Goal: Task Accomplishment & Management: Use online tool/utility

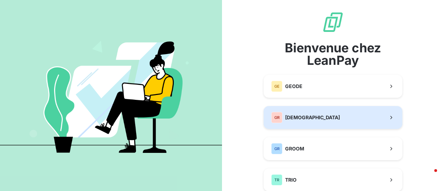
click at [289, 117] on span "[DEMOGRAPHIC_DATA]" at bounding box center [312, 117] width 55 height 7
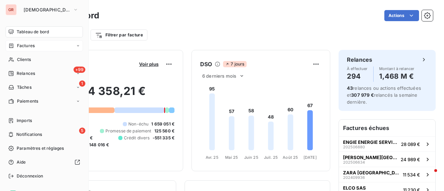
click at [34, 45] on span "Factures" at bounding box center [26, 46] width 18 height 6
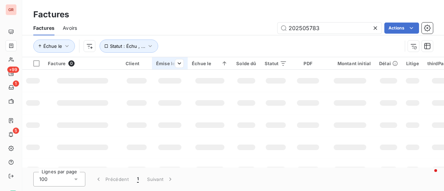
drag, startPoint x: 325, startPoint y: 28, endPoint x: 152, endPoint y: 57, distance: 175.6
click at [156, 57] on div "Factures Avoirs 202505783 Actions Échue le Statut : Échu , ..." at bounding box center [233, 39] width 422 height 36
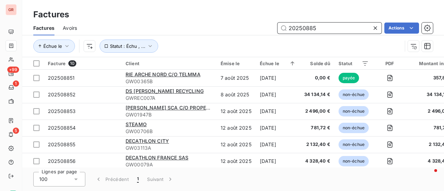
drag, startPoint x: 323, startPoint y: 30, endPoint x: 137, endPoint y: 29, distance: 186.7
click at [137, 29] on div "20250885 Actions" at bounding box center [259, 28] width 348 height 11
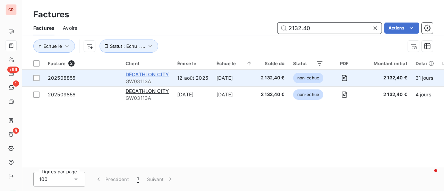
type input "2132.40"
click at [162, 75] on span "DECATHLON CITY" at bounding box center [147, 74] width 43 height 6
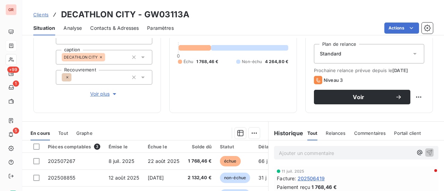
scroll to position [104, 0]
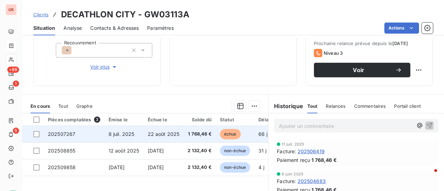
click at [114, 138] on td "8 juil. 2025" at bounding box center [123, 134] width 39 height 17
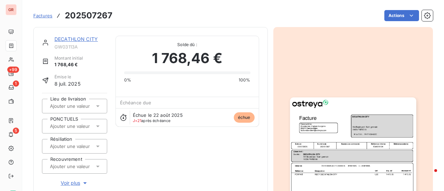
click at [322, 118] on img "button" at bounding box center [353, 187] width 126 height 178
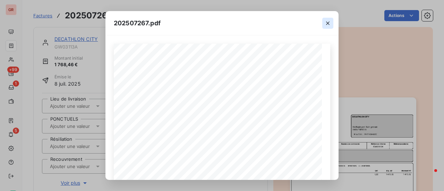
click at [329, 26] on icon "button" at bounding box center [327, 23] width 7 height 7
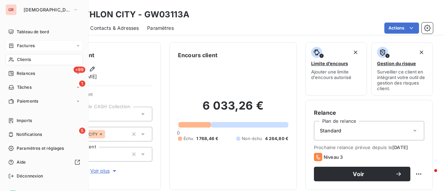
click at [30, 46] on span "Factures" at bounding box center [26, 46] width 18 height 6
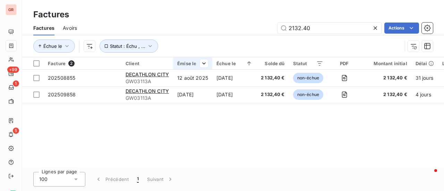
drag, startPoint x: 333, startPoint y: 31, endPoint x: 186, endPoint y: 57, distance: 149.2
click at [189, 56] on div "Factures Avoirs 2132.40 Actions Échue le Statut : Échu , ..." at bounding box center [233, 39] width 422 height 36
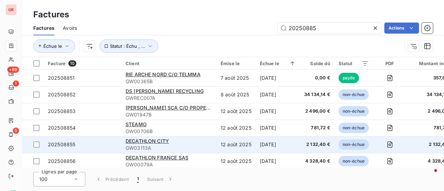
type input "20250885"
click at [164, 145] on span "GW03113A" at bounding box center [169, 148] width 87 height 7
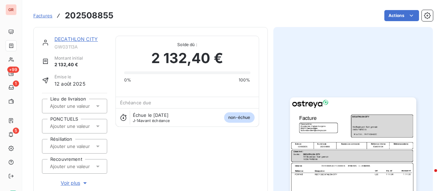
click at [89, 39] on link "DECATHLON CITY" at bounding box center [75, 39] width 43 height 6
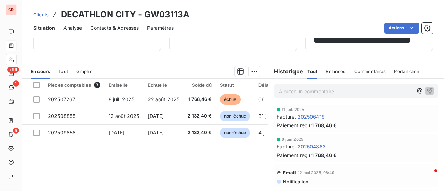
click at [306, 118] on span "202506419" at bounding box center [311, 116] width 27 height 7
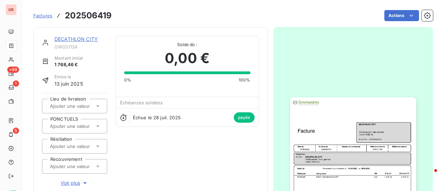
click at [339, 140] on img "button" at bounding box center [353, 187] width 126 height 178
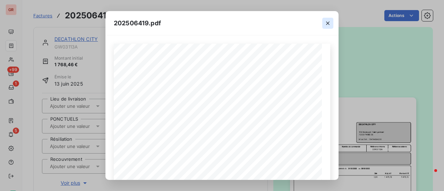
click at [325, 26] on icon "button" at bounding box center [327, 23] width 7 height 7
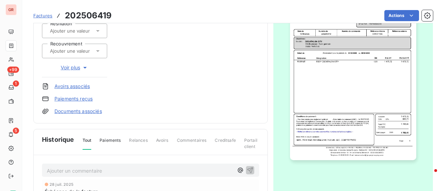
scroll to position [70, 0]
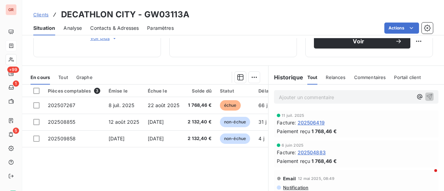
scroll to position [139, 0]
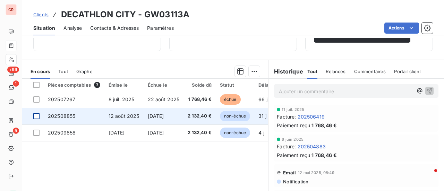
click at [38, 116] on div at bounding box center [36, 116] width 6 height 6
click at [64, 116] on span "202508855" at bounding box center [61, 116] width 27 height 6
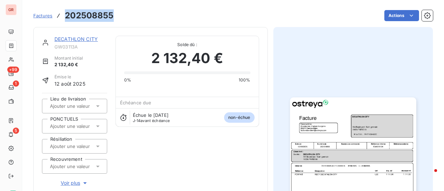
drag, startPoint x: 114, startPoint y: 18, endPoint x: 66, endPoint y: 16, distance: 48.6
click at [66, 16] on div "Factures 202508855 Actions" at bounding box center [233, 15] width 400 height 15
copy h3 "202508855"
click at [83, 40] on link "DECATHLON CITY" at bounding box center [75, 39] width 43 height 6
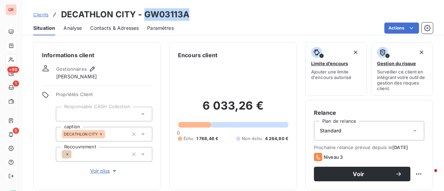
drag, startPoint x: 195, startPoint y: 15, endPoint x: 144, endPoint y: 15, distance: 51.0
click at [143, 15] on div "Clients DECATHLON CITY - GW03113A" at bounding box center [233, 14] width 422 height 12
copy h3 "GW03113A"
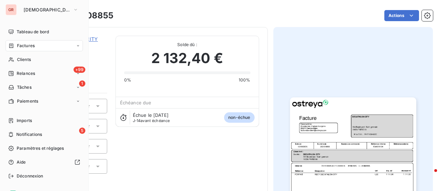
click at [29, 46] on span "Factures" at bounding box center [26, 46] width 18 height 6
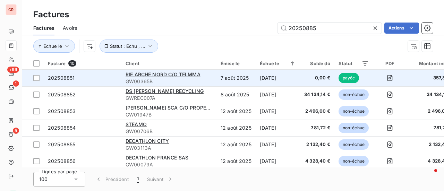
drag, startPoint x: 333, startPoint y: 30, endPoint x: 67, endPoint y: 80, distance: 270.9
click at [70, 79] on div "Factures Factures Avoirs 20250885 Actions Échue le Statut : Échu , ... Facture …" at bounding box center [233, 95] width 422 height 191
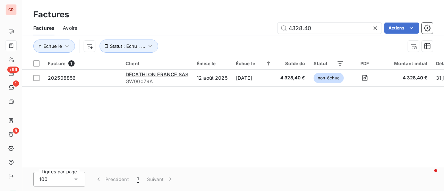
type input "4328.40"
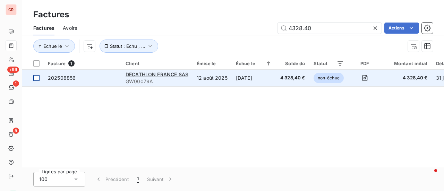
click at [38, 78] on div at bounding box center [36, 78] width 6 height 6
click at [65, 76] on span "202508856" at bounding box center [62, 78] width 28 height 6
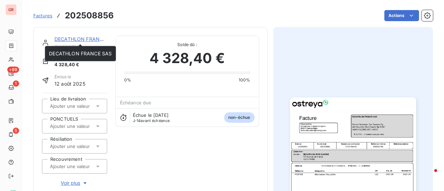
click at [87, 41] on link "DECATHLON FRANCE SAS" at bounding box center [85, 39] width 63 height 6
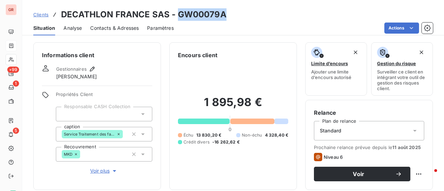
drag, startPoint x: 228, startPoint y: 14, endPoint x: 180, endPoint y: 19, distance: 48.2
click at [179, 19] on div "Clients DECATHLON FRANCE SAS - GW00079A" at bounding box center [233, 14] width 422 height 12
copy h3 "GW00079A"
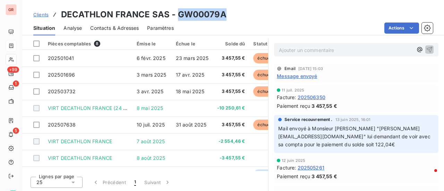
click at [129, 28] on span "Contacts & Adresses" at bounding box center [114, 28] width 49 height 7
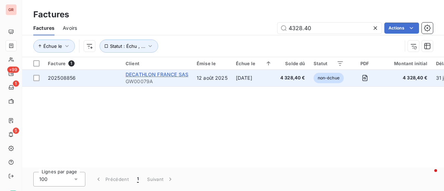
click at [164, 77] on span "DECATHLON FRANCE SAS" at bounding box center [157, 74] width 63 height 6
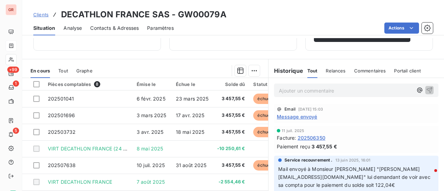
scroll to position [173, 0]
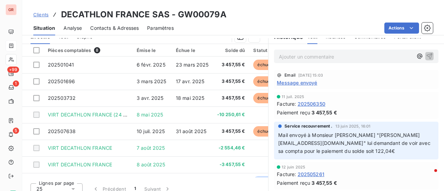
click at [131, 28] on span "Contacts & Adresses" at bounding box center [114, 28] width 49 height 7
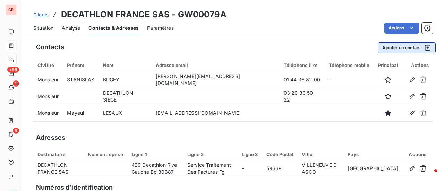
click at [424, 46] on icon "button" at bounding box center [427, 47] width 7 height 7
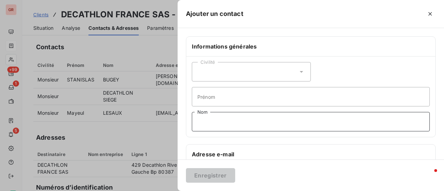
click at [218, 119] on input "Nom" at bounding box center [311, 121] width 238 height 19
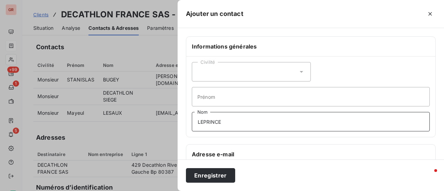
type input "LEPRINCE"
click at [213, 97] on input "Prénom" at bounding box center [311, 96] width 238 height 19
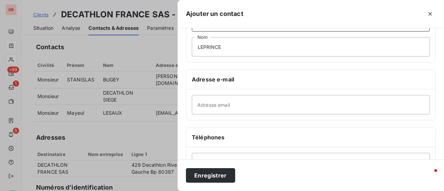
scroll to position [139, 0]
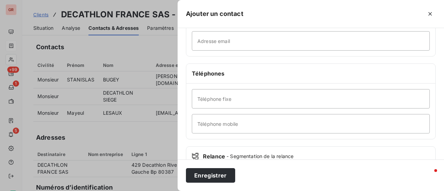
type input "[PERSON_NAME]"
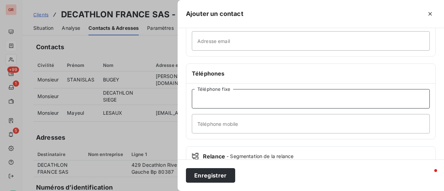
click at [221, 97] on input "Téléphone fixe" at bounding box center [311, 98] width 238 height 19
click at [204, 99] on input "0682410133" at bounding box center [311, 98] width 238 height 19
click at [211, 99] on input "06 82410133" at bounding box center [311, 98] width 238 height 19
click at [217, 99] on input "06 82 410133" at bounding box center [311, 98] width 238 height 19
click at [226, 96] on input "06 82 41 0133" at bounding box center [311, 98] width 238 height 19
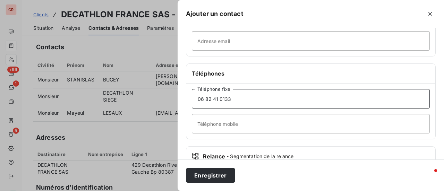
click at [225, 97] on input "06 82 41 0133" at bounding box center [311, 98] width 238 height 19
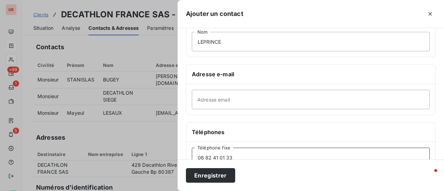
scroll to position [79, 0]
type input "06 82 41 01 33"
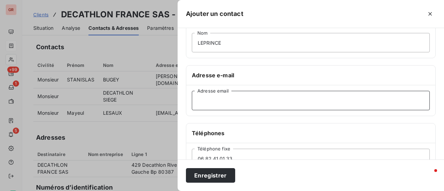
click at [212, 101] on input "Adresse email" at bounding box center [311, 100] width 238 height 19
paste input "[PERSON_NAME][EMAIL_ADDRESS][DOMAIN_NAME]"
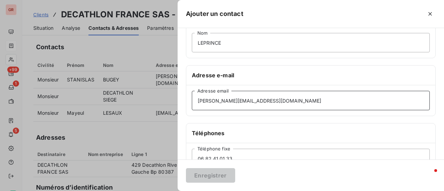
click at [198, 101] on input "[PERSON_NAME][EMAIL_ADDRESS][DOMAIN_NAME]" at bounding box center [311, 100] width 238 height 19
type input "[PERSON_NAME][EMAIL_ADDRESS][DOMAIN_NAME]"
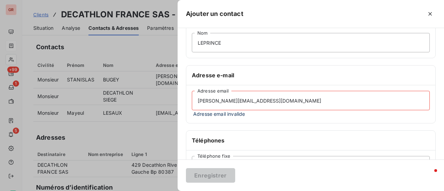
click at [128, 155] on div at bounding box center [222, 95] width 444 height 191
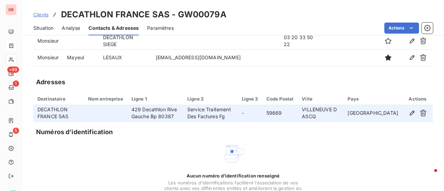
scroll to position [0, 0]
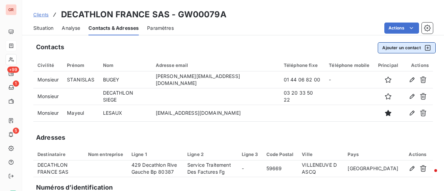
click at [425, 48] on icon "button" at bounding box center [428, 48] width 6 height 6
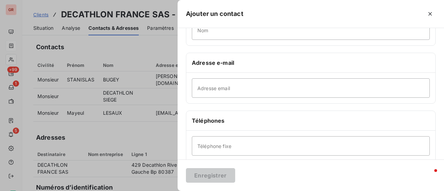
scroll to position [104, 0]
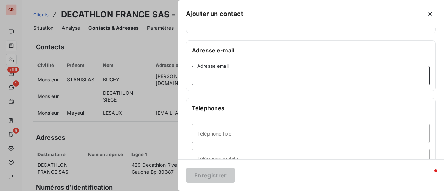
click at [232, 77] on input "Adresse email" at bounding box center [311, 75] width 238 height 19
paste input "[PERSON_NAME][EMAIL_ADDRESS][DOMAIN_NAME]"
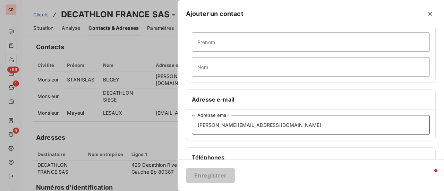
scroll to position [44, 0]
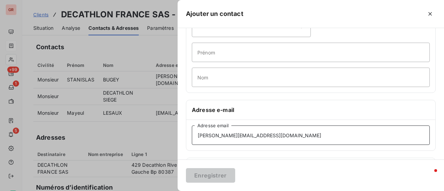
click at [312, 133] on input "[PERSON_NAME][EMAIL_ADDRESS][DOMAIN_NAME]" at bounding box center [311, 135] width 238 height 19
click at [199, 135] on input "[PERSON_NAME][EMAIL_ADDRESS][DOMAIN_NAME]" at bounding box center [311, 135] width 238 height 19
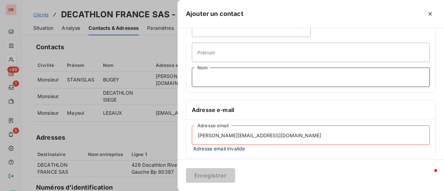
click at [220, 75] on input "Nom" at bounding box center [311, 77] width 238 height 19
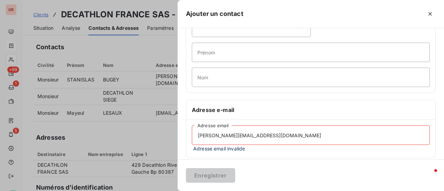
click at [369, 141] on input "[PERSON_NAME][EMAIL_ADDRESS][DOMAIN_NAME]" at bounding box center [311, 135] width 238 height 19
click at [198, 135] on input "[PERSON_NAME][EMAIL_ADDRESS][DOMAIN_NAME]" at bounding box center [311, 135] width 238 height 19
drag, startPoint x: 278, startPoint y: 136, endPoint x: 34, endPoint y: 177, distance: 247.4
click at [34, 191] on div "Ajouter un contact Informations générales Civilité Prénom Nom Adresse e-mail [P…" at bounding box center [222, 191] width 444 height 0
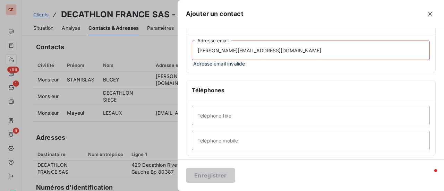
scroll to position [85, 0]
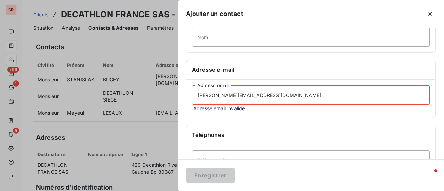
click at [274, 94] on input "[PERSON_NAME][EMAIL_ADDRESS][DOMAIN_NAME]" at bounding box center [311, 94] width 238 height 19
drag, startPoint x: 217, startPoint y: 102, endPoint x: 170, endPoint y: 111, distance: 47.4
click at [170, 191] on div "Ajouter un contact Informations générales Civilité Prénom Nom Adresse e-mail [P…" at bounding box center [222, 191] width 444 height 0
drag, startPoint x: 283, startPoint y: 93, endPoint x: 35, endPoint y: 104, distance: 248.0
click at [35, 191] on div "Ajouter un contact Informations générales Civilité Prénom Nom Adresse e-mail [P…" at bounding box center [222, 191] width 444 height 0
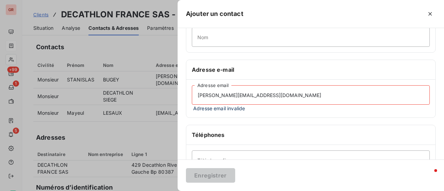
paste input
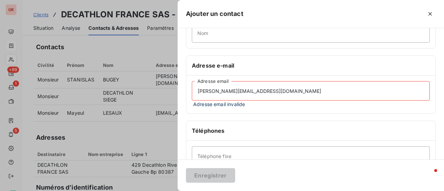
scroll to position [50, 0]
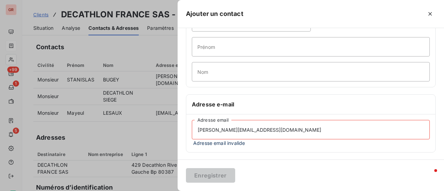
click at [198, 130] on input "[PERSON_NAME][EMAIL_ADDRESS][DOMAIN_NAME]" at bounding box center [311, 129] width 238 height 19
click at [282, 127] on input "[PERSON_NAME][EMAIL_ADDRESS][DOMAIN_NAME]" at bounding box center [311, 129] width 238 height 19
drag, startPoint x: 306, startPoint y: 126, endPoint x: 267, endPoint y: 132, distance: 39.3
click at [268, 132] on input "[PERSON_NAME][EMAIL_ADDRESS][DOMAIN_NAME]" at bounding box center [311, 129] width 238 height 19
click at [289, 128] on input "[PERSON_NAME][EMAIL_ADDRESS][DOMAIN_NAME]" at bounding box center [311, 129] width 238 height 19
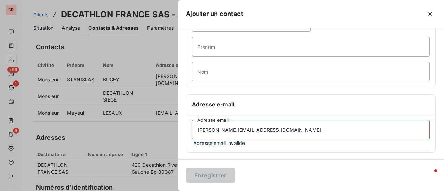
drag, startPoint x: 274, startPoint y: 127, endPoint x: 190, endPoint y: 129, distance: 83.3
click at [190, 129] on div "[PERSON_NAME][EMAIL_ADDRESS][DOMAIN_NAME] Adresse email Adresse email invalide" at bounding box center [310, 134] width 249 height 38
paste input
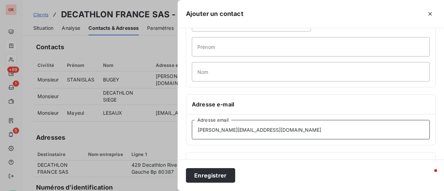
type input "[PERSON_NAME][EMAIL_ADDRESS][DOMAIN_NAME]"
click at [382, 147] on div "Informations générales Civilité Prénom Nom Adresse e-mail [PERSON_NAME][EMAIL_A…" at bounding box center [311, 140] width 266 height 308
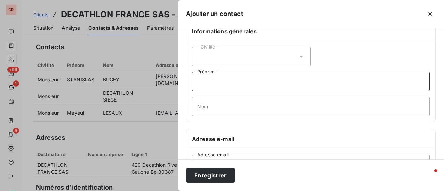
click at [226, 83] on input "Prénom" at bounding box center [311, 81] width 238 height 19
type input "[PERSON_NAME]"
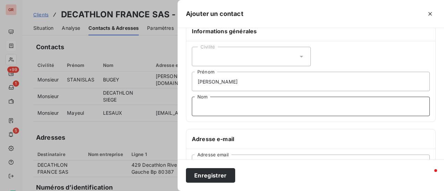
click at [240, 107] on input "Nom" at bounding box center [311, 106] width 238 height 19
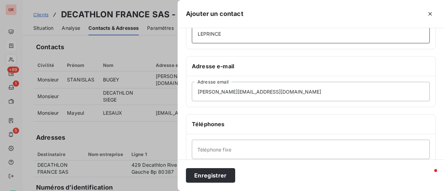
scroll to position [119, 0]
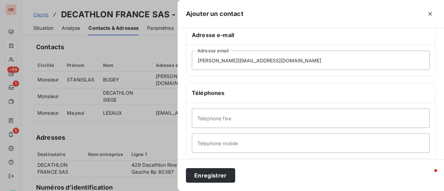
type input "LEPRINCE"
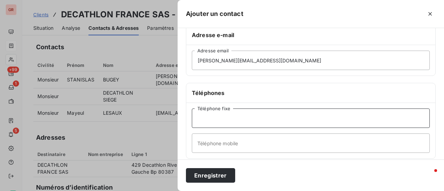
click at [231, 117] on input "Téléphone fixe" at bounding box center [311, 118] width 238 height 19
type input "06 82 41 01 33"
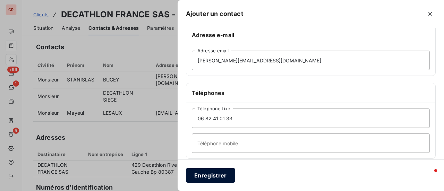
click at [218, 178] on button "Enregistrer" at bounding box center [210, 175] width 49 height 15
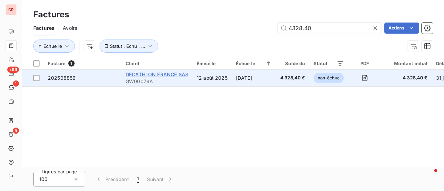
click at [175, 76] on span "DECATHLON FRANCE SAS" at bounding box center [157, 74] width 63 height 6
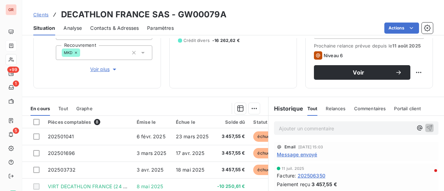
scroll to position [139, 0]
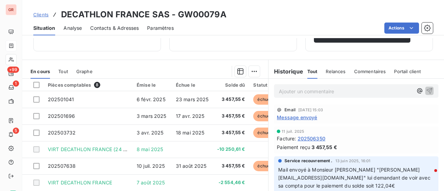
click at [304, 118] on span "Message envoyé" at bounding box center [297, 117] width 40 height 7
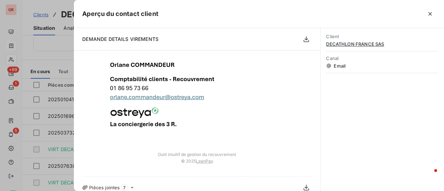
scroll to position [0, 0]
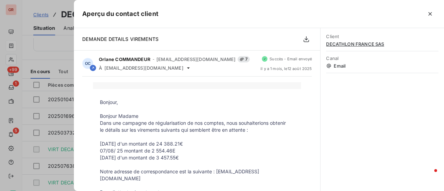
click at [54, 43] on div at bounding box center [222, 95] width 444 height 191
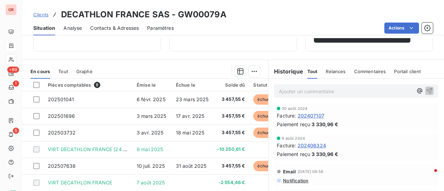
scroll to position [590, 0]
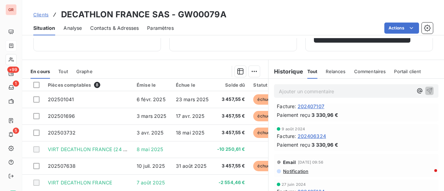
click at [310, 14] on div "Clients DECATHLON FRANCE SAS - GW00079A" at bounding box center [233, 14] width 422 height 12
click at [189, 54] on div "Informations client Gestionnaires [PERSON_NAME] Propriétés Client Responsable C…" at bounding box center [233, 114] width 422 height 153
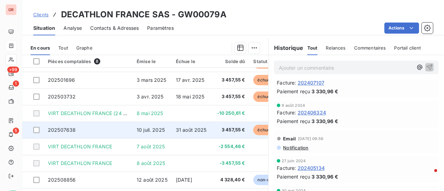
scroll to position [180, 0]
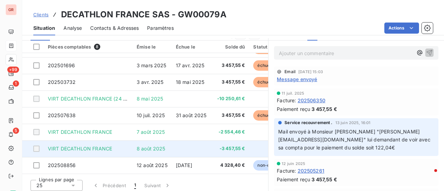
scroll to position [180, 0]
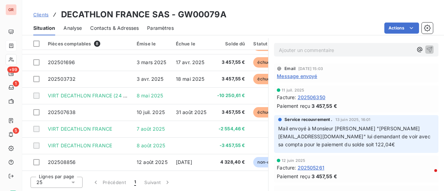
click at [297, 75] on span "Message envoyé" at bounding box center [297, 76] width 40 height 7
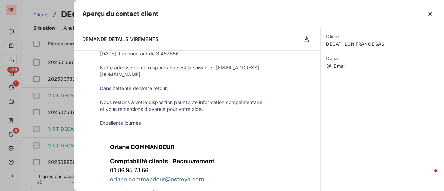
scroll to position [186, 0]
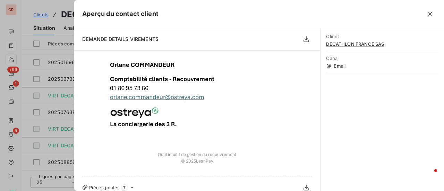
click at [54, 2] on div at bounding box center [222, 95] width 444 height 191
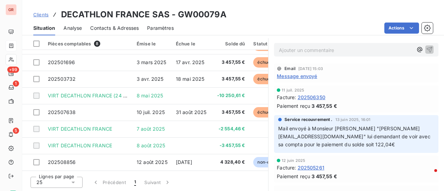
click at [219, 18] on h3 "DECATHLON FRANCE SAS - GW00079A" at bounding box center [144, 14] width 166 height 12
drag, startPoint x: 228, startPoint y: 14, endPoint x: 176, endPoint y: 14, distance: 52.7
click at [176, 14] on div "Clients DECATHLON FRANCE SAS - GW00079A" at bounding box center [233, 14] width 422 height 12
copy h3 "GW00079A"
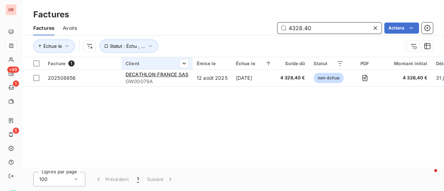
drag, startPoint x: 225, startPoint y: 43, endPoint x: 131, endPoint y: 62, distance: 95.8
click at [131, 62] on div "Factures Factures Avoirs 4328.40 Actions Échue le Statut : Échu , ... Facture 1…" at bounding box center [233, 95] width 422 height 191
paste input "202508061"
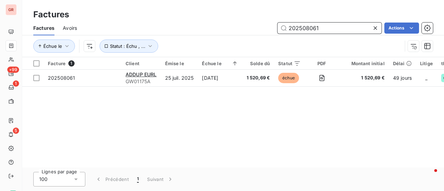
type input "202508061"
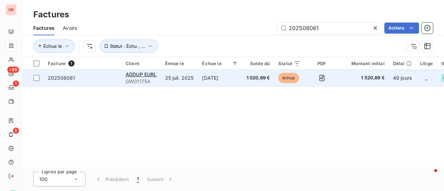
click at [70, 83] on td "202508061" at bounding box center [83, 78] width 78 height 17
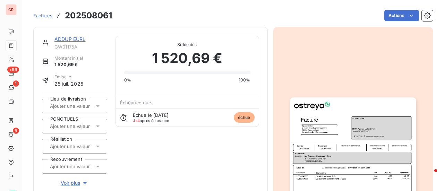
click at [76, 39] on link "ADDUP EURL" at bounding box center [69, 39] width 31 height 6
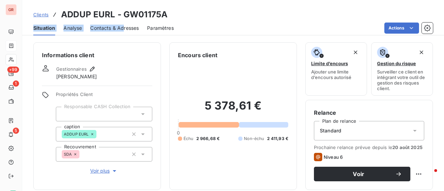
drag, startPoint x: 172, startPoint y: 17, endPoint x: 126, endPoint y: 20, distance: 45.9
click at [125, 22] on div "Clients ADDUP EURL - GW01175A Situation Analyse Contacts & Adresses Paramètres …" at bounding box center [233, 17] width 422 height 35
click at [191, 22] on div "Situation Analyse Contacts & Adresses Paramètres Actions" at bounding box center [233, 28] width 422 height 15
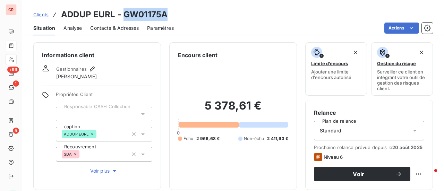
drag, startPoint x: 168, startPoint y: 18, endPoint x: 122, endPoint y: 15, distance: 46.2
click at [122, 15] on div "Clients ADDUP EURL - GW01175A" at bounding box center [233, 14] width 422 height 12
copy h3 "GW01175A"
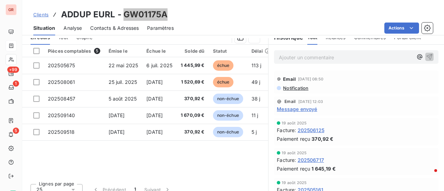
scroll to position [173, 0]
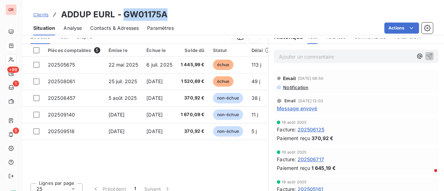
drag, startPoint x: 176, startPoint y: 12, endPoint x: 171, endPoint y: 14, distance: 4.7
click at [176, 12] on div "Clients ADDUP EURL - GW01175A" at bounding box center [233, 14] width 422 height 12
click at [178, 10] on div "Clients ADDUP EURL - GW01175A" at bounding box center [233, 14] width 422 height 12
drag, startPoint x: 123, startPoint y: 14, endPoint x: 178, endPoint y: 14, distance: 55.5
click at [179, 14] on div "Clients ADDUP EURL - GW01175A" at bounding box center [233, 14] width 422 height 12
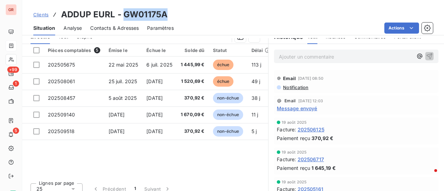
copy h3 "GW01175A"
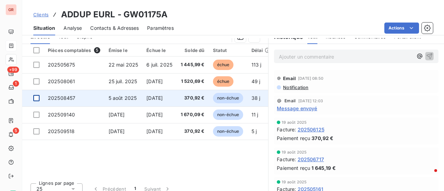
click at [37, 100] on div at bounding box center [36, 98] width 6 height 6
click at [57, 99] on span "202508457" at bounding box center [61, 98] width 27 height 6
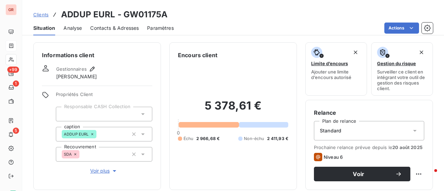
scroll to position [139, 0]
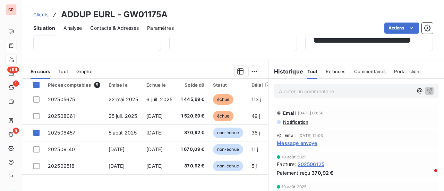
click at [297, 142] on span "Message envoyé" at bounding box center [297, 142] width 40 height 7
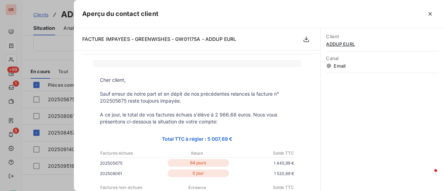
scroll to position [35, 0]
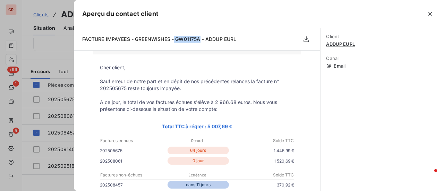
drag, startPoint x: 202, startPoint y: 41, endPoint x: 175, endPoint y: 39, distance: 27.1
click at [175, 39] on span "FACTURE IMPAYEES - GREENWISHES - GW01175A - ADDUP EURL" at bounding box center [159, 39] width 154 height 6
copy span "GW01175A"
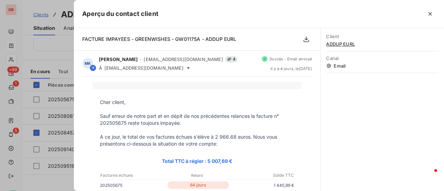
click at [51, 180] on div at bounding box center [222, 95] width 444 height 191
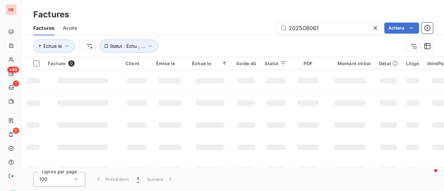
drag, startPoint x: 331, startPoint y: 31, endPoint x: 153, endPoint y: 34, distance: 178.7
click at [156, 33] on div "202508061 Actions" at bounding box center [259, 28] width 348 height 11
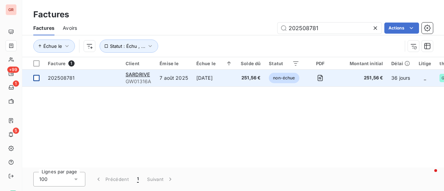
type input "202508781"
click at [41, 80] on td at bounding box center [33, 78] width 22 height 17
click at [137, 74] on span "SARDRIVE" at bounding box center [138, 74] width 24 height 6
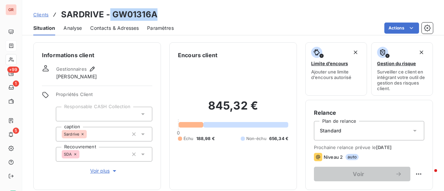
drag, startPoint x: 158, startPoint y: 16, endPoint x: 110, endPoint y: 16, distance: 47.9
click at [110, 16] on div "Clients SARDRIVE - GW01316A" at bounding box center [233, 14] width 422 height 12
copy h3 "GW01316A"
click at [160, 18] on div "Clients SARDRIVE - GW01316A" at bounding box center [233, 14] width 422 height 12
click at [160, 3] on div "Clients SARDRIVE - GW01316A Situation Analyse Contacts & Adresses Paramètres Ac…" at bounding box center [233, 17] width 422 height 35
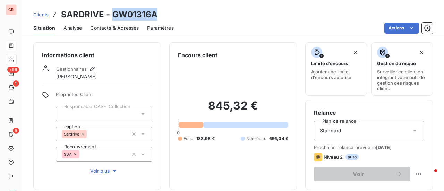
drag, startPoint x: 110, startPoint y: 15, endPoint x: 170, endPoint y: 10, distance: 59.9
click at [170, 10] on div "Clients SARDRIVE - GW01316A" at bounding box center [233, 14] width 422 height 12
copy h3 "GW01316A"
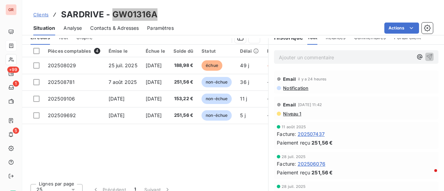
scroll to position [173, 0]
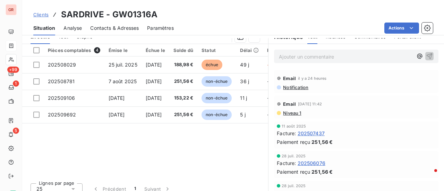
click at [290, 111] on span "Niveau 1" at bounding box center [291, 113] width 19 height 6
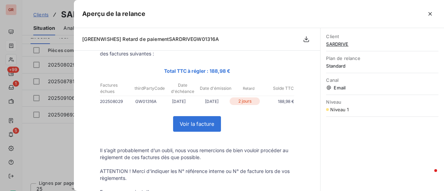
scroll to position [0, 0]
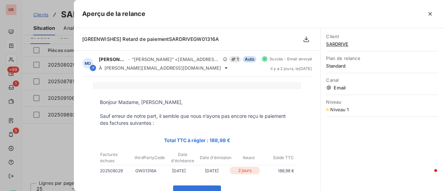
click at [53, 151] on div at bounding box center [222, 95] width 444 height 191
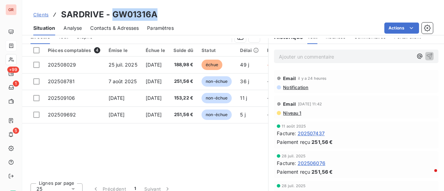
drag, startPoint x: 155, startPoint y: 16, endPoint x: 112, endPoint y: 15, distance: 43.7
click at [112, 15] on h3 "SARDRIVE - GW01316A" at bounding box center [109, 14] width 96 height 12
copy h3 "GW01316A"
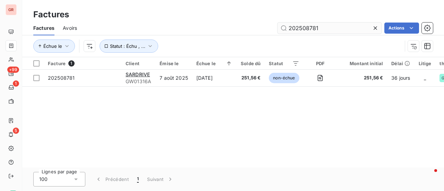
drag, startPoint x: 342, startPoint y: 25, endPoint x: 337, endPoint y: 27, distance: 5.4
click at [341, 25] on input "202508781" at bounding box center [330, 28] width 104 height 11
drag, startPoint x: 303, startPoint y: 28, endPoint x: 176, endPoint y: 48, distance: 128.2
click at [189, 45] on div "Factures Avoirs 202508781 Actions Échue le Statut : Échu , ..." at bounding box center [233, 39] width 422 height 36
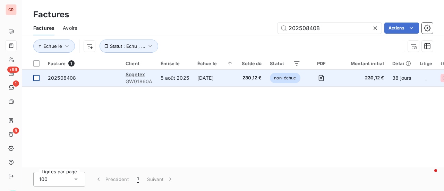
type input "202508408"
drag, startPoint x: 39, startPoint y: 77, endPoint x: 56, endPoint y: 80, distance: 16.5
click at [39, 77] on div at bounding box center [36, 78] width 6 height 6
click at [136, 75] on span "Sogetex" at bounding box center [135, 74] width 19 height 6
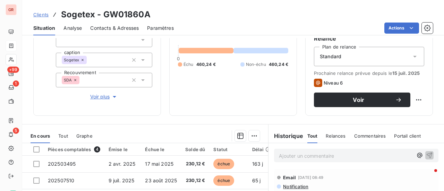
scroll to position [139, 0]
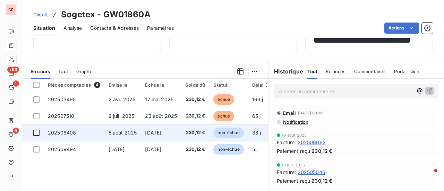
click at [35, 132] on div at bounding box center [36, 133] width 6 height 6
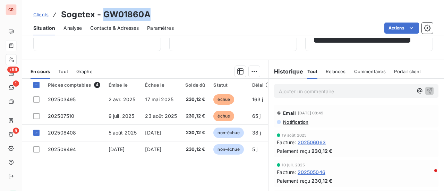
drag, startPoint x: 155, startPoint y: 14, endPoint x: 103, endPoint y: 16, distance: 51.4
click at [103, 16] on div "Clients Sogetex - GW01860A" at bounding box center [233, 14] width 422 height 12
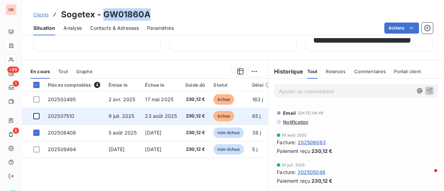
click at [39, 113] on div at bounding box center [36, 116] width 6 height 6
click at [67, 117] on span "202507510" at bounding box center [61, 116] width 26 height 6
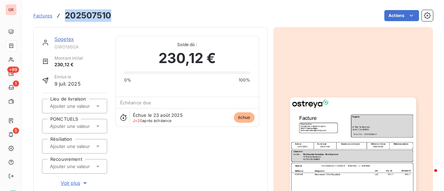
drag, startPoint x: 108, startPoint y: 17, endPoint x: 94, endPoint y: 14, distance: 14.2
click at [65, 14] on h3 "202507510" at bounding box center [88, 15] width 46 height 12
click at [67, 41] on link "Sogetex" at bounding box center [63, 39] width 19 height 6
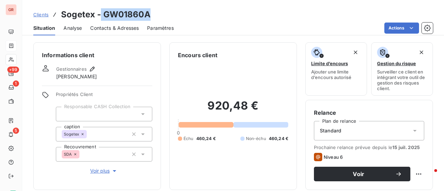
drag, startPoint x: 149, startPoint y: 18, endPoint x: 101, endPoint y: 18, distance: 47.9
click at [101, 18] on h3 "Sogetex - GW01860A" at bounding box center [106, 14] width 90 height 12
click at [152, 15] on div "Clients Sogetex - GW01860A" at bounding box center [233, 14] width 422 height 12
click at [101, 18] on h3 "Sogetex - GW01860A" at bounding box center [106, 14] width 90 height 12
drag, startPoint x: 101, startPoint y: 16, endPoint x: 164, endPoint y: 3, distance: 64.5
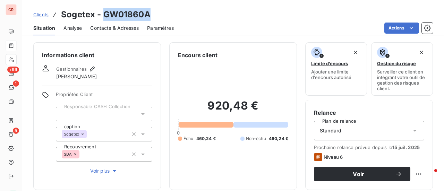
click at [164, 3] on div "Clients Sogetex - GW01860A Situation Analyse Contacts & Adresses Paramètres Act…" at bounding box center [233, 17] width 422 height 35
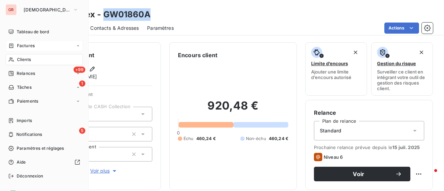
click at [29, 45] on span "Factures" at bounding box center [26, 46] width 18 height 6
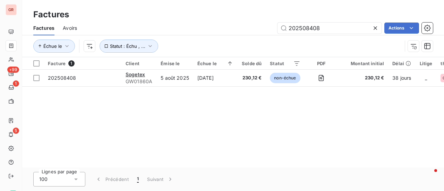
drag, startPoint x: 335, startPoint y: 28, endPoint x: 251, endPoint y: 33, distance: 84.8
click at [251, 33] on div "202508408 Actions" at bounding box center [259, 28] width 348 height 11
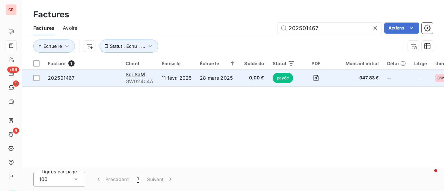
type input "202501467"
click at [137, 75] on span "Sci SaM" at bounding box center [135, 74] width 19 height 6
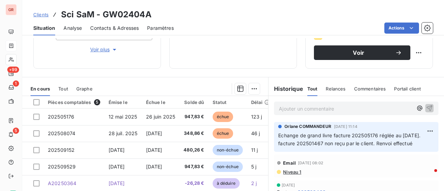
scroll to position [111, 0]
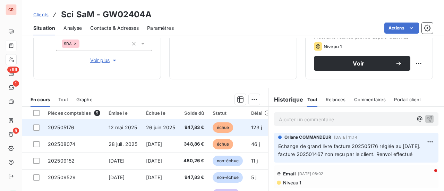
drag, startPoint x: 35, startPoint y: 125, endPoint x: 41, endPoint y: 127, distance: 5.7
click at [35, 125] on div at bounding box center [36, 128] width 6 height 6
click at [65, 129] on span "202505176" at bounding box center [61, 128] width 26 height 6
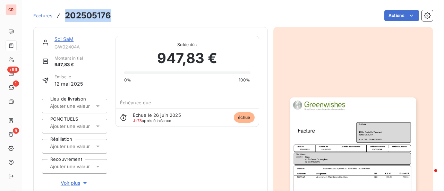
drag, startPoint x: 111, startPoint y: 16, endPoint x: 63, endPoint y: 15, distance: 48.2
click at [63, 15] on div "Factures 202505176 Actions" at bounding box center [233, 15] width 400 height 15
click at [68, 39] on link "Sci SaM" at bounding box center [63, 39] width 19 height 6
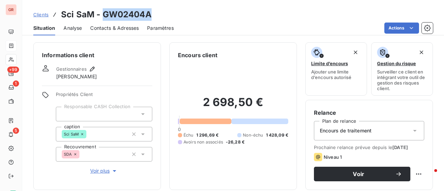
drag, startPoint x: 151, startPoint y: 16, endPoint x: 103, endPoint y: 16, distance: 47.2
click at [103, 16] on h3 "Sci SaM - GW02404A" at bounding box center [106, 14] width 91 height 12
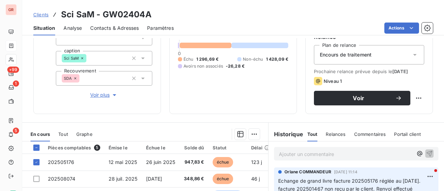
scroll to position [111, 0]
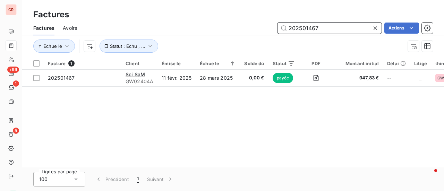
drag, startPoint x: 323, startPoint y: 28, endPoint x: 194, endPoint y: 29, distance: 129.8
click at [194, 29] on div "202501467 Actions" at bounding box center [259, 28] width 348 height 11
paste input "7033"
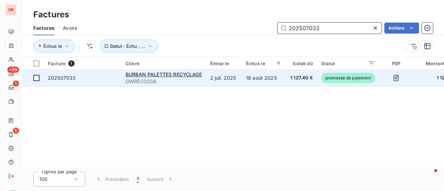
type input "202507033"
click at [37, 77] on div at bounding box center [36, 78] width 6 height 6
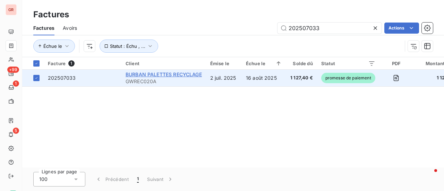
click at [160, 76] on span "BURBAN PALETTES RECYCLAGE" at bounding box center [164, 74] width 76 height 6
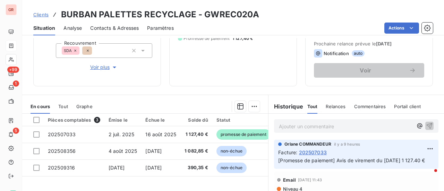
scroll to position [104, 0]
drag, startPoint x: 259, startPoint y: 15, endPoint x: 203, endPoint y: 16, distance: 56.6
click at [203, 16] on div "Clients BURBAN PALETTES RECYCLAGE - GWREC020A" at bounding box center [233, 14] width 422 height 12
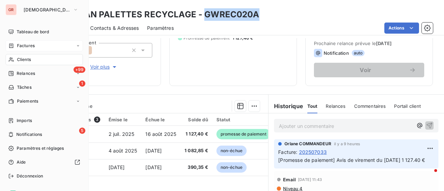
click at [27, 46] on span "Factures" at bounding box center [26, 46] width 18 height 6
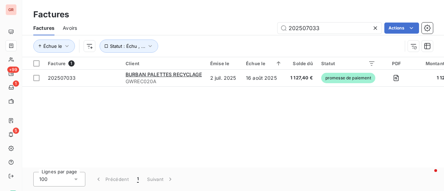
drag, startPoint x: 326, startPoint y: 28, endPoint x: 123, endPoint y: 57, distance: 204.6
click at [138, 52] on div "Factures Avoirs 202507033 Actions Échue le Statut : Échu , ..." at bounding box center [233, 39] width 422 height 36
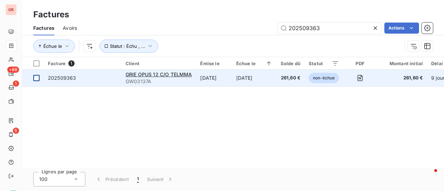
type input "202509363"
click at [37, 75] on div at bounding box center [36, 78] width 6 height 6
click at [71, 74] on td "202509363" at bounding box center [83, 78] width 78 height 17
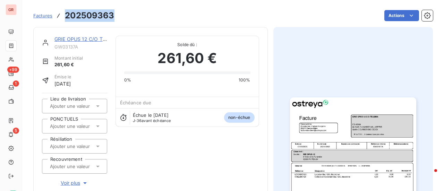
drag, startPoint x: 116, startPoint y: 15, endPoint x: 64, endPoint y: 18, distance: 51.8
click at [64, 18] on div "Factures 202509363 Actions" at bounding box center [233, 15] width 400 height 15
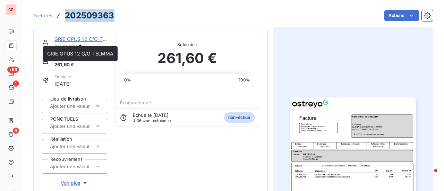
drag, startPoint x: 90, startPoint y: 37, endPoint x: 95, endPoint y: 37, distance: 5.6
click at [90, 37] on link "GRIE OPUS 12 C/O TELMMA" at bounding box center [87, 39] width 66 height 6
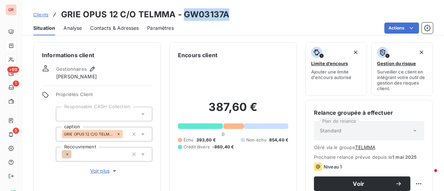
drag, startPoint x: 230, startPoint y: 16, endPoint x: 184, endPoint y: 16, distance: 46.2
click at [184, 16] on div "Clients GRIE OPUS 12 C/O TELMMA - GW03137A" at bounding box center [233, 14] width 422 height 12
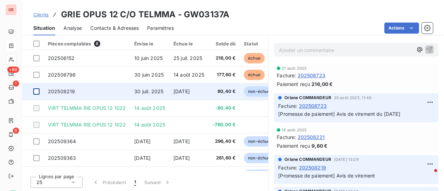
click at [35, 92] on div at bounding box center [36, 91] width 6 height 6
click at [153, 91] on span "30 juil. 2025" at bounding box center [148, 91] width 29 height 6
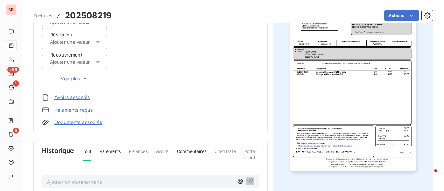
scroll to position [1, 0]
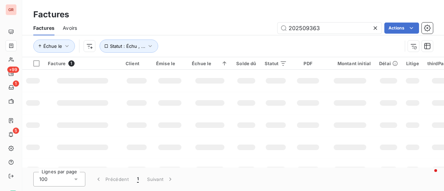
drag, startPoint x: 289, startPoint y: 28, endPoint x: 192, endPoint y: 48, distance: 99.4
click at [201, 48] on div "Factures Avoirs 202509363 Actions Échue le Statut : Échu , ..." at bounding box center [233, 39] width 422 height 36
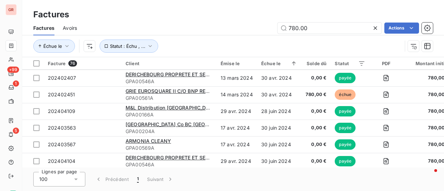
scroll to position [208, 0]
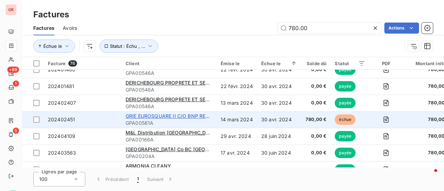
type input "780.00"
click at [186, 115] on span "GRIE EUROSQUARE II C/O BNP REPM 54274" at bounding box center [178, 116] width 104 height 6
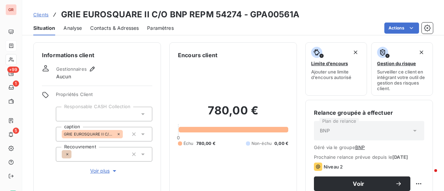
click at [128, 29] on span "Contacts & Adresses" at bounding box center [114, 28] width 49 height 7
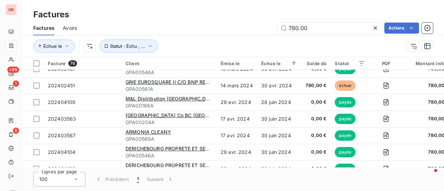
scroll to position [243, 0]
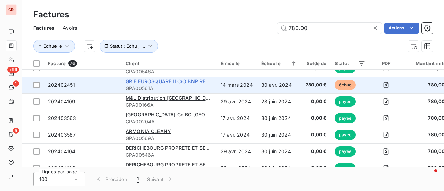
click at [188, 83] on span "GRIE EUROSQUARE II C/O BNP REPM 54274" at bounding box center [178, 81] width 104 height 6
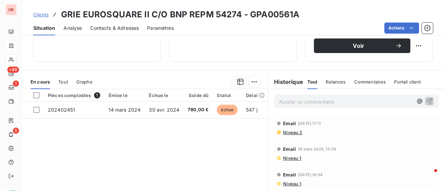
scroll to position [139, 0]
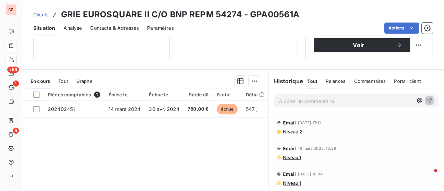
click at [289, 133] on span "Niveau 2" at bounding box center [292, 132] width 20 height 6
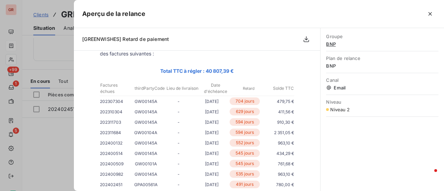
scroll to position [0, 0]
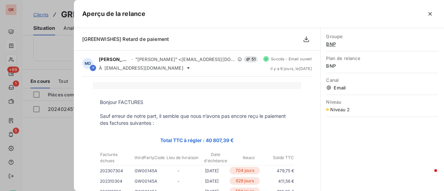
click at [41, 52] on div at bounding box center [222, 95] width 444 height 191
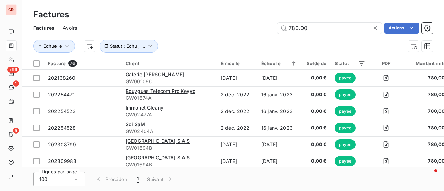
drag, startPoint x: 300, startPoint y: 28, endPoint x: 132, endPoint y: 37, distance: 168.9
click at [220, 29] on div "780.00 Actions" at bounding box center [259, 28] width 348 height 11
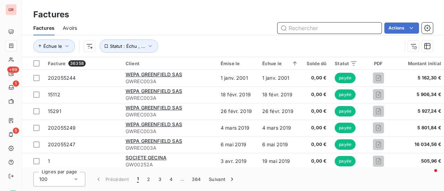
click at [304, 26] on input "text" at bounding box center [330, 28] width 104 height 11
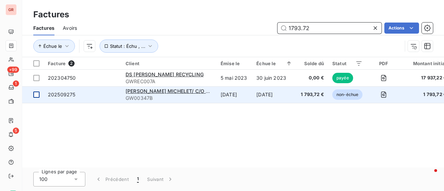
type input "1793.72"
click at [39, 97] on div at bounding box center [36, 95] width 6 height 6
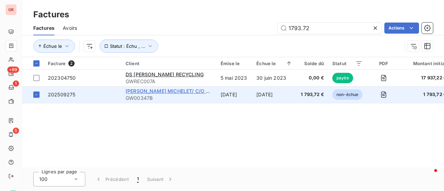
click at [167, 93] on span "[PERSON_NAME] MICHELET/ C/O TELMMA" at bounding box center [177, 91] width 102 height 6
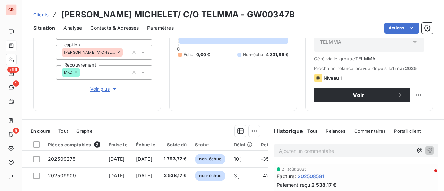
scroll to position [104, 0]
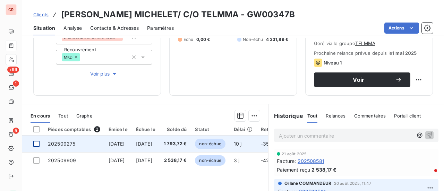
click at [37, 142] on div at bounding box center [36, 144] width 6 height 6
click at [111, 143] on span "[DATE]" at bounding box center [117, 144] width 16 height 6
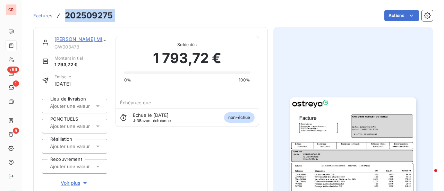
drag, startPoint x: 120, startPoint y: 14, endPoint x: 62, endPoint y: 16, distance: 57.7
click at [62, 16] on div "Factures 202509275 Actions" at bounding box center [233, 15] width 400 height 15
click at [83, 40] on link "[PERSON_NAME] MICHELET/ C/O TELMMA" at bounding box center [105, 39] width 102 height 6
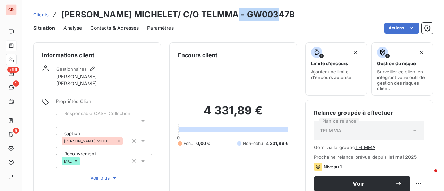
drag, startPoint x: 272, startPoint y: 18, endPoint x: 226, endPoint y: 16, distance: 46.2
click at [226, 16] on div "Clients [PERSON_NAME] MICHELET/ C/O TELMMA - GW00347B" at bounding box center [233, 14] width 422 height 12
click at [277, 13] on div "Clients [PERSON_NAME] MICHELET/ C/O TELMMA - GW00347B" at bounding box center [233, 14] width 422 height 12
click at [232, 19] on h3 "[PERSON_NAME] MICHELET/ C/O TELMMA - GW00347B" at bounding box center [178, 14] width 234 height 12
drag, startPoint x: 225, startPoint y: 14, endPoint x: 277, endPoint y: 14, distance: 52.1
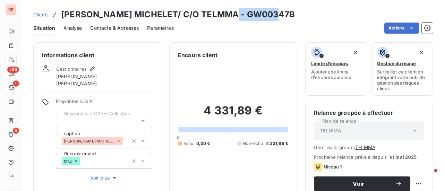
click at [277, 14] on div "Clients [PERSON_NAME] MICHELET/ C/O TELMMA - GW00347B" at bounding box center [233, 14] width 422 height 12
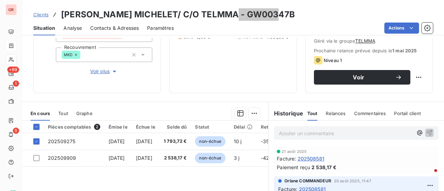
scroll to position [139, 0]
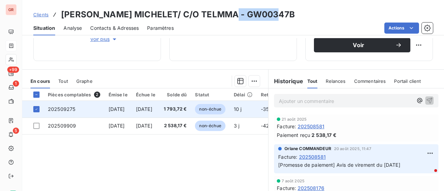
click at [67, 110] on span "202509275" at bounding box center [61, 109] width 27 height 6
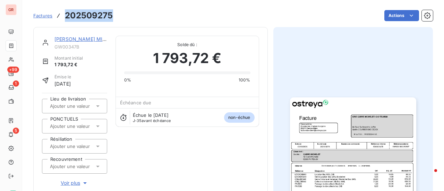
drag, startPoint x: 115, startPoint y: 15, endPoint x: 66, endPoint y: 11, distance: 48.8
click at [66, 11] on div "Factures 202509275 Actions" at bounding box center [233, 15] width 400 height 15
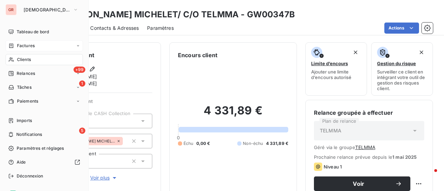
drag, startPoint x: 27, startPoint y: 45, endPoint x: 35, endPoint y: 45, distance: 7.6
click at [28, 45] on span "Factures" at bounding box center [26, 46] width 18 height 6
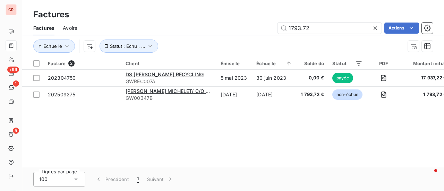
drag, startPoint x: 319, startPoint y: 32, endPoint x: 168, endPoint y: 43, distance: 151.0
click at [168, 43] on div "Factures Avoirs 1793.72 Actions Échue le Statut : Échu , ..." at bounding box center [233, 39] width 422 height 36
click at [324, 29] on input "1793.72" at bounding box center [330, 28] width 104 height 11
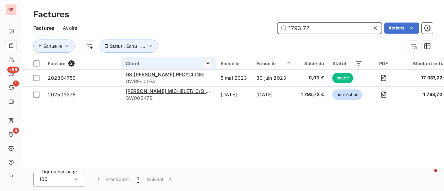
drag, startPoint x: 319, startPoint y: 29, endPoint x: 176, endPoint y: 58, distance: 146.1
click at [193, 54] on div "Factures Avoirs 1793.72 Actions Échue le Statut : Échu , ..." at bounding box center [233, 39] width 422 height 36
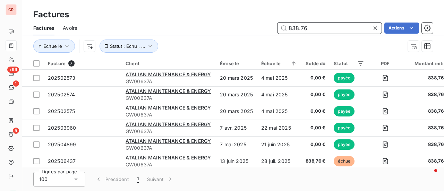
type input "838.76"
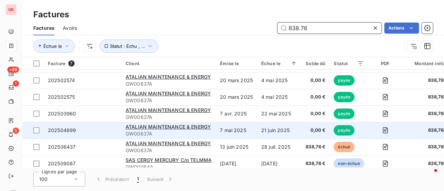
scroll to position [22, 0]
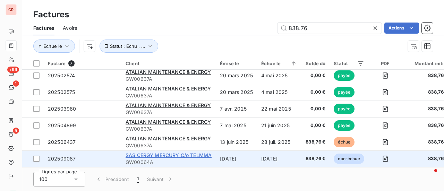
click at [203, 154] on span "SAS CERGY MERCURY C/o TELMMA" at bounding box center [169, 155] width 86 height 6
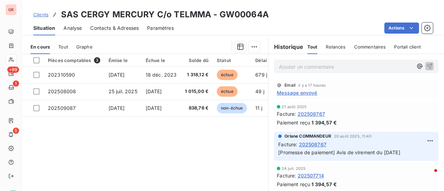
scroll to position [173, 0]
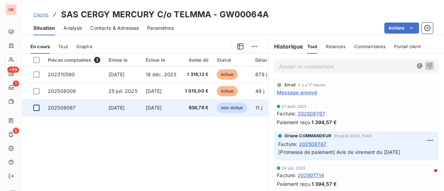
click at [38, 107] on div at bounding box center [36, 108] width 6 height 6
click at [77, 108] on td "202509087" at bounding box center [74, 108] width 61 height 17
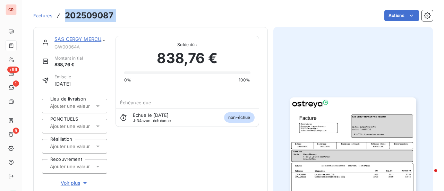
drag, startPoint x: 118, startPoint y: 12, endPoint x: 58, endPoint y: 18, distance: 60.4
click at [58, 18] on div "Factures 202509087 Actions" at bounding box center [233, 15] width 400 height 15
click at [120, 13] on div "Factures 202509087 Actions" at bounding box center [233, 15] width 400 height 15
drag, startPoint x: 119, startPoint y: 14, endPoint x: 62, endPoint y: 13, distance: 57.6
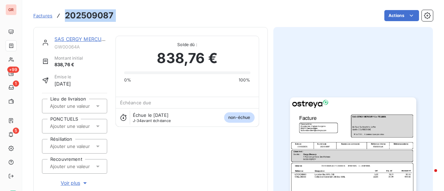
click at [62, 13] on div "Factures 202509087 Actions" at bounding box center [233, 15] width 400 height 15
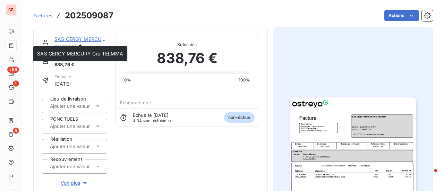
click at [88, 41] on link "SAS CERGY MERCURY C/o TELMMA" at bounding box center [97, 39] width 86 height 6
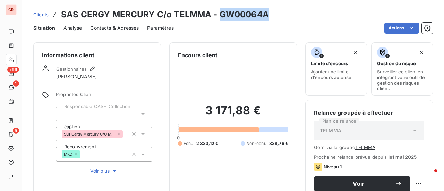
drag, startPoint x: 271, startPoint y: 15, endPoint x: 219, endPoint y: 8, distance: 53.2
click at [219, 8] on div "Clients SAS CERGY MERCURY C/o TELMMA - GW00064A Situation Analyse Contacts & Ad…" at bounding box center [233, 17] width 422 height 35
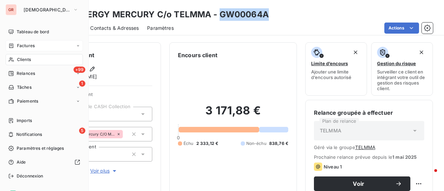
click at [31, 42] on div "Factures" at bounding box center [44, 45] width 77 height 11
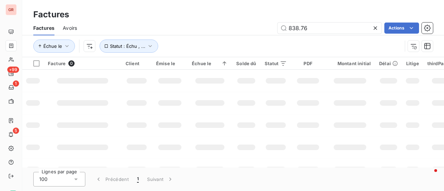
drag, startPoint x: 327, startPoint y: 25, endPoint x: 202, endPoint y: 27, distance: 124.9
click at [220, 25] on div "838.76 Actions" at bounding box center [259, 28] width 348 height 11
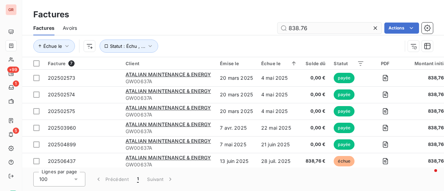
click at [316, 24] on input "838.76" at bounding box center [330, 28] width 104 height 11
click at [315, 28] on input "838.76" at bounding box center [330, 28] width 104 height 11
drag, startPoint x: 313, startPoint y: 28, endPoint x: 273, endPoint y: 29, distance: 39.6
click at [274, 29] on div "838.76 Actions" at bounding box center [259, 28] width 348 height 11
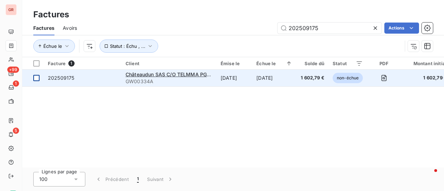
type input "202509175"
click at [37, 77] on div at bounding box center [36, 78] width 6 height 6
click at [173, 75] on span "Châteaudun SAS C/O TELMMA PG 1306" at bounding box center [173, 74] width 94 height 6
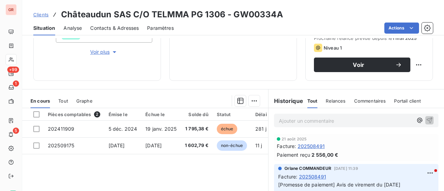
scroll to position [104, 0]
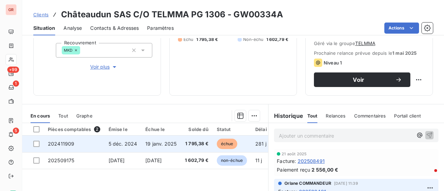
click at [40, 145] on td at bounding box center [33, 144] width 22 height 17
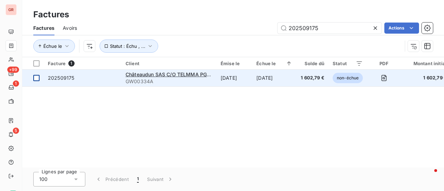
click at [39, 76] on div at bounding box center [36, 78] width 6 height 6
click at [65, 78] on span "202509175" at bounding box center [61, 78] width 26 height 6
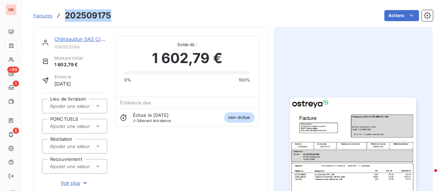
drag, startPoint x: 113, startPoint y: 15, endPoint x: 53, endPoint y: 16, distance: 60.0
click at [53, 16] on div "Factures 202509175 Actions" at bounding box center [233, 15] width 400 height 15
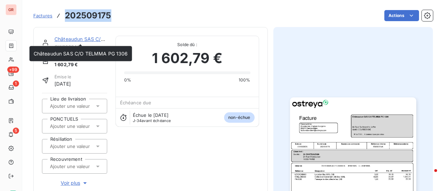
click at [85, 39] on link "Châteaudun SAS C/O TELMMA PG 1306" at bounding box center [101, 39] width 94 height 6
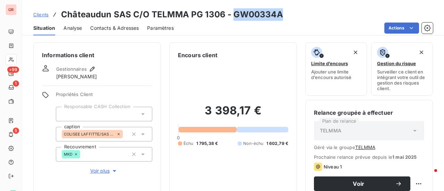
drag, startPoint x: 280, startPoint y: 16, endPoint x: 231, endPoint y: 16, distance: 49.3
click at [231, 16] on h3 "Châteaudun SAS C/O TELMMA PG 1306 - GW00334A" at bounding box center [172, 14] width 222 height 12
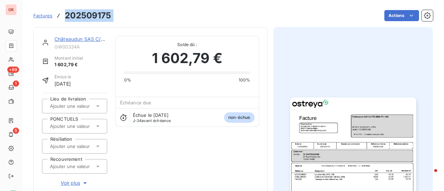
drag, startPoint x: 119, startPoint y: 11, endPoint x: 52, endPoint y: 14, distance: 67.0
click at [52, 14] on div "Factures 202509175 Actions" at bounding box center [233, 15] width 400 height 15
drag, startPoint x: 109, startPoint y: 25, endPoint x: 113, endPoint y: 16, distance: 9.5
drag, startPoint x: 112, startPoint y: 14, endPoint x: 67, endPoint y: 17, distance: 44.8
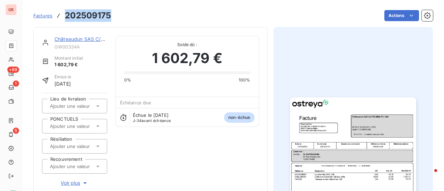
click at [67, 17] on div "Factures 202509175 Actions" at bounding box center [233, 15] width 400 height 15
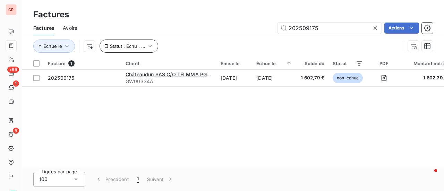
drag, startPoint x: 307, startPoint y: 33, endPoint x: 155, endPoint y: 45, distance: 152.8
click at [160, 45] on div "Factures Avoirs 202509175 Actions Échue le Statut : Échu , ..." at bounding box center [233, 39] width 422 height 36
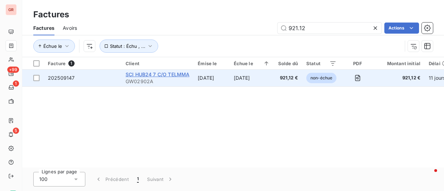
type input "921.12"
click at [171, 76] on span "SCI HUB24 7 C/O TELMMA" at bounding box center [158, 74] width 64 height 6
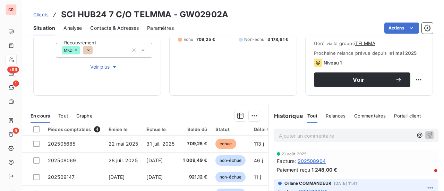
scroll to position [139, 0]
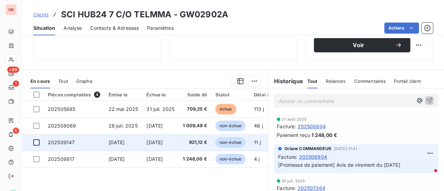
click at [39, 141] on div at bounding box center [36, 142] width 6 height 6
click at [56, 141] on span "202509147" at bounding box center [61, 142] width 27 height 6
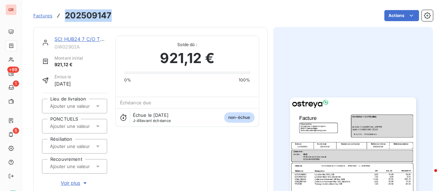
drag, startPoint x: 110, startPoint y: 20, endPoint x: 71, endPoint y: 18, distance: 39.3
click at [63, 19] on div "Factures 202509147" at bounding box center [72, 15] width 78 height 12
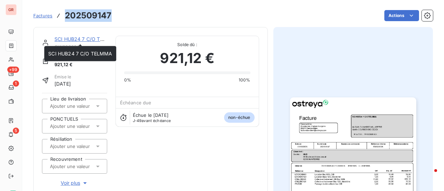
drag, startPoint x: 89, startPoint y: 39, endPoint x: 95, endPoint y: 39, distance: 5.9
click at [89, 39] on link "SCI HUB24 7 C/O TELMMA" at bounding box center [86, 39] width 64 height 6
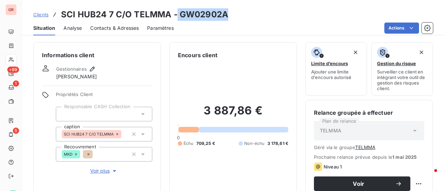
drag, startPoint x: 229, startPoint y: 12, endPoint x: 181, endPoint y: 15, distance: 48.3
click at [177, 16] on div "Clients SCI HUB24 7 C/O TELMMA - GW02902A" at bounding box center [233, 14] width 422 height 12
click at [238, 15] on div "Clients SCI HUB24 7 C/O TELMMA - GW02902A" at bounding box center [233, 14] width 422 height 12
drag, startPoint x: 223, startPoint y: 15, endPoint x: 177, endPoint y: 14, distance: 46.2
click at [177, 14] on div "Clients SCI HUB24 7 C/O TELMMA - GW02902A" at bounding box center [233, 14] width 422 height 12
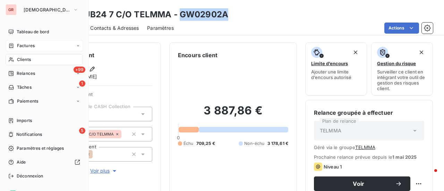
click at [25, 45] on span "Factures" at bounding box center [26, 46] width 18 height 6
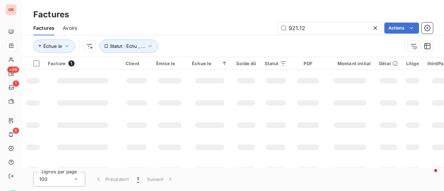
drag, startPoint x: 315, startPoint y: 27, endPoint x: 226, endPoint y: 34, distance: 89.4
click at [291, 28] on input "921.12" at bounding box center [330, 28] width 104 height 11
type input "9"
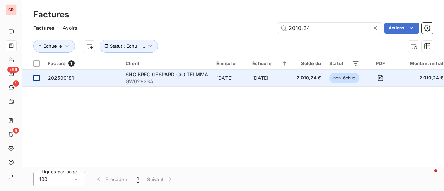
type input "2010.24"
click at [41, 79] on td at bounding box center [33, 78] width 22 height 17
click at [146, 77] on span "SNC BREO GESPARD C/O TELMMA" at bounding box center [167, 74] width 83 height 6
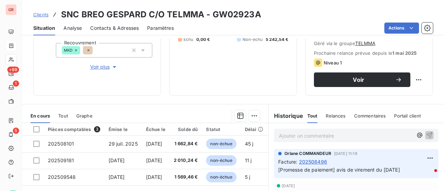
scroll to position [173, 0]
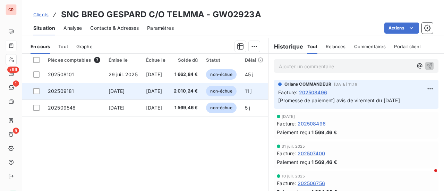
click at [40, 92] on td at bounding box center [33, 91] width 22 height 17
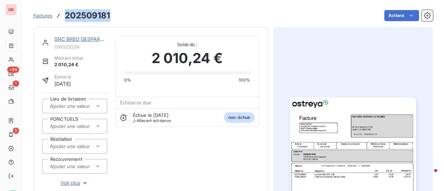
drag, startPoint x: 99, startPoint y: 17, endPoint x: 64, endPoint y: 15, distance: 35.1
click at [64, 15] on div "Factures 202509181 Actions" at bounding box center [233, 15] width 400 height 15
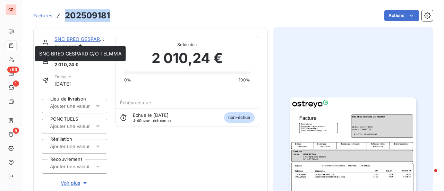
click at [82, 40] on link "SNC BREO GESPARD C/O TELMMA" at bounding box center [95, 39] width 83 height 6
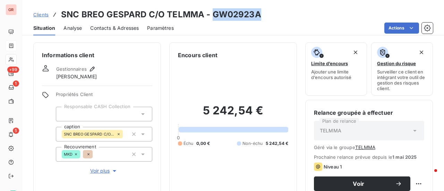
drag, startPoint x: 258, startPoint y: 14, endPoint x: 212, endPoint y: 16, distance: 45.9
click at [212, 16] on h3 "SNC BREO GESPARD C/O TELMMA - GW02923A" at bounding box center [161, 14] width 200 height 12
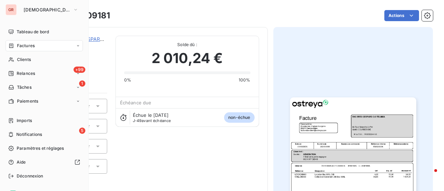
click at [40, 45] on div "Factures" at bounding box center [44, 45] width 77 height 11
click at [29, 47] on span "Factures" at bounding box center [26, 46] width 18 height 6
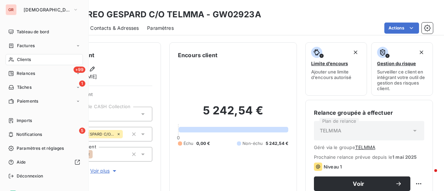
click at [28, 46] on span "Factures" at bounding box center [26, 46] width 18 height 6
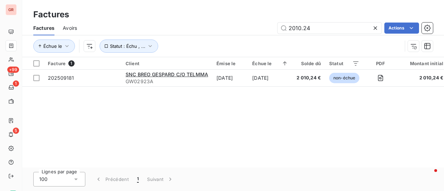
drag, startPoint x: 316, startPoint y: 28, endPoint x: 206, endPoint y: 36, distance: 110.3
click at [210, 35] on div "Factures Avoirs 2010.24 Actions Échue le Statut : Échu , ..." at bounding box center [233, 39] width 422 height 36
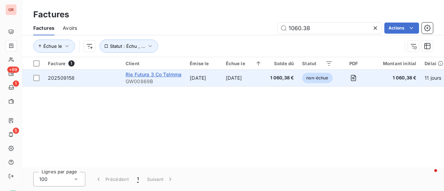
type input "1060.38"
click at [163, 75] on span "Rie Futura 3 Co Telmma" at bounding box center [154, 74] width 56 height 6
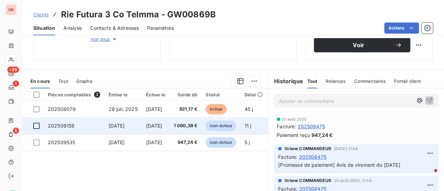
click at [37, 125] on div at bounding box center [36, 126] width 6 height 6
click at [68, 126] on span "202509158" at bounding box center [61, 126] width 27 height 6
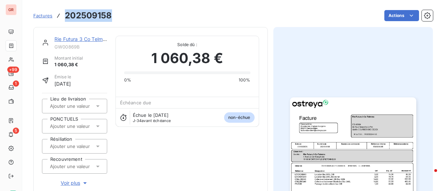
drag, startPoint x: 113, startPoint y: 17, endPoint x: 67, endPoint y: 16, distance: 46.2
click at [58, 16] on div "Factures 202509158 Actions" at bounding box center [233, 15] width 400 height 15
click at [94, 39] on link "Rie Futura 3 Co Telmma" at bounding box center [81, 39] width 55 height 6
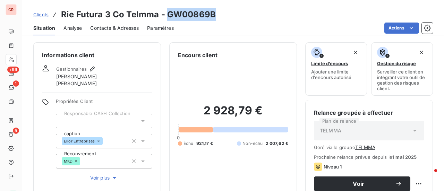
drag, startPoint x: 210, startPoint y: 17, endPoint x: 166, endPoint y: 17, distance: 43.7
click at [166, 17] on div "Clients Rie Futura 3 Co Telmma - GW00869B" at bounding box center [233, 14] width 422 height 12
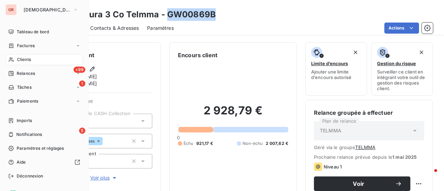
drag, startPoint x: 33, startPoint y: 47, endPoint x: 43, endPoint y: 45, distance: 9.9
click at [33, 47] on span "Factures" at bounding box center [26, 46] width 18 height 6
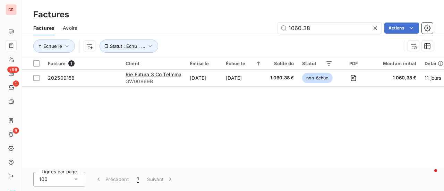
drag, startPoint x: 320, startPoint y: 25, endPoint x: 226, endPoint y: 36, distance: 95.4
click at [226, 36] on div "Factures Avoirs 1060.38 Actions Échue le Statut : Échu , ..." at bounding box center [233, 39] width 422 height 36
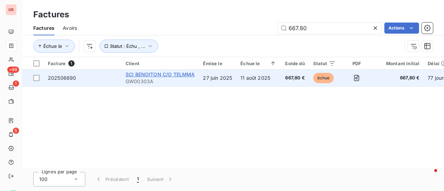
type input "667.80"
click at [165, 75] on span "SCI BENOITON C/O TELMMA" at bounding box center [160, 74] width 69 height 6
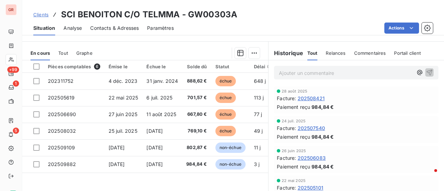
scroll to position [173, 0]
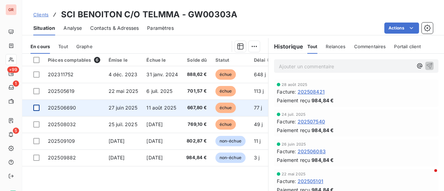
click at [37, 109] on div at bounding box center [36, 108] width 6 height 6
click at [71, 105] on span "202506690" at bounding box center [62, 108] width 28 height 6
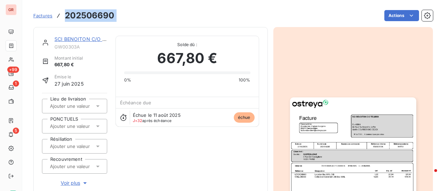
drag, startPoint x: 118, startPoint y: 14, endPoint x: 56, endPoint y: 18, distance: 62.6
click at [56, 18] on div "Factures 202506690 Actions" at bounding box center [233, 15] width 400 height 15
click at [93, 37] on link "SCI BENOITON C/O TELMMA" at bounding box center [88, 39] width 69 height 6
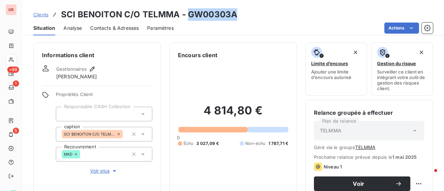
drag, startPoint x: 236, startPoint y: 13, endPoint x: 191, endPoint y: 16, distance: 45.6
click at [187, 16] on div "Clients SCI BENOITON C/O TELMMA - GW00303A" at bounding box center [233, 14] width 422 height 12
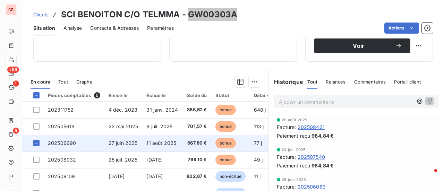
scroll to position [139, 0]
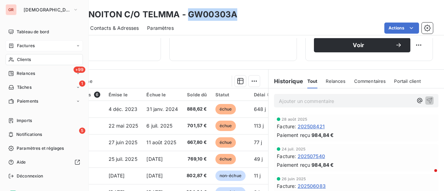
click at [28, 44] on span "Factures" at bounding box center [26, 46] width 18 height 6
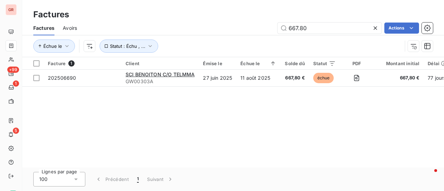
drag, startPoint x: 319, startPoint y: 28, endPoint x: 182, endPoint y: 29, distance: 137.1
click at [185, 30] on div "667.80 Actions" at bounding box center [259, 28] width 348 height 11
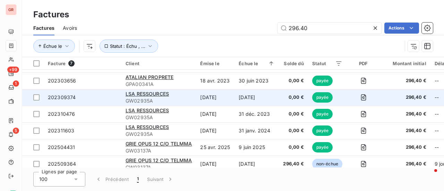
scroll to position [22, 0]
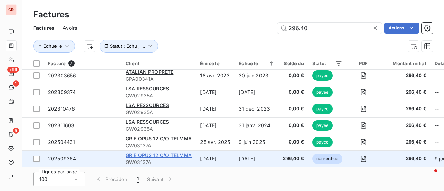
type input "296.40"
click at [177, 155] on span "GRIE OPUS 12 C/O TELMMA" at bounding box center [159, 155] width 66 height 6
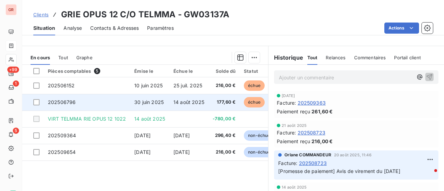
scroll to position [173, 0]
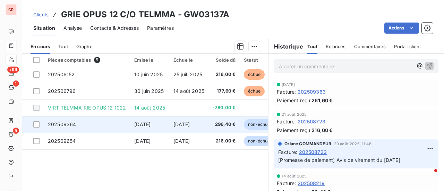
drag, startPoint x: 37, startPoint y: 125, endPoint x: 41, endPoint y: 125, distance: 4.2
click at [37, 125] on div at bounding box center [36, 124] width 6 height 6
click at [66, 122] on span "202509364" at bounding box center [62, 124] width 28 height 6
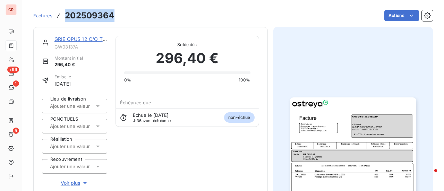
drag, startPoint x: 116, startPoint y: 19, endPoint x: 71, endPoint y: 19, distance: 44.1
click at [63, 19] on div "Factures 202509364 Actions" at bounding box center [233, 15] width 400 height 15
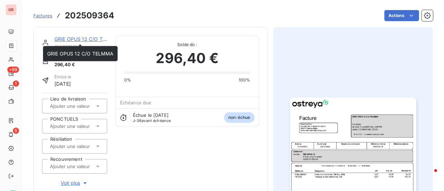
click at [82, 36] on link "GRIE OPUS 12 C/O TELMMA" at bounding box center [87, 39] width 66 height 6
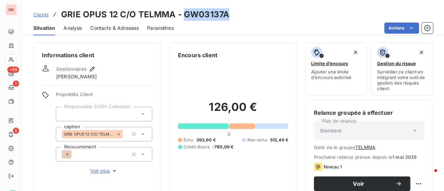
drag, startPoint x: 222, startPoint y: 16, endPoint x: 181, endPoint y: 17, distance: 41.0
click at [181, 17] on div "Clients GRIE OPUS 12 C/O TELMMA - GW03137A" at bounding box center [233, 14] width 422 height 12
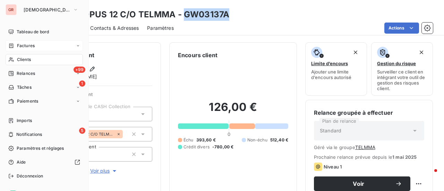
click at [28, 45] on span "Factures" at bounding box center [26, 46] width 18 height 6
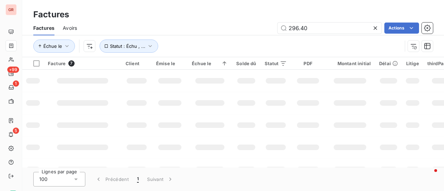
drag, startPoint x: 325, startPoint y: 30, endPoint x: 221, endPoint y: 31, distance: 104.1
click at [227, 30] on div "296.40 Actions" at bounding box center [259, 28] width 348 height 11
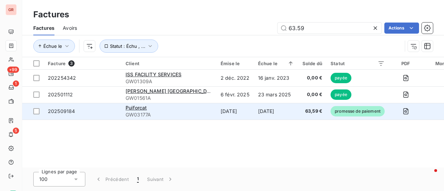
type input "63.59"
click at [149, 111] on span "GW03177A" at bounding box center [169, 114] width 87 height 7
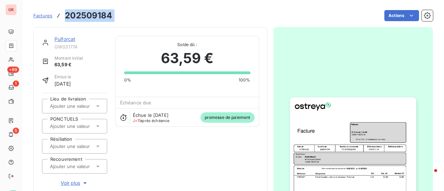
drag, startPoint x: 119, startPoint y: 13, endPoint x: 59, endPoint y: 15, distance: 59.4
click at [59, 15] on div "Factures 202509184 Actions" at bounding box center [233, 15] width 400 height 15
drag, startPoint x: 68, startPoint y: 39, endPoint x: 72, endPoint y: 38, distance: 3.9
click at [68, 39] on link "Puiforcat" at bounding box center [64, 39] width 21 height 6
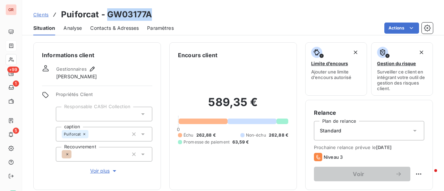
drag, startPoint x: 154, startPoint y: 15, endPoint x: 106, endPoint y: 14, distance: 48.3
click at [106, 14] on div "Clients Puiforcat - GW03177A" at bounding box center [233, 14] width 422 height 12
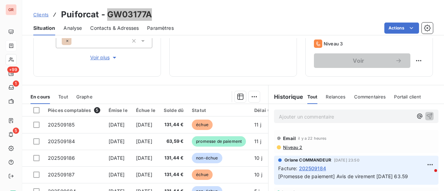
scroll to position [139, 0]
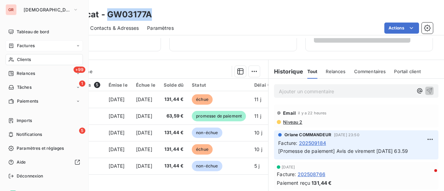
click at [33, 43] on span "Factures" at bounding box center [26, 46] width 18 height 6
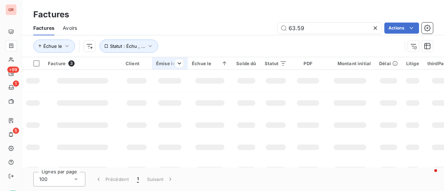
drag, startPoint x: 330, startPoint y: 26, endPoint x: 169, endPoint y: 63, distance: 165.6
click at [172, 63] on div "Factures Factures Avoirs 63.59 Actions Échue le Statut : Échu , ... Facture 3 C…" at bounding box center [233, 95] width 422 height 191
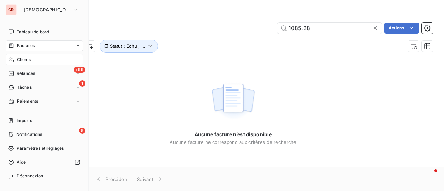
type input "1085.28"
click at [30, 59] on span "Clients" at bounding box center [24, 60] width 14 height 6
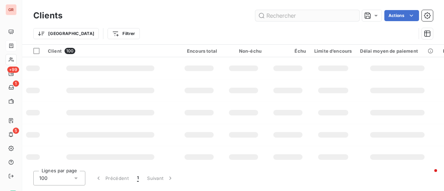
click at [318, 18] on input "text" at bounding box center [307, 15] width 104 height 11
type input "r"
type input "cartier"
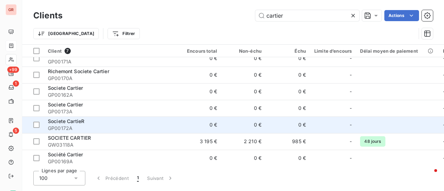
scroll to position [11, 0]
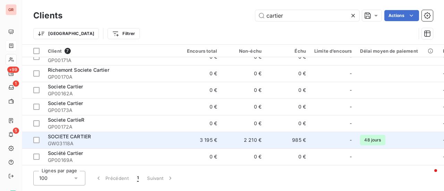
click at [82, 136] on span "SOCIETE CARTIER" at bounding box center [69, 137] width 43 height 6
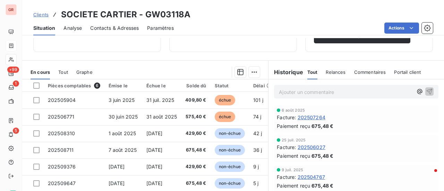
scroll to position [139, 0]
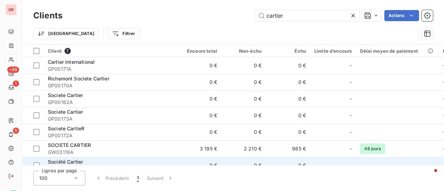
scroll to position [11, 0]
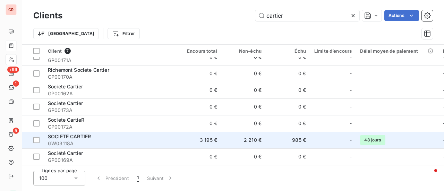
click at [125, 135] on div "SOCIETE CARTIER" at bounding box center [110, 136] width 125 height 7
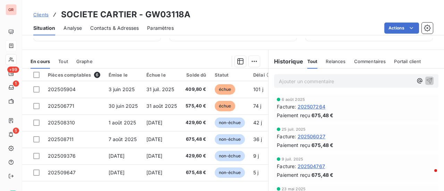
scroll to position [139, 0]
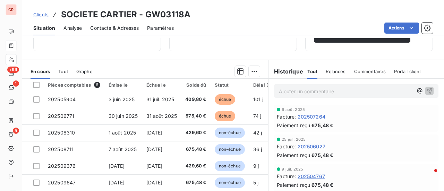
click at [124, 27] on span "Contacts & Adresses" at bounding box center [114, 28] width 49 height 7
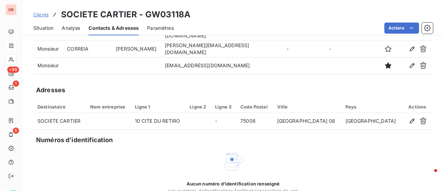
scroll to position [0, 0]
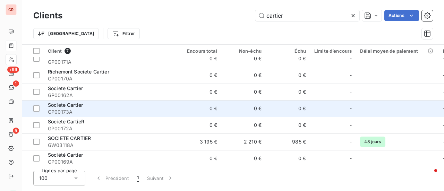
scroll to position [11, 0]
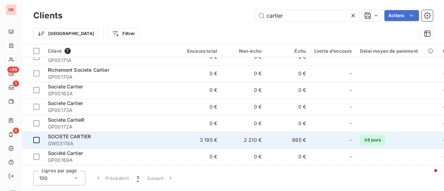
click at [38, 138] on div at bounding box center [36, 140] width 6 height 6
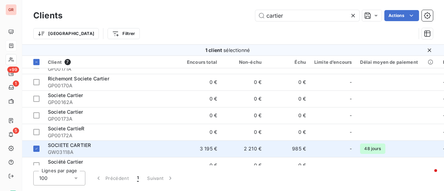
click at [86, 148] on div "SOCIETE CARTIER" at bounding box center [110, 145] width 125 height 7
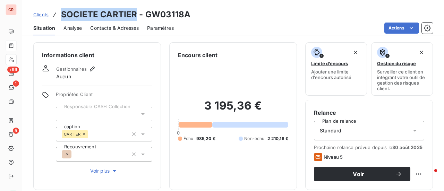
drag, startPoint x: 136, startPoint y: 14, endPoint x: 52, endPoint y: 15, distance: 84.0
click at [52, 15] on div "Clients SOCIETE CARTIER - GW03118A" at bounding box center [111, 14] width 157 height 12
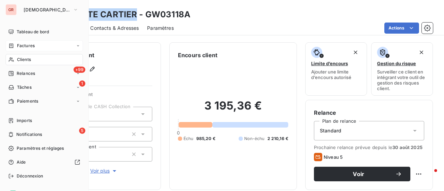
click at [24, 43] on span "Factures" at bounding box center [26, 46] width 18 height 6
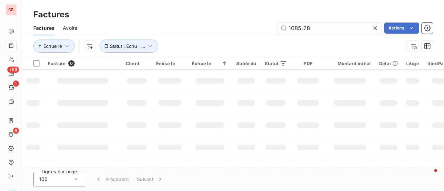
drag, startPoint x: 303, startPoint y: 32, endPoint x: 206, endPoint y: 34, distance: 97.5
click at [217, 32] on div "1085.28 Actions" at bounding box center [259, 28] width 348 height 11
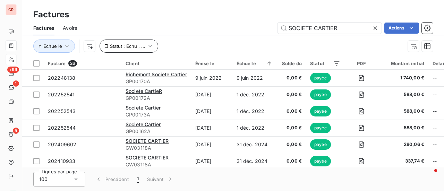
type input "SOCIETE CARTIER"
click at [149, 47] on icon "button" at bounding box center [150, 46] width 7 height 7
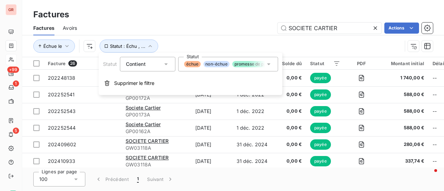
click at [271, 63] on icon at bounding box center [268, 64] width 7 height 7
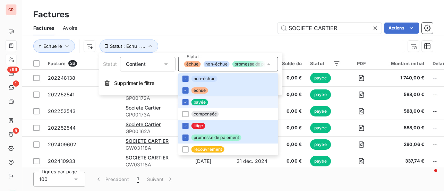
click at [188, 102] on li "payée" at bounding box center [228, 102] width 100 height 12
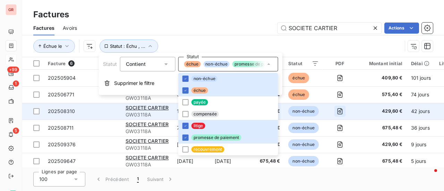
click at [343, 108] on icon "button" at bounding box center [340, 111] width 7 height 7
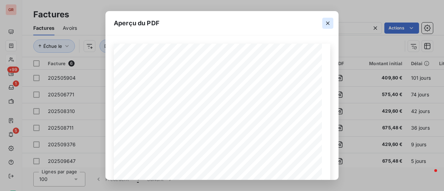
click at [330, 23] on icon "button" at bounding box center [327, 23] width 7 height 7
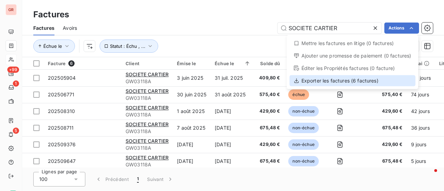
click at [343, 82] on div "Exporter les factures (6 factures)" at bounding box center [353, 80] width 126 height 11
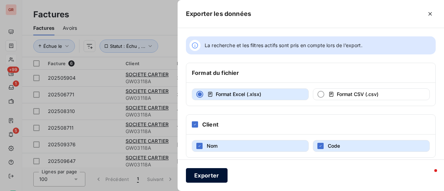
click at [215, 175] on button "Exporter" at bounding box center [207, 175] width 42 height 15
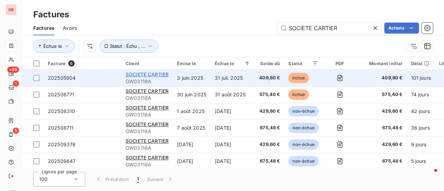
click at [153, 71] on span "SOCIETE CARTIER" at bounding box center [147, 74] width 43 height 6
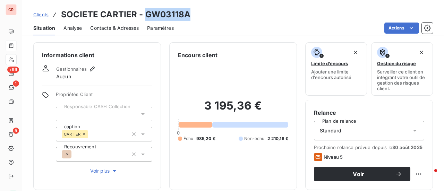
drag, startPoint x: 194, startPoint y: 14, endPoint x: 144, endPoint y: 13, distance: 50.7
click at [144, 13] on div "Clients SOCIETE CARTIER - GW03118A" at bounding box center [233, 14] width 422 height 12
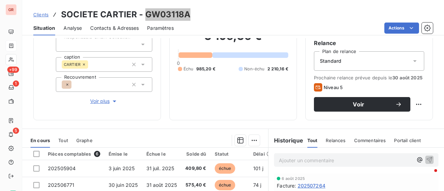
scroll to position [69, 0]
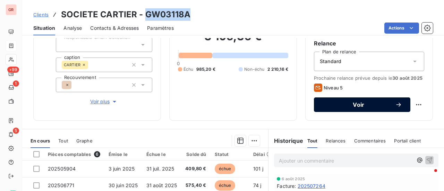
click at [360, 106] on span "Voir" at bounding box center [358, 105] width 73 height 6
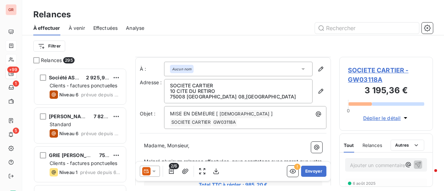
scroll to position [35, 0]
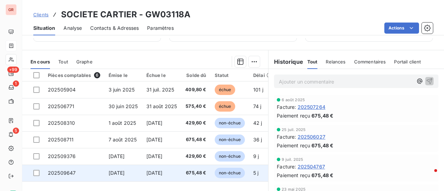
scroll to position [111, 0]
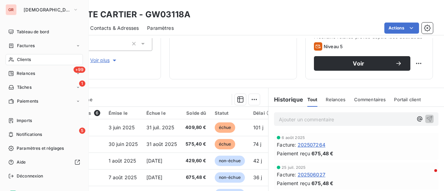
drag, startPoint x: 32, startPoint y: 47, endPoint x: 86, endPoint y: 57, distance: 55.3
click at [32, 47] on span "Factures" at bounding box center [26, 46] width 18 height 6
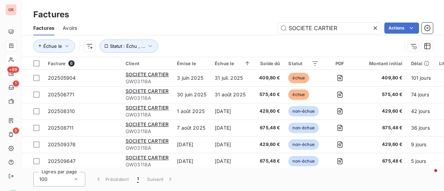
drag, startPoint x: 343, startPoint y: 31, endPoint x: 220, endPoint y: 29, distance: 122.5
click at [220, 29] on div "SOCIETE CARTIER Actions" at bounding box center [259, 28] width 348 height 11
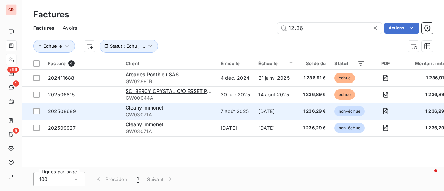
type input "12.36"
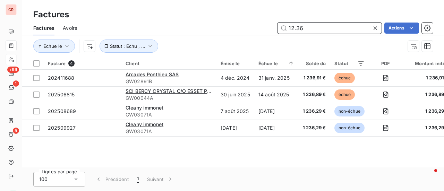
drag, startPoint x: 319, startPoint y: 27, endPoint x: 165, endPoint y: 39, distance: 154.5
click at [166, 39] on div "Factures Avoirs 12.36 Actions Échue le Statut : Échu , ..." at bounding box center [233, 39] width 422 height 36
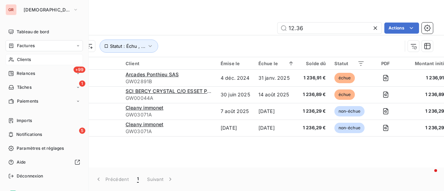
click at [28, 61] on span "Clients" at bounding box center [24, 60] width 14 height 6
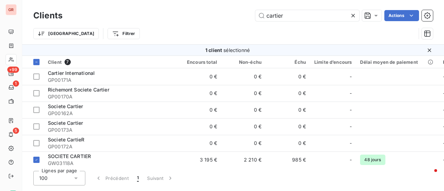
drag, startPoint x: 294, startPoint y: 14, endPoint x: 213, endPoint y: 25, distance: 81.6
click at [227, 22] on div "Clients cartier Actions" at bounding box center [233, 15] width 400 height 15
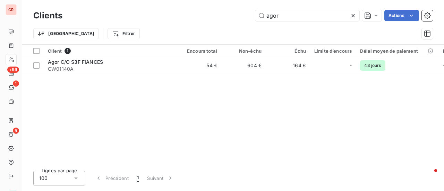
type input "agor"
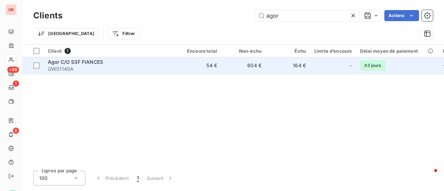
click at [93, 62] on span "Agor C/O S3F FIANCES" at bounding box center [75, 62] width 55 height 6
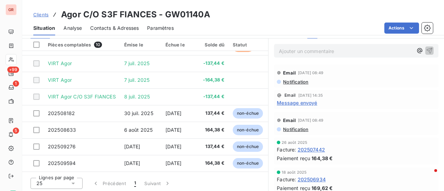
scroll to position [180, 0]
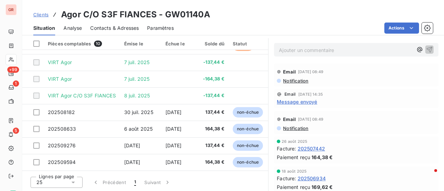
click at [130, 29] on span "Contacts & Adresses" at bounding box center [114, 28] width 49 height 7
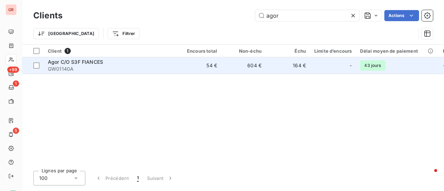
click at [96, 63] on span "Agor C/O S3F FIANCES" at bounding box center [75, 62] width 55 height 6
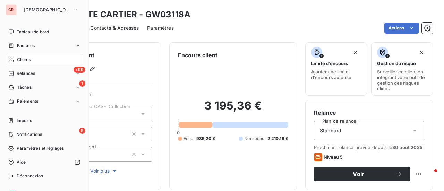
click at [26, 62] on span "Clients" at bounding box center [24, 60] width 14 height 6
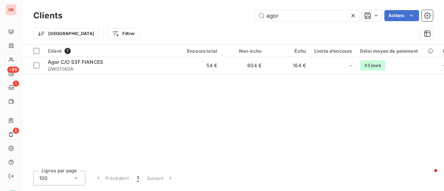
drag, startPoint x: 294, startPoint y: 17, endPoint x: 203, endPoint y: 24, distance: 91.2
click at [235, 21] on div "Clients agor Actions" at bounding box center [233, 15] width 400 height 15
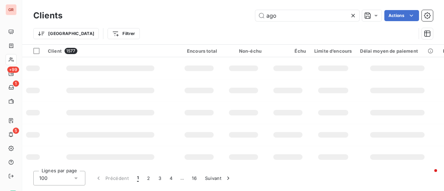
type input "agor"
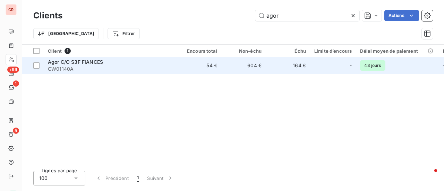
click at [80, 64] on span "Agor C/O S3F FIANCES" at bounding box center [75, 62] width 55 height 6
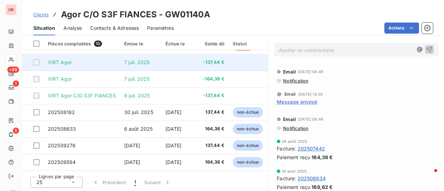
scroll to position [48, 0]
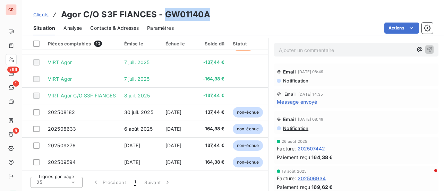
drag, startPoint x: 210, startPoint y: 17, endPoint x: 164, endPoint y: 17, distance: 46.5
click at [164, 17] on div "Clients Agor C/O S3F FIANCES - GW01140A" at bounding box center [233, 14] width 422 height 12
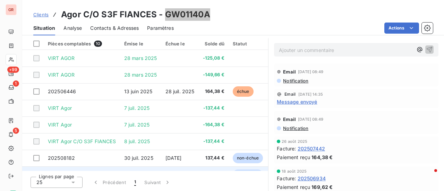
scroll to position [0, 0]
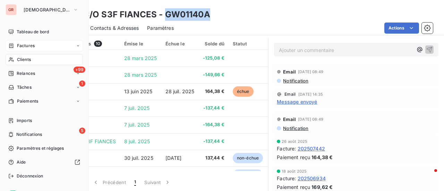
click at [32, 43] on span "Factures" at bounding box center [26, 46] width 18 height 6
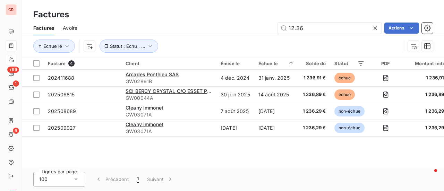
drag, startPoint x: 325, startPoint y: 27, endPoint x: 154, endPoint y: 55, distance: 173.1
click at [160, 54] on div "Factures Avoirs 12.36 Actions Échue le Statut : Échu , ..." at bounding box center [233, 39] width 422 height 36
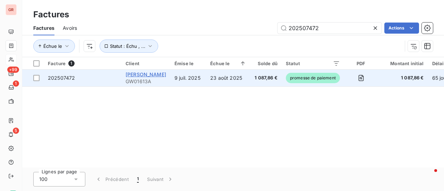
type input "202507472"
click at [143, 76] on span "[PERSON_NAME]" at bounding box center [146, 74] width 41 height 6
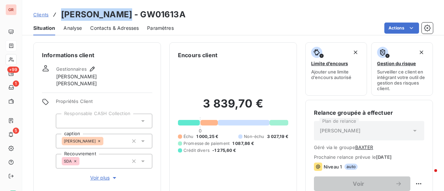
drag, startPoint x: 115, startPoint y: 16, endPoint x: 61, endPoint y: 17, distance: 54.1
click at [61, 17] on h3 "[PERSON_NAME] - GW01613A" at bounding box center [123, 14] width 125 height 12
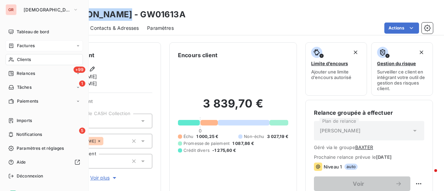
click at [31, 46] on span "Factures" at bounding box center [26, 46] width 18 height 6
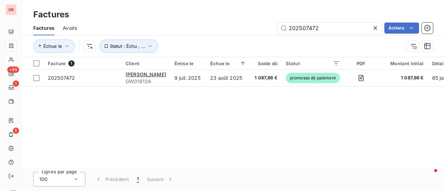
drag, startPoint x: 330, startPoint y: 29, endPoint x: 175, endPoint y: 34, distance: 155.2
click at [183, 34] on div "Factures Avoirs 202507472 Actions" at bounding box center [233, 28] width 422 height 15
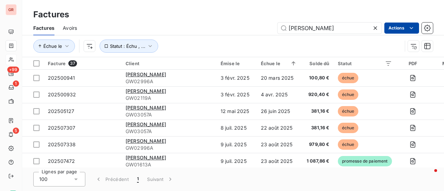
type input "[PERSON_NAME]"
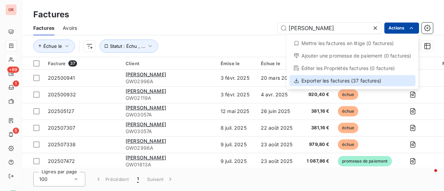
click at [336, 80] on div "Exporter les factures (37 factures)" at bounding box center [353, 80] width 126 height 11
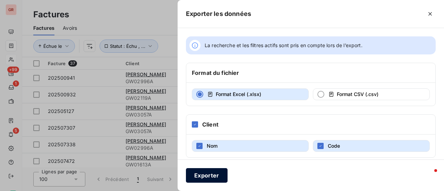
click at [212, 176] on button "Exporter" at bounding box center [207, 175] width 42 height 15
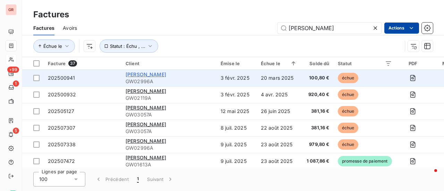
click at [154, 74] on span "[PERSON_NAME]" at bounding box center [146, 74] width 41 height 6
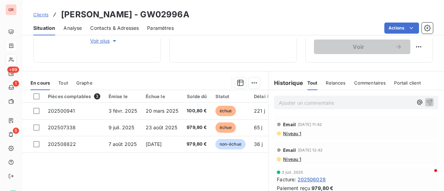
scroll to position [139, 0]
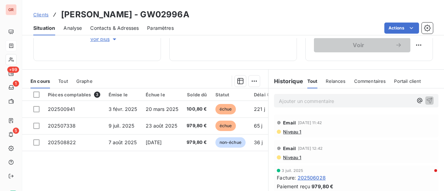
click at [291, 132] on span "Niveau 1" at bounding box center [291, 132] width 19 height 6
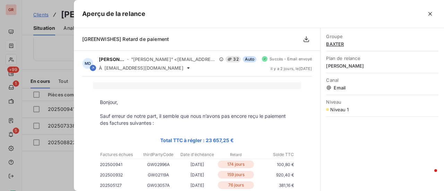
click at [60, 43] on div at bounding box center [222, 95] width 444 height 191
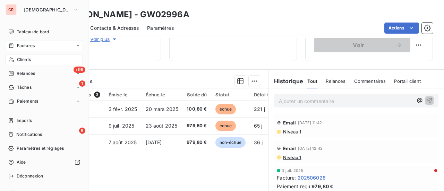
click at [36, 47] on div "Factures" at bounding box center [44, 45] width 77 height 11
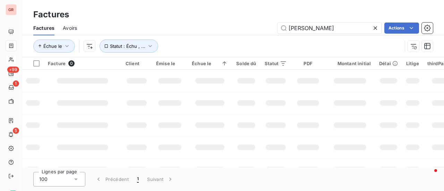
drag, startPoint x: 342, startPoint y: 30, endPoint x: 40, endPoint y: 55, distance: 303.3
click at [48, 53] on div "Factures Avoirs [PERSON_NAME] Actions Échue le Statut : Échu , ..." at bounding box center [233, 39] width 422 height 36
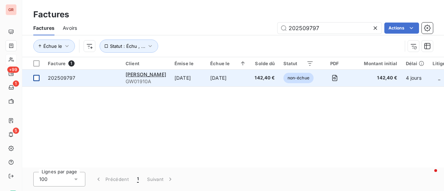
type input "202509797"
click at [35, 78] on div at bounding box center [36, 78] width 6 height 6
click at [138, 77] on span "[PERSON_NAME]" at bounding box center [146, 74] width 41 height 6
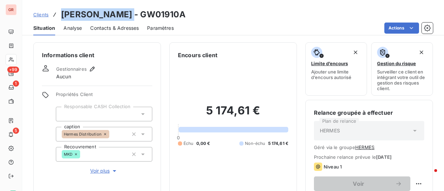
drag, startPoint x: 116, startPoint y: 18, endPoint x: 74, endPoint y: 11, distance: 42.3
click at [59, 19] on div "Clients [PERSON_NAME] - GW01910A" at bounding box center [109, 14] width 152 height 12
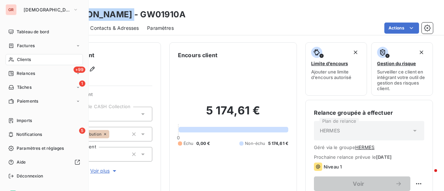
click at [34, 46] on span "Factures" at bounding box center [26, 46] width 18 height 6
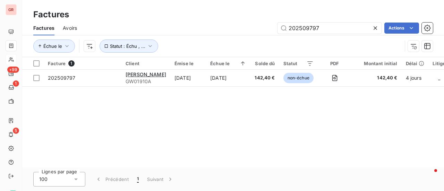
drag, startPoint x: 236, startPoint y: 38, endPoint x: 195, endPoint y: 46, distance: 41.4
click at [215, 41] on div "Factures Avoirs 202509797 Actions Échue le Statut : Échu , ..." at bounding box center [233, 39] width 422 height 36
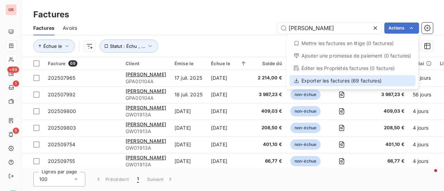
click at [337, 83] on div "Exporter les factures (69 factures)" at bounding box center [353, 80] width 126 height 11
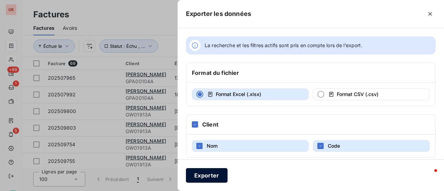
click at [208, 181] on button "Exporter" at bounding box center [207, 175] width 42 height 15
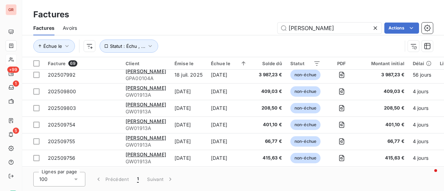
scroll to position [35, 0]
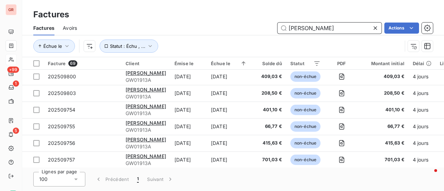
click at [338, 27] on input "[PERSON_NAME]" at bounding box center [330, 28] width 104 height 11
click at [235, 50] on div "Factures Avoirs [PERSON_NAME] Actions Échue le Statut : Échu , ..." at bounding box center [233, 39] width 422 height 36
paste input "202508367"
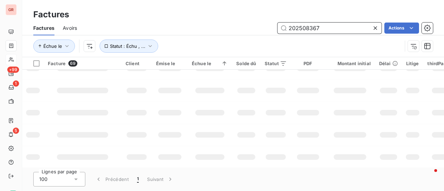
scroll to position [0, 0]
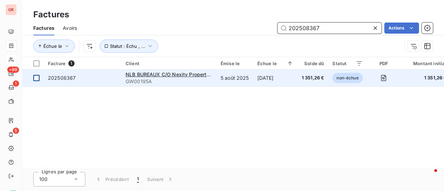
type input "202508367"
click at [37, 82] on td at bounding box center [33, 78] width 22 height 17
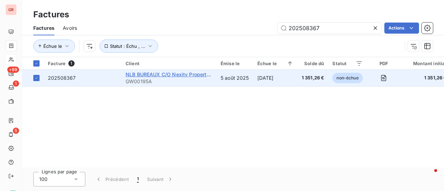
click at [169, 75] on span "NLB BUREAUX C/O Nexity Property Management" at bounding box center [184, 74] width 116 height 6
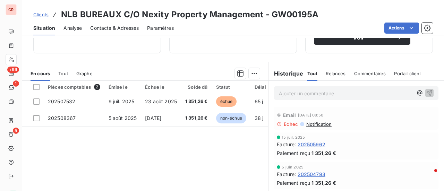
scroll to position [139, 0]
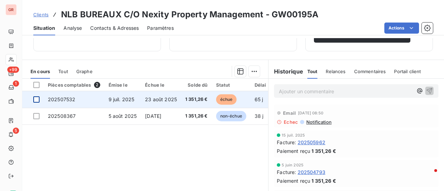
click at [37, 100] on div at bounding box center [36, 99] width 6 height 6
click at [63, 101] on span "202507532" at bounding box center [61, 99] width 27 height 6
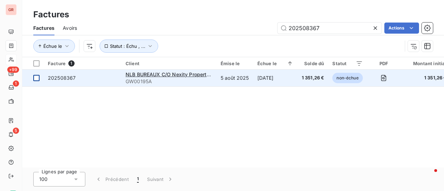
click at [34, 75] on div at bounding box center [36, 78] width 6 height 6
click at [57, 77] on span "202508367" at bounding box center [62, 78] width 28 height 6
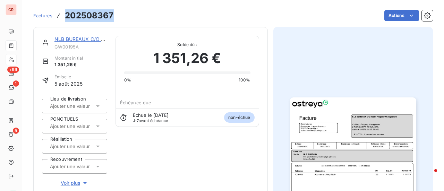
drag, startPoint x: 115, startPoint y: 16, endPoint x: 62, endPoint y: 17, distance: 52.4
click at [62, 17] on div "Factures 202508367 Actions" at bounding box center [233, 15] width 400 height 15
click at [87, 39] on link "NLB BUREAUX C/O Nexity Property Management" at bounding box center [112, 39] width 116 height 6
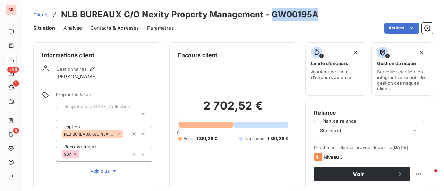
drag, startPoint x: 318, startPoint y: 18, endPoint x: 272, endPoint y: 18, distance: 45.8
click at [272, 18] on div "Clients NLB BUREAUX C/O Nexity Property Management - GW00195A" at bounding box center [233, 14] width 422 height 12
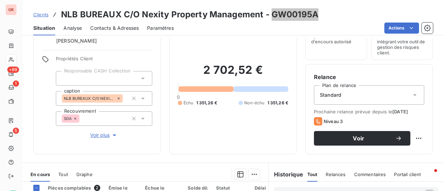
scroll to position [104, 0]
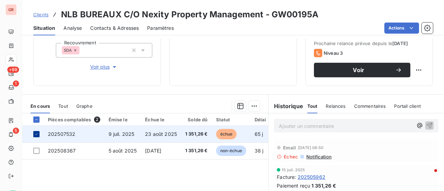
click at [36, 134] on icon at bounding box center [36, 134] width 4 height 4
click at [321, 157] on span "Notification" at bounding box center [319, 157] width 26 height 6
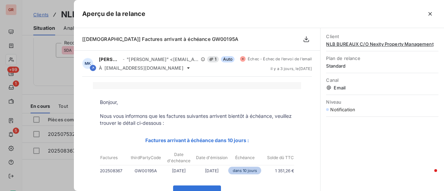
click at [61, 86] on div at bounding box center [222, 95] width 444 height 191
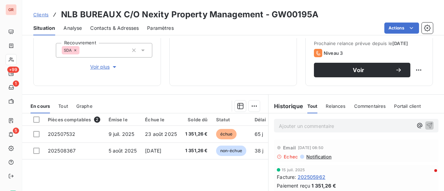
click at [133, 28] on span "Contacts & Adresses" at bounding box center [114, 28] width 49 height 7
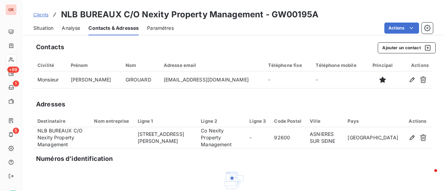
click at [73, 28] on span "Analyse" at bounding box center [71, 28] width 18 height 7
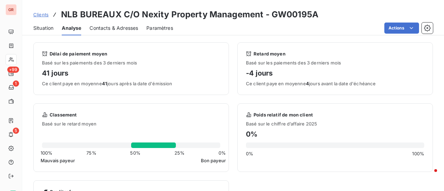
click at [45, 25] on div "Situation" at bounding box center [43, 28] width 20 height 15
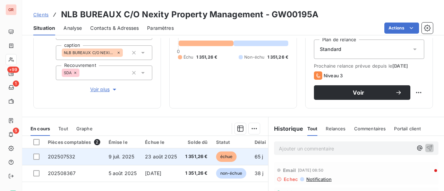
scroll to position [139, 0]
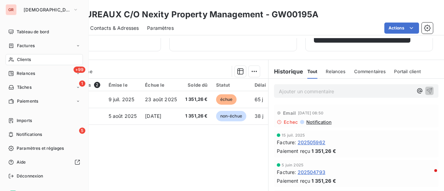
drag, startPoint x: 29, startPoint y: 46, endPoint x: 39, endPoint y: 46, distance: 9.7
click at [29, 46] on span "Factures" at bounding box center [26, 46] width 18 height 6
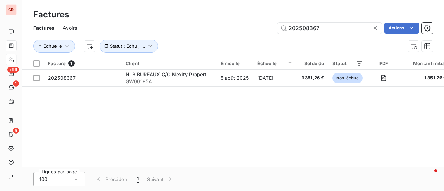
drag, startPoint x: 327, startPoint y: 29, endPoint x: 203, endPoint y: 48, distance: 125.7
click at [239, 42] on div "Factures Avoirs 202508367 Actions Échue le Statut : Échu , ..." at bounding box center [233, 39] width 422 height 36
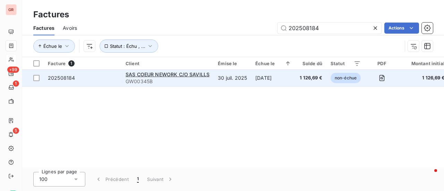
type input "202508184"
click at [51, 79] on span "202508184" at bounding box center [61, 78] width 27 height 6
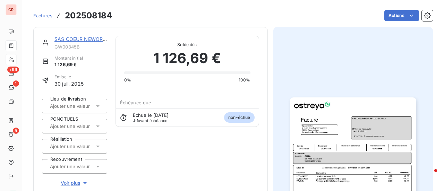
click at [82, 36] on link "SAS COEUR NEWORK C/O SAVILLS" at bounding box center [96, 39] width 84 height 6
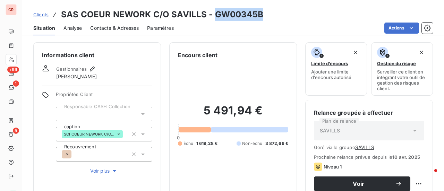
drag, startPoint x: 262, startPoint y: 10, endPoint x: 214, endPoint y: 17, distance: 47.7
click at [214, 17] on div "Clients SAS COEUR NEWORK C/O SAVILLS - GW00345B" at bounding box center [233, 14] width 422 height 12
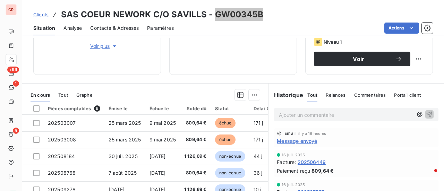
scroll to position [173, 0]
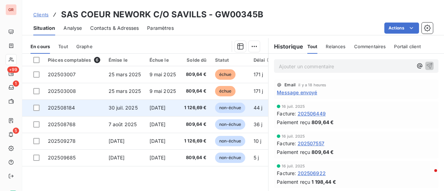
click at [39, 109] on div at bounding box center [36, 108] width 6 height 6
click at [62, 110] on span "202508184" at bounding box center [61, 108] width 27 height 6
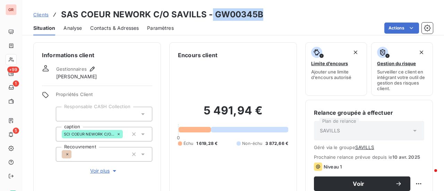
drag, startPoint x: 263, startPoint y: 12, endPoint x: 208, endPoint y: 15, distance: 54.9
click at [208, 15] on div "Clients SAS COEUR NEWORK C/O SAVILLS - GW00345B" at bounding box center [233, 14] width 422 height 12
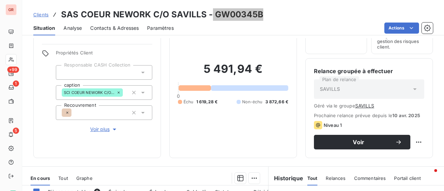
scroll to position [139, 0]
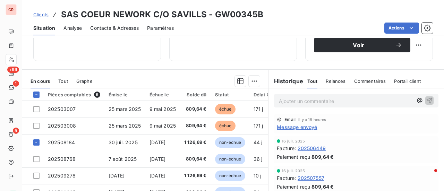
click at [303, 127] on span "Message envoyé" at bounding box center [297, 127] width 40 height 7
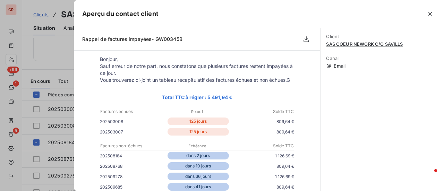
scroll to position [0, 0]
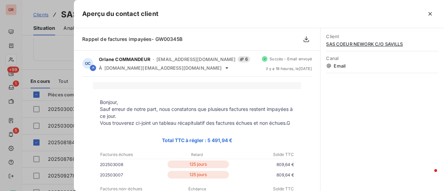
click at [53, 85] on div at bounding box center [222, 95] width 444 height 191
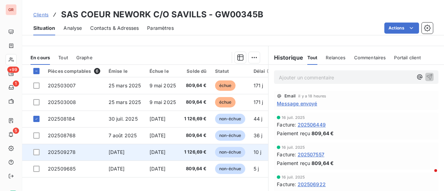
scroll to position [173, 0]
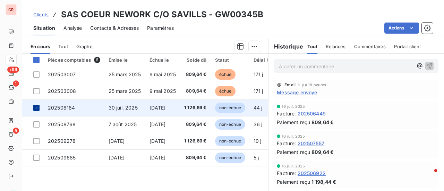
click at [37, 107] on icon at bounding box center [36, 108] width 4 height 4
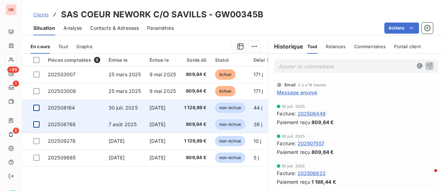
click at [36, 124] on div at bounding box center [36, 124] width 6 height 6
click at [65, 124] on span "202508768" at bounding box center [62, 124] width 28 height 6
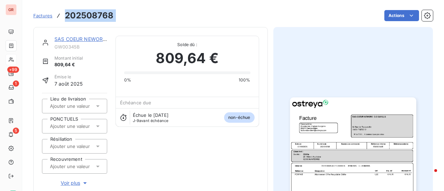
drag, startPoint x: 119, startPoint y: 15, endPoint x: 65, endPoint y: 18, distance: 54.9
click at [65, 18] on div "Factures 202508768 Actions" at bounding box center [233, 15] width 400 height 15
click at [90, 39] on link "SAS COEUR NEWORK C/O SAVILLS" at bounding box center [96, 39] width 84 height 6
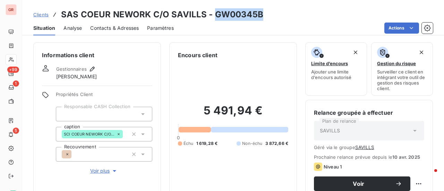
drag, startPoint x: 263, startPoint y: 17, endPoint x: 215, endPoint y: 18, distance: 47.9
click at [215, 18] on div "Clients SAS COEUR NEWORK C/O SAVILLS - GW00345B" at bounding box center [233, 14] width 422 height 12
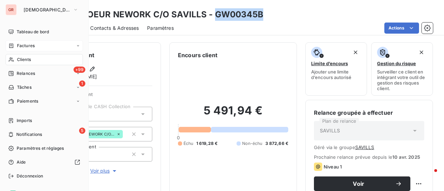
drag, startPoint x: 33, startPoint y: 46, endPoint x: 70, endPoint y: 40, distance: 38.0
click at [33, 46] on span "Factures" at bounding box center [26, 46] width 18 height 6
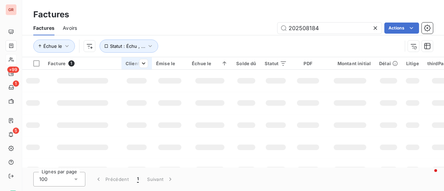
click at [81, 79] on div "Factures Factures Avoirs 202508184 Actions Échue le Statut : Échu , ... Facture…" at bounding box center [233, 95] width 422 height 191
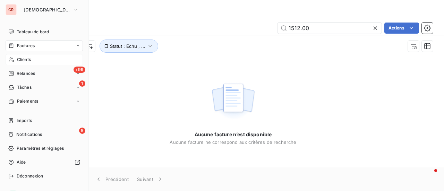
type input "1512.00"
click at [29, 59] on span "Clients" at bounding box center [24, 60] width 14 height 6
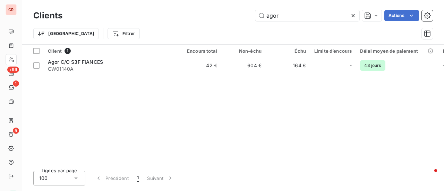
drag, startPoint x: 291, startPoint y: 13, endPoint x: 192, endPoint y: 26, distance: 99.8
click at [196, 25] on div "Clients agor Actions Trier Filtrer" at bounding box center [233, 26] width 400 height 36
type input "x"
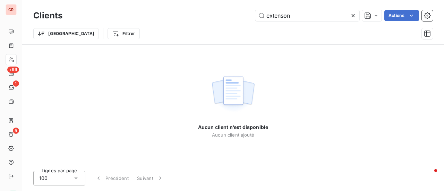
type input "extenson"
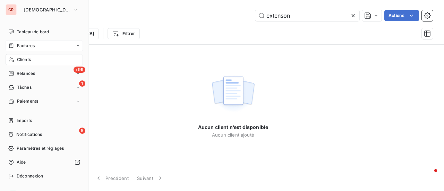
click at [30, 42] on div "Factures" at bounding box center [44, 45] width 77 height 11
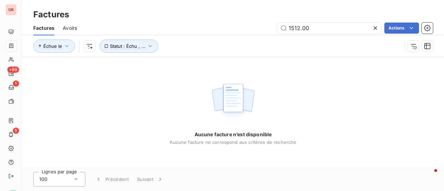
drag, startPoint x: 248, startPoint y: 30, endPoint x: 220, endPoint y: 33, distance: 28.3
click at [233, 31] on div "1512.00 Actions" at bounding box center [259, 28] width 348 height 11
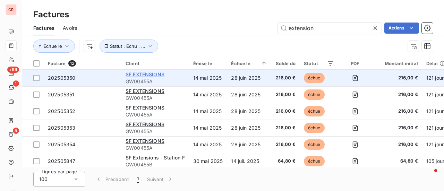
type input "extension"
click at [154, 74] on span "SF EXTENSIONS" at bounding box center [145, 74] width 39 height 6
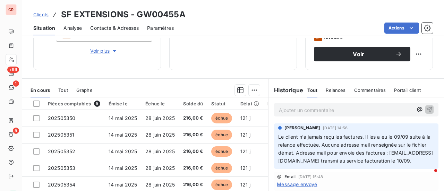
scroll to position [145, 0]
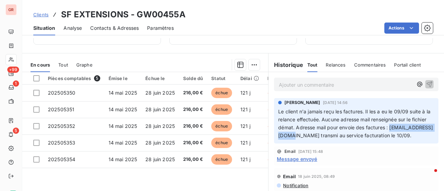
drag, startPoint x: 327, startPoint y: 136, endPoint x: 273, endPoint y: 138, distance: 53.8
click at [274, 138] on div "[PERSON_NAME] [DATE] 14:56 Le client n'a jamais reçu les factures. Il les a eu …" at bounding box center [356, 121] width 164 height 46
click at [121, 24] on div "Contacts & Adresses" at bounding box center [114, 28] width 49 height 15
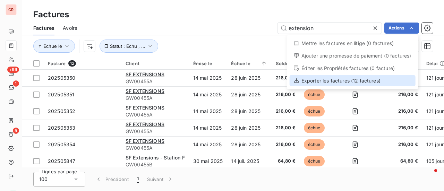
click at [339, 79] on div "Exporter les factures (12 factures)" at bounding box center [353, 80] width 126 height 11
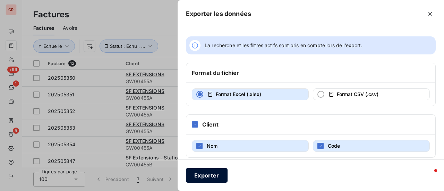
click at [221, 174] on button "Exporter" at bounding box center [207, 175] width 42 height 15
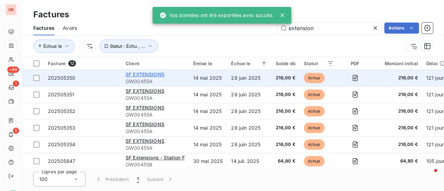
click at [150, 75] on span "SF EXTENSIONS" at bounding box center [145, 74] width 39 height 6
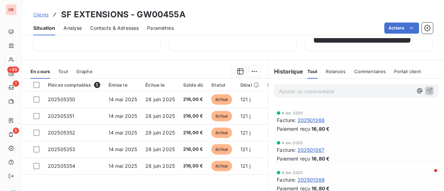
scroll to position [104, 0]
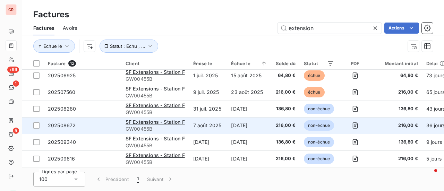
scroll to position [105, 0]
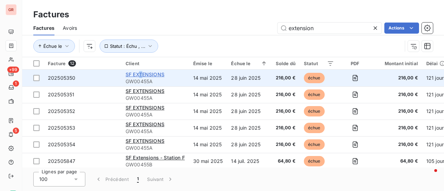
click at [141, 76] on span "SF EXTENSIONS" at bounding box center [145, 74] width 39 height 6
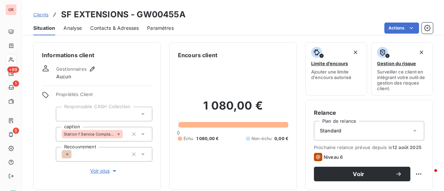
click at [117, 27] on span "Contacts & Adresses" at bounding box center [114, 28] width 49 height 7
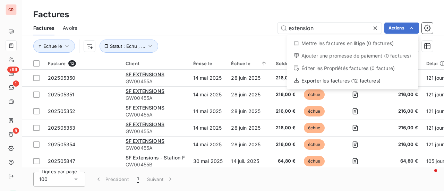
click at [330, 11] on html "GR +99 1 5 Factures Factures Avoirs extension Actions Mettre les factures en li…" at bounding box center [222, 95] width 444 height 191
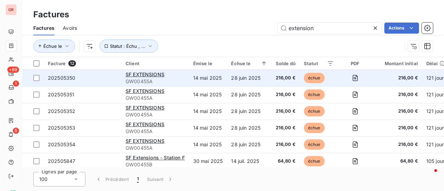
click at [49, 78] on span "202505350" at bounding box center [61, 78] width 27 height 6
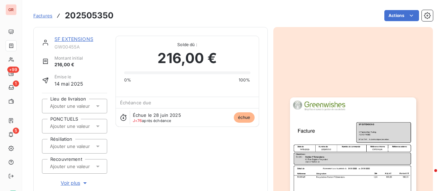
click at [87, 37] on link "SF EXTENSIONS" at bounding box center [73, 39] width 39 height 6
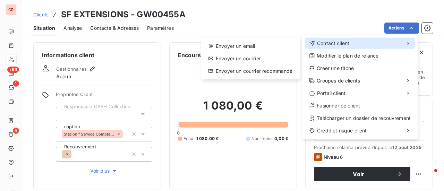
click at [347, 41] on span "Contact client" at bounding box center [333, 43] width 32 height 7
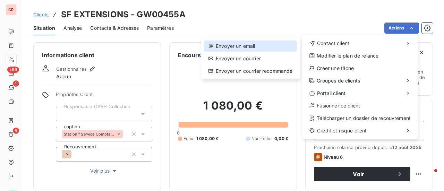
click at [250, 43] on div "Envoyer un email" at bounding box center [250, 46] width 93 height 11
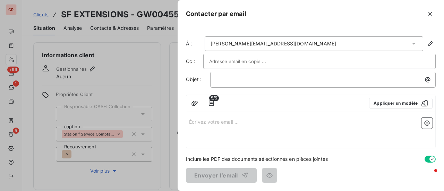
click at [205, 124] on p "Écrivez votre email ... ﻿" at bounding box center [311, 122] width 244 height 8
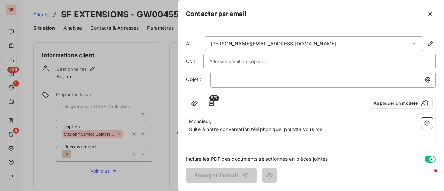
click at [301, 129] on span "Suite à notre conversation téléphonique, pouvza vous me" at bounding box center [255, 129] width 133 height 6
click at [284, 129] on span "Suite à notre conversation téléphonique, pouvez vous me" at bounding box center [255, 129] width 133 height 6
drag, startPoint x: 235, startPoint y: 137, endPoint x: 222, endPoint y: 138, distance: 13.0
click at [222, 138] on p "pouvez vous me" at bounding box center [311, 138] width 244 height 8
click at [187, 147] on div "Monsieur, Suite à notre conversation téléphonique, pouvez vous nous donnez le d…" at bounding box center [310, 131] width 249 height 33
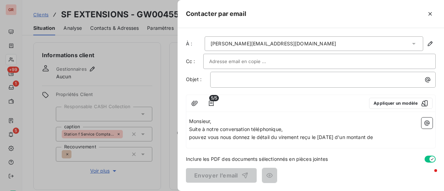
click at [196, 147] on div "Monsieur, Suite à notre conversation téléphonique, pouvez vous nous donnez le d…" at bounding box center [310, 131] width 249 height 33
click at [390, 138] on p "pouvez vous nous donnez le détail du virement reçu le [DATE] d'un montant de" at bounding box center [311, 138] width 244 height 8
drag, startPoint x: 223, startPoint y: 147, endPoint x: 205, endPoint y: 147, distance: 18.7
click at [223, 147] on div "Monsieur, Suite à notre conversation téléphonique, pouvez vous nous donnez le d…" at bounding box center [310, 131] width 249 height 33
click at [195, 147] on div "Monsieur, Suite à notre conversation téléphonique, pouvez vous nous donnez le d…" at bounding box center [310, 131] width 249 height 33
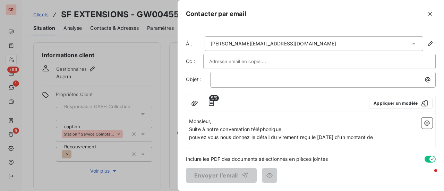
click at [191, 147] on div "Monsieur, Suite à notre conversation téléphonique, pouvez vous nous donnez le d…" at bounding box center [310, 131] width 249 height 33
click at [196, 147] on div "Monsieur, Suite à notre conversation téléphonique, pouvez vous nous donnez le d…" at bounding box center [310, 131] width 249 height 33
click at [285, 146] on div "Monsieur, Suite à notre conversation téléphonique, pouvez vous nous donnez le d…" at bounding box center [310, 131] width 249 height 33
click at [289, 148] on div "Monsieur, Suite à notre conversation téléphonique, pouvez vous nous donnez le d…" at bounding box center [310, 131] width 249 height 33
click at [391, 135] on p "pouvez vous nous donnez le détail du virement reçu le [DATE] d'un montant de" at bounding box center [311, 138] width 244 height 8
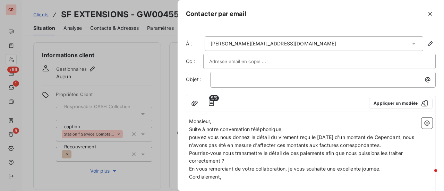
click at [374, 136] on span "pouvez vous nous donnez le détail du virement reçu le [DATE] d'un montant de Ce…" at bounding box center [302, 141] width 227 height 14
click at [382, 135] on span "pouvez vous nous donnez le détail du virement reçu le [DATE] d'un montant de Ce…" at bounding box center [302, 141] width 227 height 14
click at [191, 135] on span "pouvez vous nous donnez le détail du virement reçu le [DATE] d'un montant de 15…" at bounding box center [293, 137] width 208 height 6
click at [328, 146] on span "Cependant, nous n'avons pas été en mesure d'affecter ces montants aux factures …" at bounding box center [305, 145] width 233 height 6
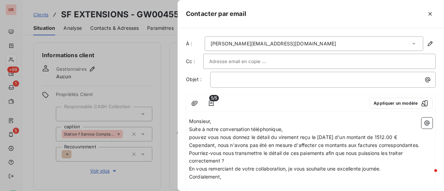
click at [348, 145] on span "Cependant, nous n'avons pas été en mesure d'affecter ce montants aux factures c…" at bounding box center [304, 145] width 230 height 6
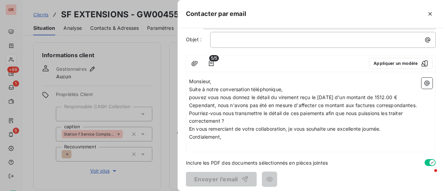
scroll to position [42, 0]
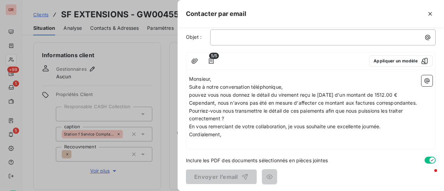
click at [240, 116] on p "Pourriez-vous nous transmettre le détail de ces paiements afin que nous puissio…" at bounding box center [311, 115] width 244 height 16
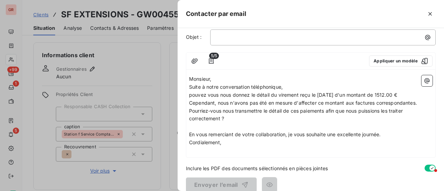
click at [200, 126] on p "﻿" at bounding box center [311, 127] width 244 height 8
click at [328, 123] on p "à l'adresse suivante : [EMAIL_ADDRESS][DOMAIN_NAME]." at bounding box center [311, 127] width 244 height 8
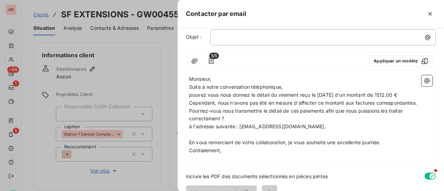
click at [192, 161] on p "﻿" at bounding box center [311, 159] width 244 height 8
click at [422, 76] on button "button" at bounding box center [427, 80] width 11 height 11
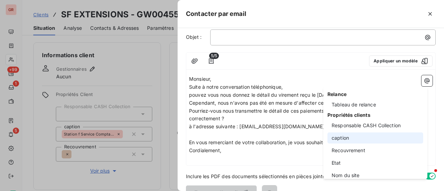
scroll to position [0, 0]
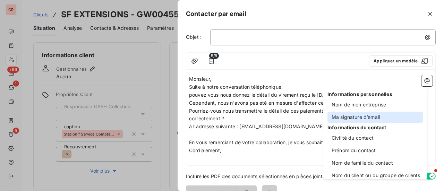
click at [378, 118] on div "Ma signature d’email" at bounding box center [376, 117] width 96 height 11
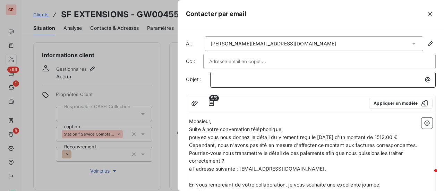
click at [280, 76] on p "﻿" at bounding box center [324, 80] width 217 height 8
click at [189, 98] on button "button" at bounding box center [194, 103] width 11 height 11
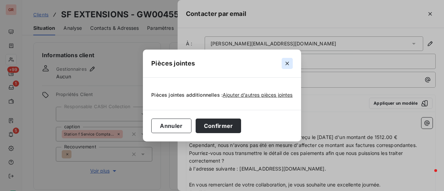
click at [289, 66] on icon "button" at bounding box center [287, 63] width 7 height 7
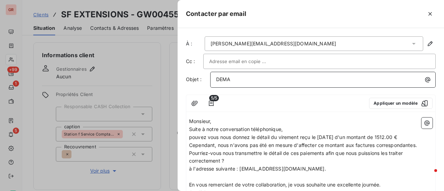
click at [262, 78] on p "DEMA" at bounding box center [324, 80] width 217 height 8
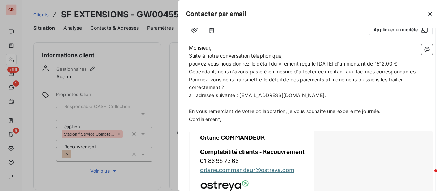
scroll to position [137, 0]
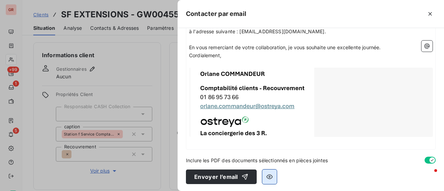
click at [269, 175] on icon "button" at bounding box center [269, 177] width 6 height 5
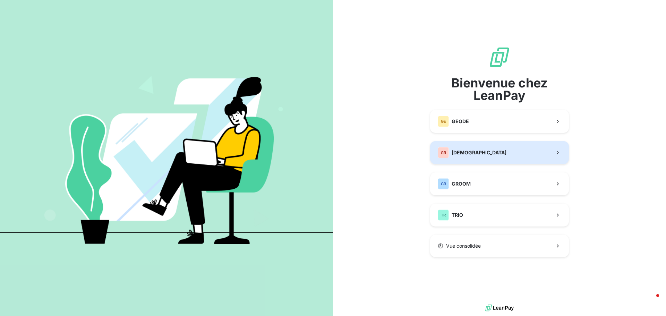
click at [470, 157] on div "GR GREENWISHES" at bounding box center [472, 152] width 69 height 11
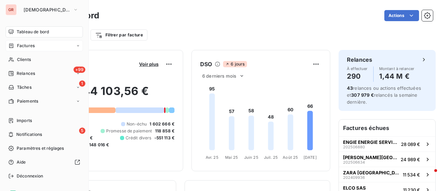
click at [28, 45] on span "Factures" at bounding box center [26, 46] width 18 height 6
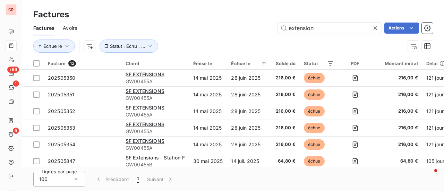
click at [227, 32] on html "GR +99 1 5 Factures Factures Avoirs extension Actions Échue le Statut : Échu , …" at bounding box center [222, 95] width 444 height 191
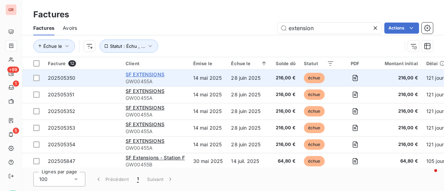
click at [148, 74] on span "SF EXTENSIONS" at bounding box center [145, 74] width 39 height 6
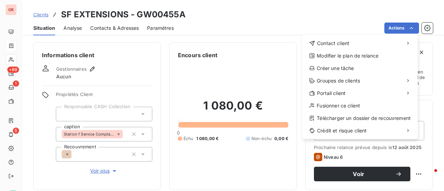
drag, startPoint x: 349, startPoint y: 50, endPoint x: 338, endPoint y: 50, distance: 11.8
click at [349, 50] on div "Contact client Modifier le plan de relance Créer une tâche Groupes de clients P…" at bounding box center [360, 87] width 116 height 104
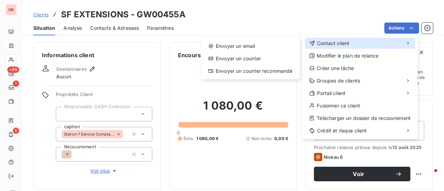
click at [319, 44] on span "Contact client" at bounding box center [333, 43] width 32 height 7
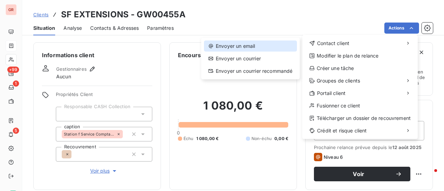
click at [248, 44] on div "Envoyer un email" at bounding box center [250, 46] width 93 height 11
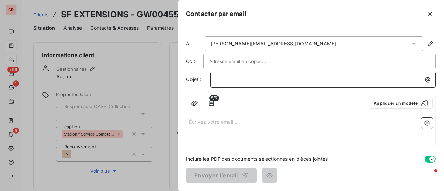
click at [259, 74] on div "﻿" at bounding box center [323, 78] width 221 height 9
click at [218, 119] on p "Écrivez votre email ... ﻿" at bounding box center [311, 122] width 244 height 8
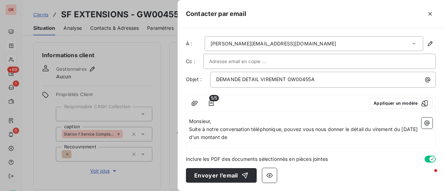
click at [254, 138] on p "Suite à notre conversation téléphonique, pouvez vous nous donner le détail du v…" at bounding box center [311, 134] width 244 height 16
drag, startPoint x: 272, startPoint y: 136, endPoint x: 254, endPoint y: 134, distance: 17.8
click at [254, 134] on p "Suite à notre conversation téléphonique, pouvez vous nous donner le détail du v…" at bounding box center [311, 134] width 244 height 16
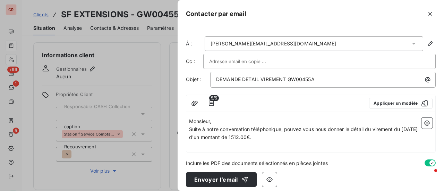
click at [252, 136] on span "Suite à notre conversation téléphonique, pouvez vous nous donner le détail du v…" at bounding box center [304, 133] width 230 height 14
click at [285, 138] on p "Suite à notre conversation téléphonique, pouvez vous nous donner le détail du v…" at bounding box center [311, 134] width 244 height 16
click at [346, 129] on span "Suite à notre conversation téléphonique, pouvez vous nous donner le détail du v…" at bounding box center [304, 133] width 230 height 14
click at [290, 138] on p "Suite à notre conversation téléphonique, pouvez vous nous transmettre le détail…" at bounding box center [311, 134] width 244 height 16
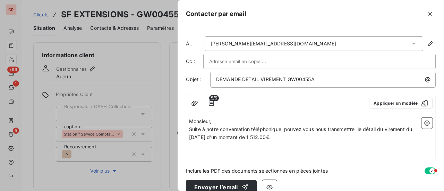
click at [279, 136] on p "Suite à notre conversation téléphonique, pouvez vous nous transmettre le détail…" at bounding box center [311, 134] width 244 height 16
click at [206, 147] on p "﻿" at bounding box center [311, 146] width 244 height 8
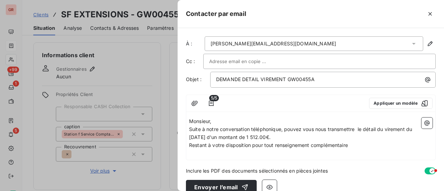
click at [198, 156] on p "﻿" at bounding box center [311, 154] width 244 height 8
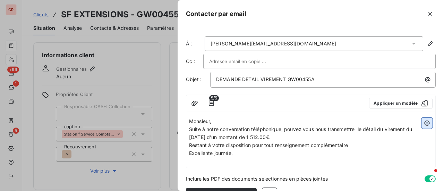
click at [424, 121] on icon "button" at bounding box center [427, 123] width 7 height 7
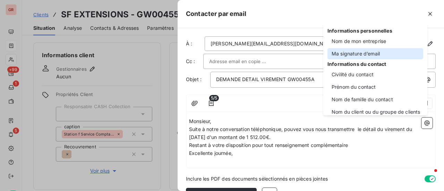
click at [376, 54] on div "Ma signature d’email" at bounding box center [376, 53] width 96 height 11
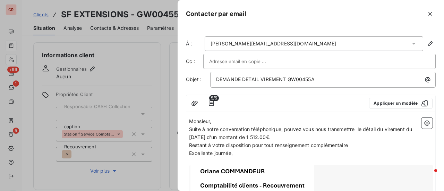
click at [288, 135] on p "Suite à notre conversation téléphonique, pouvez vous nous transmettre le détail…" at bounding box center [311, 134] width 244 height 16
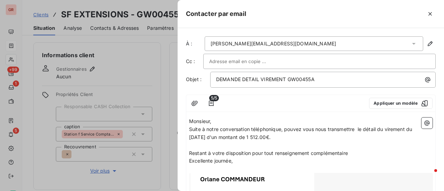
click at [281, 137] on p "Suite à notre conversation téléphonique, pouvez vous nous transmettre le détail…" at bounding box center [311, 134] width 244 height 16
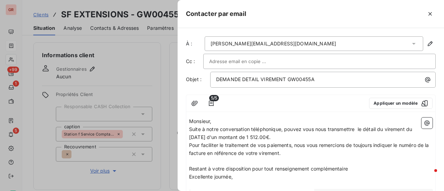
click at [291, 132] on p "Suite à notre conversation téléphonique, pouvez vous nous transmettre le détail…" at bounding box center [311, 134] width 244 height 16
click at [285, 135] on p "Suite à notre conversation téléphonique, pouvez vous nous transmettre le détail…" at bounding box center [311, 134] width 244 height 16
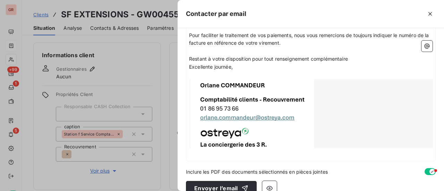
scroll to position [130, 0]
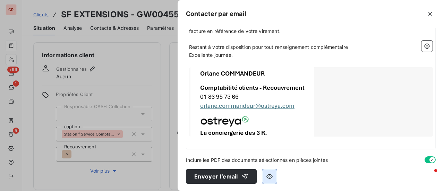
click at [267, 177] on icon "button" at bounding box center [269, 176] width 7 height 7
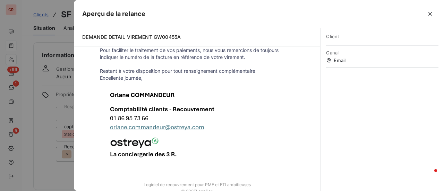
scroll to position [90, 0]
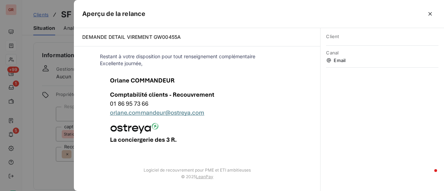
click at [67, 178] on div at bounding box center [222, 95] width 444 height 191
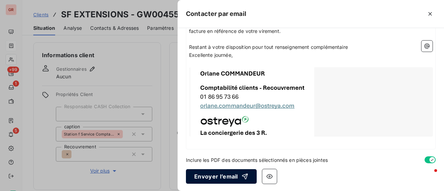
click at [229, 175] on button "Envoyer l’email" at bounding box center [221, 176] width 71 height 15
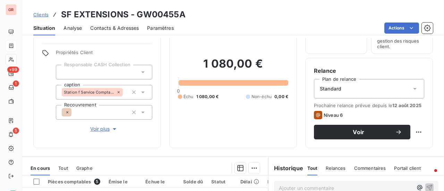
scroll to position [41, 0]
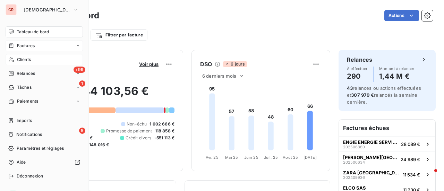
click at [31, 60] on span "Clients" at bounding box center [24, 60] width 14 height 6
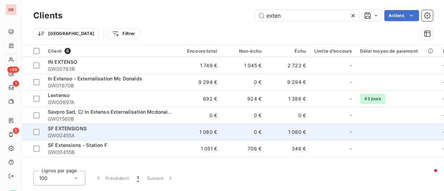
type input "exten"
click at [71, 133] on span "GW00455A" at bounding box center [110, 135] width 125 height 7
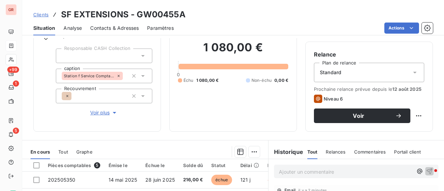
scroll to position [41, 0]
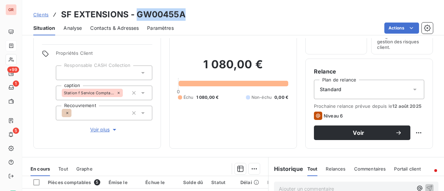
drag, startPoint x: 189, startPoint y: 14, endPoint x: 137, endPoint y: 18, distance: 52.5
click at [137, 18] on div "Clients SF EXTENSIONS - GW00455A" at bounding box center [233, 14] width 422 height 12
copy h3 "GW00455A"
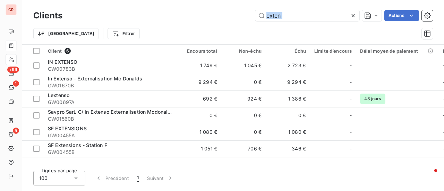
drag, startPoint x: 303, startPoint y: 9, endPoint x: 176, endPoint y: 43, distance: 131.0
click at [176, 43] on div "Clients exten Actions Trier Filtrer" at bounding box center [233, 26] width 400 height 36
click at [305, 18] on input "exten" at bounding box center [307, 15] width 104 height 11
click at [285, 7] on div "Clients exten Actions Trier Filtrer" at bounding box center [233, 22] width 422 height 44
click at [280, 16] on input "exten" at bounding box center [307, 15] width 104 height 11
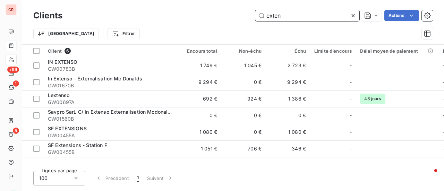
drag, startPoint x: 265, startPoint y: 16, endPoint x: 283, endPoint y: 15, distance: 18.1
click at [283, 15] on input "exten" at bounding box center [307, 15] width 104 height 11
paste input "202507738"
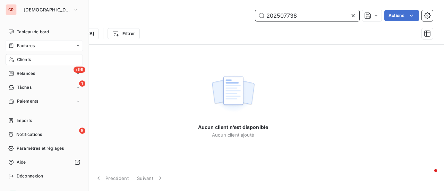
type input "202507738"
click at [29, 47] on span "Factures" at bounding box center [26, 46] width 18 height 6
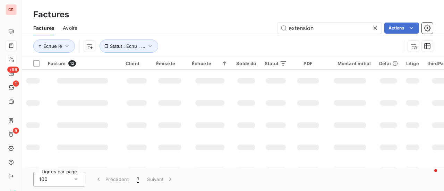
drag, startPoint x: 322, startPoint y: 27, endPoint x: 246, endPoint y: 33, distance: 76.6
click at [246, 32] on div "extension Actions" at bounding box center [259, 28] width 348 height 11
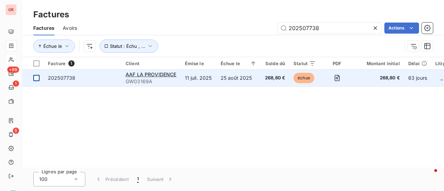
type input "202507738"
click at [38, 79] on div at bounding box center [36, 78] width 6 height 6
click at [72, 77] on span "202507738" at bounding box center [61, 78] width 27 height 6
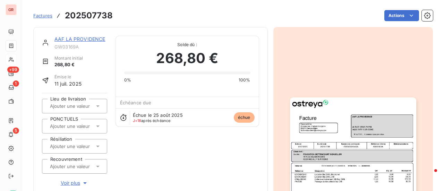
click at [70, 36] on link "AAF LA PROVIDENCE" at bounding box center [79, 39] width 51 height 6
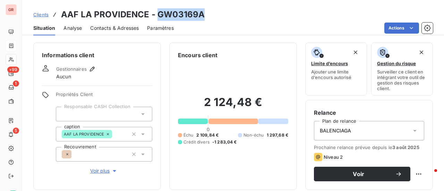
drag, startPoint x: 206, startPoint y: 15, endPoint x: 157, endPoint y: 15, distance: 48.6
click at [157, 15] on div "Clients AAF LA PROVIDENCE - GW03169A" at bounding box center [233, 14] width 422 height 12
copy h3 "GW03169A"
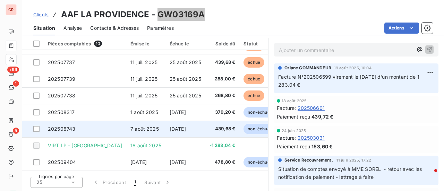
scroll to position [14, 0]
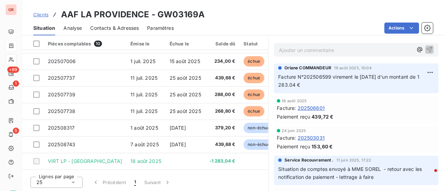
click at [293, 73] on p "Facture N°202506599 virement le 18/08/25 d'un montant de 1 283.04 €" at bounding box center [356, 81] width 156 height 16
click at [289, 83] on span "Facture N°202506599 virement le 18/08/25 d'un montant de 1 283.04 €" at bounding box center [349, 81] width 143 height 14
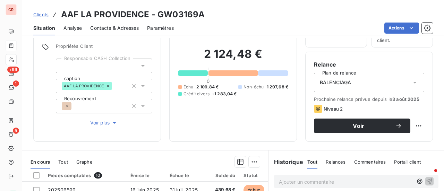
scroll to position [41, 0]
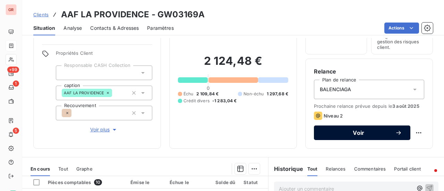
click at [359, 135] on span "Voir" at bounding box center [358, 133] width 73 height 6
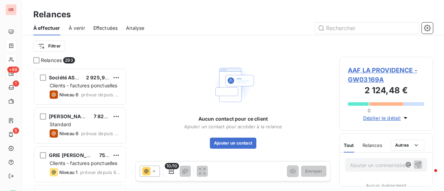
scroll to position [118, 88]
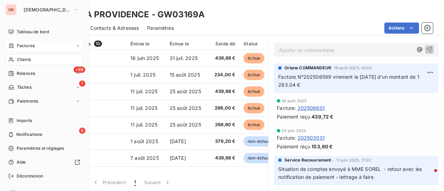
drag, startPoint x: 30, startPoint y: 49, endPoint x: 34, endPoint y: 49, distance: 4.2
click at [30, 49] on span "Factures" at bounding box center [26, 46] width 18 height 6
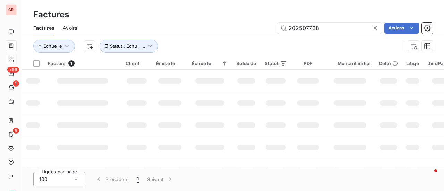
drag, startPoint x: 267, startPoint y: 31, endPoint x: 197, endPoint y: 33, distance: 69.8
click at [198, 33] on div "202507738 Actions" at bounding box center [259, 28] width 348 height 11
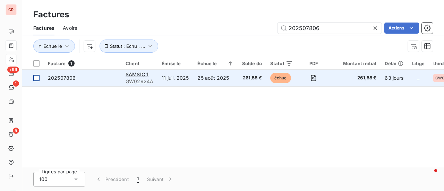
type input "202507806"
click at [38, 82] on td at bounding box center [33, 78] width 22 height 17
click at [137, 79] on span "GW02924A" at bounding box center [140, 81] width 28 height 7
click at [143, 76] on span "SAMSIC 1" at bounding box center [137, 74] width 23 height 6
click at [135, 84] on span "GW02924A" at bounding box center [140, 81] width 28 height 7
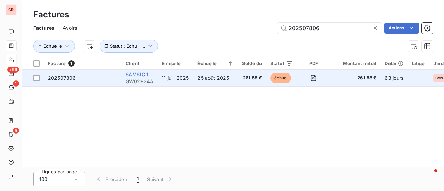
click at [141, 76] on span "SAMSIC 1" at bounding box center [137, 74] width 23 height 6
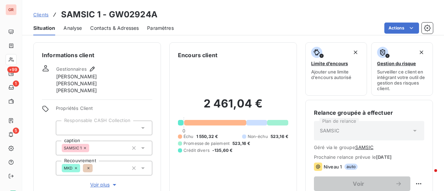
click at [118, 25] on span "Contacts & Adresses" at bounding box center [114, 28] width 49 height 7
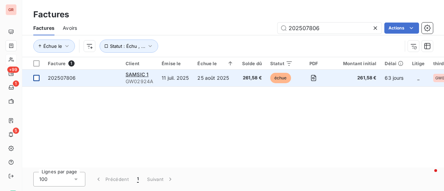
click at [36, 77] on div at bounding box center [36, 78] width 6 height 6
click at [65, 78] on span "202507806" at bounding box center [62, 78] width 28 height 6
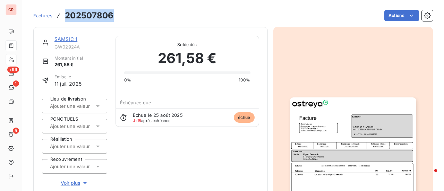
drag, startPoint x: 116, startPoint y: 16, endPoint x: 59, endPoint y: 16, distance: 56.9
click at [59, 16] on div "Factures 202507806 Actions" at bounding box center [233, 15] width 400 height 15
copy h3 "202507806"
click at [73, 40] on link "SAMSIC 1" at bounding box center [65, 39] width 23 height 6
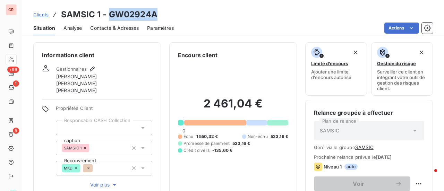
drag, startPoint x: 160, startPoint y: 16, endPoint x: 110, endPoint y: 18, distance: 50.7
click at [110, 18] on div "Clients SAMSIC 1 - GW02924A" at bounding box center [233, 14] width 422 height 12
copy h3 "GW02924A"
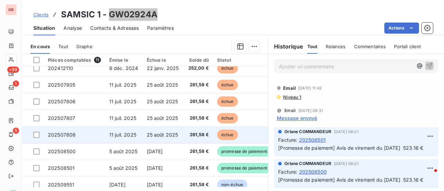
scroll to position [65, 0]
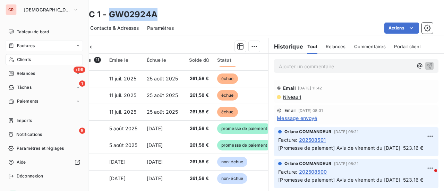
click at [26, 45] on span "Factures" at bounding box center [26, 46] width 18 height 6
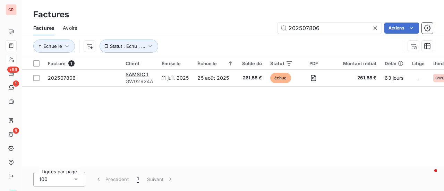
drag, startPoint x: 337, startPoint y: 23, endPoint x: 209, endPoint y: 29, distance: 128.5
click at [210, 29] on div "202507806 Actions" at bounding box center [259, 28] width 348 height 11
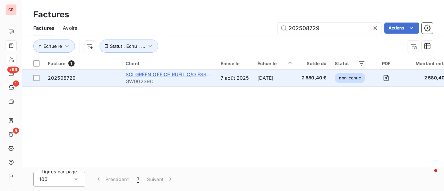
type input "202508729"
click at [139, 75] on span "SCI GREEN OFFICE RUEIL C/O ESSET" at bounding box center [169, 74] width 87 height 6
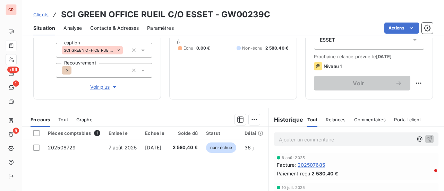
scroll to position [104, 0]
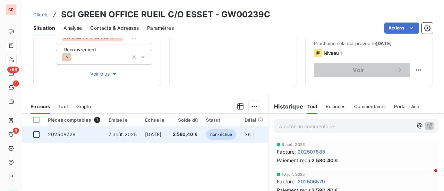
click at [38, 135] on div at bounding box center [36, 135] width 6 height 6
click at [64, 133] on span "202508729" at bounding box center [62, 135] width 28 height 6
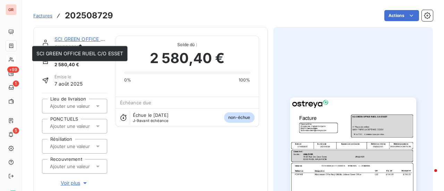
click at [88, 37] on link "SCI GREEN OFFICE RUEIL C/O ESSET" at bounding box center [97, 39] width 87 height 6
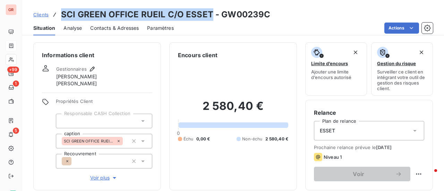
drag, startPoint x: 210, startPoint y: 15, endPoint x: 61, endPoint y: 19, distance: 148.6
click at [61, 19] on h3 "SCI GREEN OFFICE RUEIL C/O ESSET - GW00239C" at bounding box center [165, 14] width 209 height 12
copy h3 "SCI GREEN OFFICE RUEIL C/O ESSET"
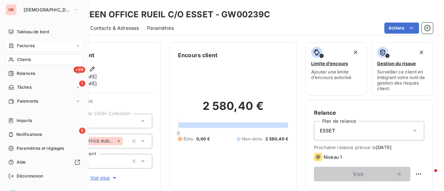
click at [31, 43] on span "Factures" at bounding box center [26, 46] width 18 height 6
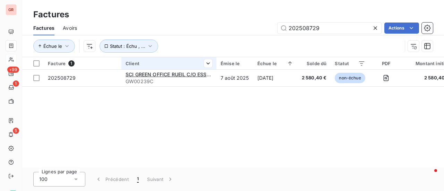
drag, startPoint x: 329, startPoint y: 28, endPoint x: 160, endPoint y: 61, distance: 172.5
click at [162, 61] on div "Factures Factures Avoirs 202508729 Actions Échue le Statut : Échu , ... Facture…" at bounding box center [233, 95] width 422 height 191
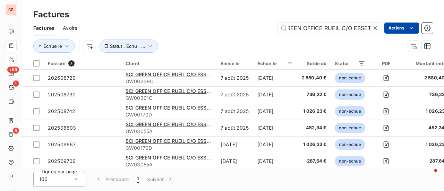
type input "SCI GREEN OFFICE RUEIL C/O ESSET"
click at [416, 26] on html "GR +99 1 5 Factures Factures Avoirs SCI GREEN OFFICE RUEIL C/O ESSET Actions Éc…" at bounding box center [222, 95] width 444 height 191
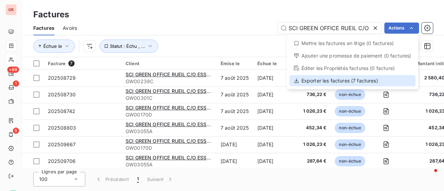
click at [345, 79] on div "Exporter les factures (7 factures)" at bounding box center [353, 80] width 126 height 11
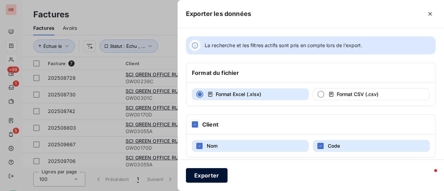
click at [212, 176] on button "Exporter" at bounding box center [207, 175] width 42 height 15
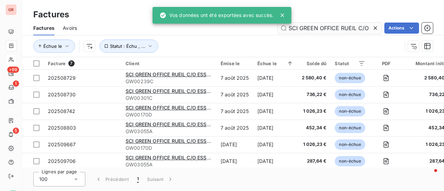
drag, startPoint x: 375, startPoint y: 28, endPoint x: 366, endPoint y: 28, distance: 9.7
click at [375, 28] on icon at bounding box center [375, 27] width 3 height 3
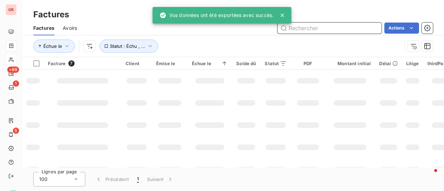
click at [327, 27] on input "text" at bounding box center [330, 28] width 104 height 11
paste input "202508339"
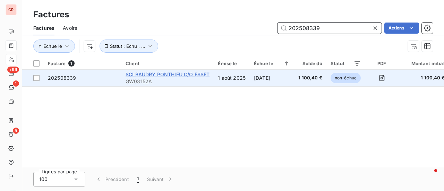
type input "202508339"
click at [158, 77] on span "SCI BAUDRY PONTHIEU C/O ESSET" at bounding box center [168, 74] width 84 height 6
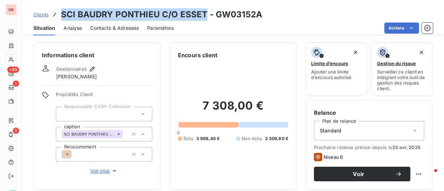
drag, startPoint x: 203, startPoint y: 11, endPoint x: 58, endPoint y: 16, distance: 145.1
click at [58, 16] on div "Clients SCI BAUDRY PONTHIEU C/O ESSET - GW03152A" at bounding box center [147, 14] width 229 height 12
copy h3 "SCI BAUDRY PONTHIEU C/O ESSET"
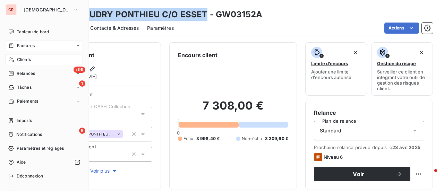
click at [35, 48] on div "Factures" at bounding box center [44, 45] width 77 height 11
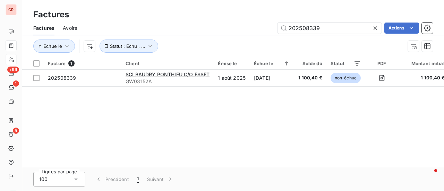
drag, startPoint x: 334, startPoint y: 30, endPoint x: 223, endPoint y: 31, distance: 110.7
click at [223, 31] on div "202508339 Actions" at bounding box center [259, 28] width 348 height 11
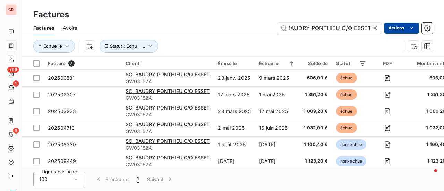
type input "SCI BAUDRY PONTHIEU C/O ESSET"
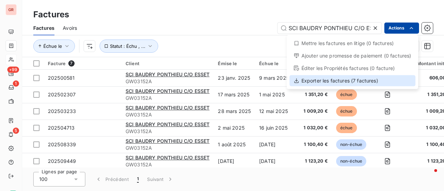
click at [338, 79] on div "Exporter les factures (7 factures)" at bounding box center [353, 80] width 126 height 11
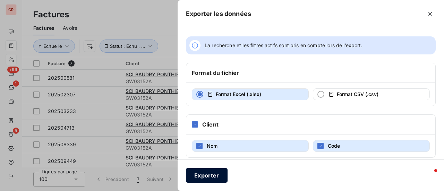
click at [212, 181] on button "Exporter" at bounding box center [207, 175] width 42 height 15
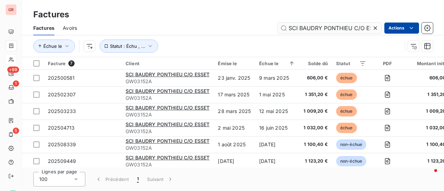
click at [376, 28] on icon at bounding box center [375, 28] width 7 height 7
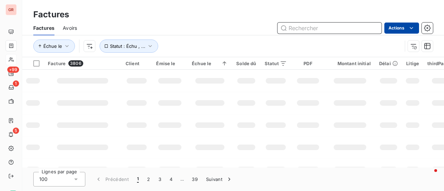
click at [347, 27] on input "text" at bounding box center [330, 28] width 104 height 11
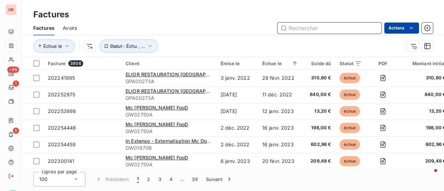
paste input "202508269"
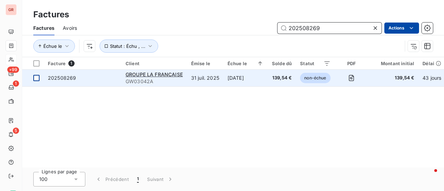
type input "202508269"
click at [37, 79] on div at bounding box center [36, 78] width 6 height 6
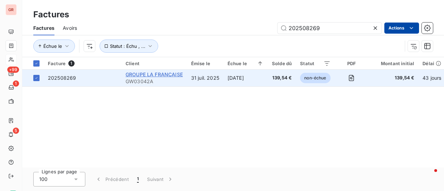
click at [162, 73] on span "GROUPE LA FRANCAISE" at bounding box center [154, 74] width 57 height 6
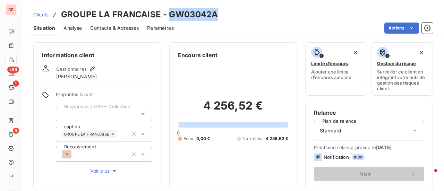
drag, startPoint x: 219, startPoint y: 17, endPoint x: 168, endPoint y: 16, distance: 51.7
click at [168, 16] on div "Clients GROUPE LA FRANCAISE - GW03042A" at bounding box center [233, 14] width 422 height 12
copy h3 "GW03042A"
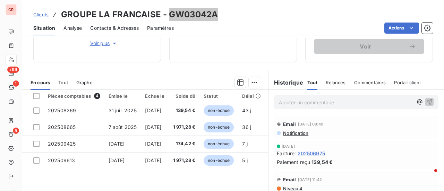
scroll to position [139, 0]
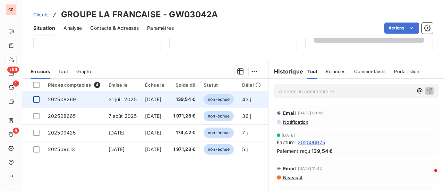
click at [38, 100] on div at bounding box center [36, 99] width 6 height 6
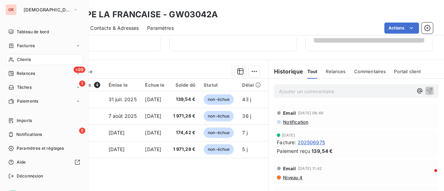
drag, startPoint x: 28, startPoint y: 47, endPoint x: 56, endPoint y: 45, distance: 27.5
click at [28, 47] on span "Factures" at bounding box center [26, 46] width 18 height 6
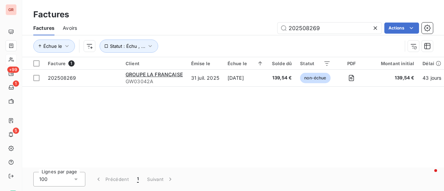
drag, startPoint x: 328, startPoint y: 29, endPoint x: 129, endPoint y: 28, distance: 198.5
click at [133, 28] on div "202508269 Actions" at bounding box center [259, 28] width 348 height 11
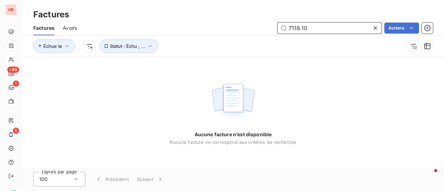
drag, startPoint x: 312, startPoint y: 31, endPoint x: 167, endPoint y: 29, distance: 145.4
click at [201, 29] on div "7118.10 Actions" at bounding box center [259, 28] width 348 height 11
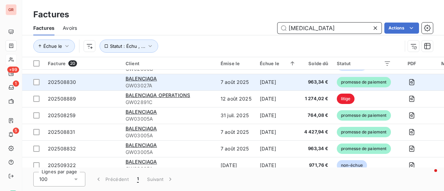
scroll to position [238, 0]
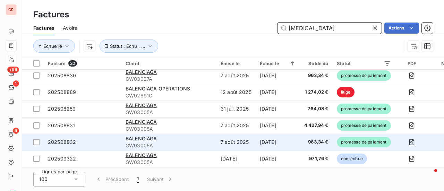
type input "bal"
click at [340, 139] on span "promesse de paiement" at bounding box center [364, 142] width 54 height 10
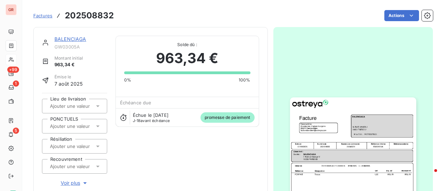
click at [231, 119] on span "promesse de paiement" at bounding box center [228, 117] width 54 height 10
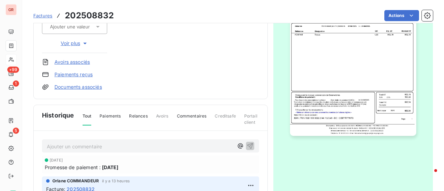
scroll to position [86, 0]
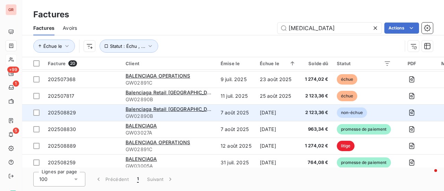
scroll to position [238, 0]
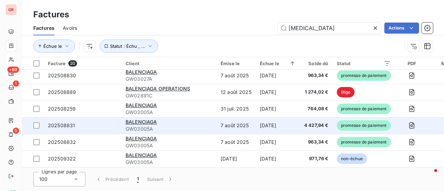
click at [345, 123] on span "promesse de paiement" at bounding box center [364, 125] width 54 height 10
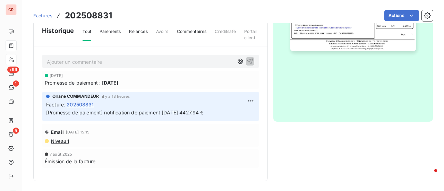
scroll to position [225, 0]
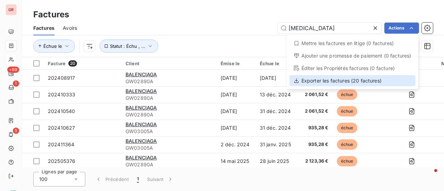
click at [337, 84] on div "Exporter les factures (20 factures)" at bounding box center [353, 80] width 126 height 11
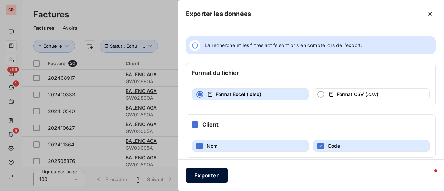
click at [213, 175] on button "Exporter" at bounding box center [207, 175] width 42 height 15
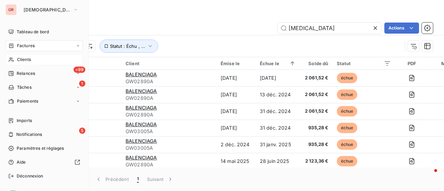
drag, startPoint x: 28, startPoint y: 45, endPoint x: 85, endPoint y: 31, distance: 58.6
click at [28, 45] on span "Factures" at bounding box center [26, 46] width 18 height 6
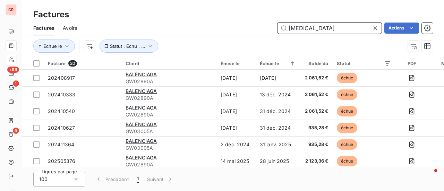
drag, startPoint x: 250, startPoint y: 31, endPoint x: 219, endPoint y: 34, distance: 31.0
click at [219, 34] on div "Factures Avoirs bal Actions" at bounding box center [233, 28] width 422 height 15
paste input "LUSATEC"
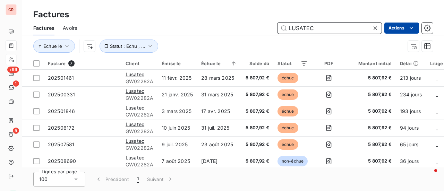
type input "LUSATEC"
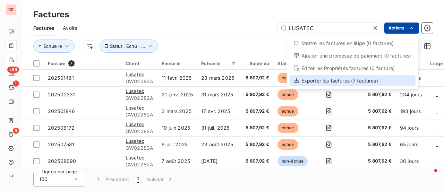
click at [341, 81] on div "Exporter les factures (7 factures)" at bounding box center [353, 80] width 126 height 11
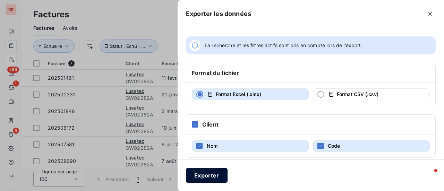
click at [219, 176] on button "Exporter" at bounding box center [207, 175] width 42 height 15
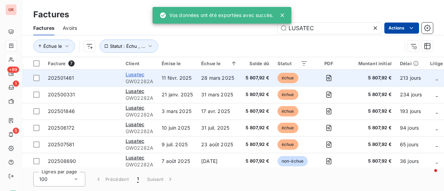
click at [137, 74] on span "Lusatec" at bounding box center [135, 74] width 19 height 6
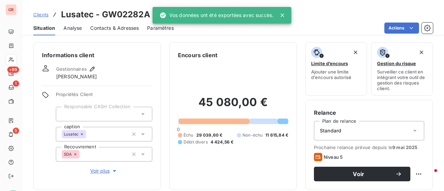
click at [283, 15] on icon at bounding box center [282, 15] width 3 height 3
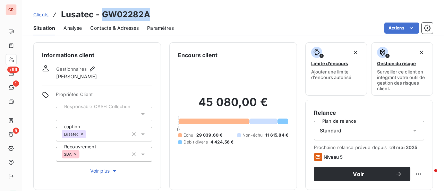
drag, startPoint x: 138, startPoint y: 13, endPoint x: 101, endPoint y: 14, distance: 36.8
click at [101, 14] on div "Clients Lusatec - GW02282A" at bounding box center [233, 14] width 422 height 12
copy h3 "GW02282A"
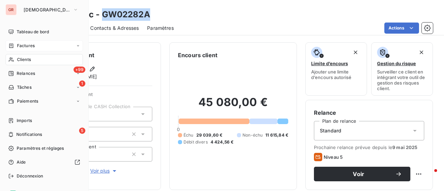
click at [31, 45] on span "Factures" at bounding box center [26, 46] width 18 height 6
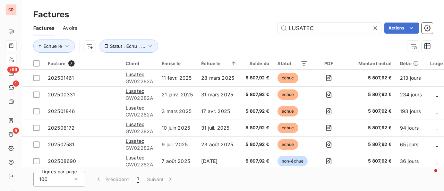
drag, startPoint x: 335, startPoint y: 31, endPoint x: 230, endPoint y: 29, distance: 104.8
click at [230, 29] on div "LUSATEC Actions" at bounding box center [259, 28] width 348 height 11
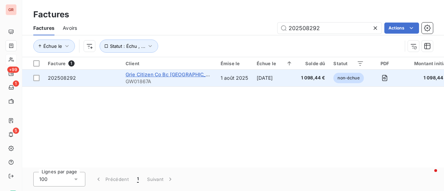
type input "202508292"
click at [167, 77] on span "Grie Citizen Co Bc [GEOGRAPHIC_DATA]" at bounding box center [173, 74] width 94 height 6
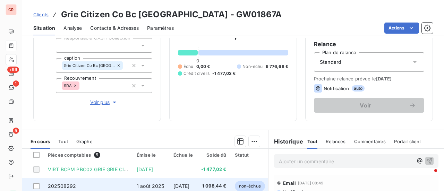
scroll to position [69, 0]
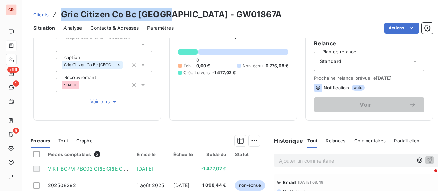
drag, startPoint x: 165, startPoint y: 14, endPoint x: 62, endPoint y: 5, distance: 103.7
click at [62, 5] on div "Clients Grie Citizen Co Bc France - GW01867A Situation Analyse Contacts & Adres…" at bounding box center [233, 17] width 422 height 35
copy h3 "Grie Citizen Co Bc [GEOGRAPHIC_DATA]"
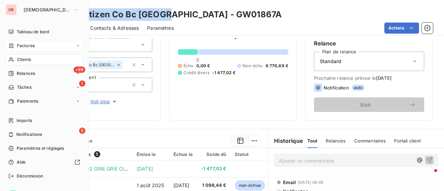
click at [29, 47] on span "Factures" at bounding box center [26, 46] width 18 height 6
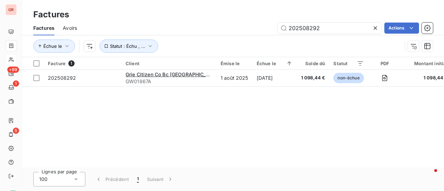
drag, startPoint x: 328, startPoint y: 28, endPoint x: 196, endPoint y: 29, distance: 132.6
click at [193, 28] on div "202508292 Actions" at bounding box center [259, 28] width 348 height 11
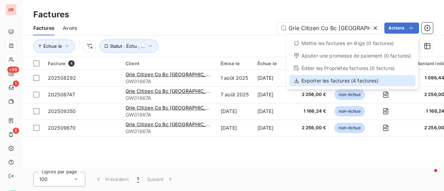
click at [350, 81] on div "Exporter les factures (4 factures)" at bounding box center [353, 80] width 126 height 11
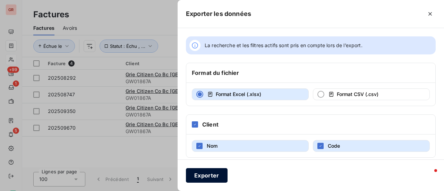
click at [217, 174] on button "Exporter" at bounding box center [207, 175] width 42 height 15
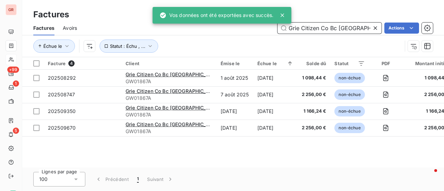
drag, startPoint x: 360, startPoint y: 29, endPoint x: 239, endPoint y: 30, distance: 120.4
click at [242, 29] on div "Grie Citizen Co Bc France Actions" at bounding box center [259, 28] width 348 height 11
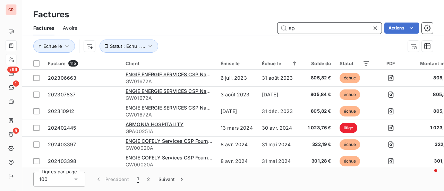
type input "s"
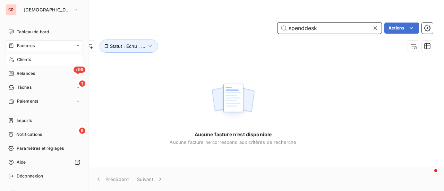
type input "spenddesk"
click at [24, 58] on span "Clients" at bounding box center [24, 60] width 14 height 6
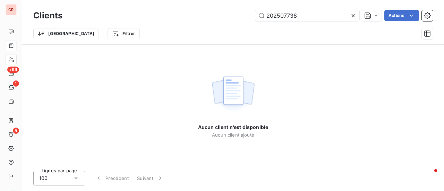
drag, startPoint x: 232, startPoint y: 18, endPoint x: 217, endPoint y: 18, distance: 16.0
click at [217, 18] on div "202507738 Actions" at bounding box center [252, 15] width 362 height 11
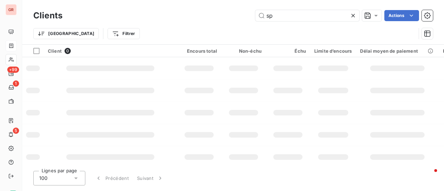
type input "s"
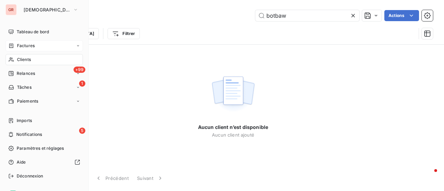
type input "botbaw"
click at [23, 61] on span "Clients" at bounding box center [24, 60] width 14 height 6
click at [32, 43] on span "Factures" at bounding box center [26, 46] width 18 height 6
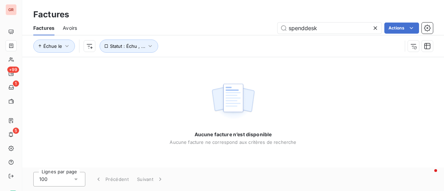
drag, startPoint x: 331, startPoint y: 28, endPoint x: 190, endPoint y: 38, distance: 140.9
click at [196, 38] on div "Factures Avoirs spenddesk Actions Échue le Statut : Échu , ..." at bounding box center [233, 39] width 422 height 36
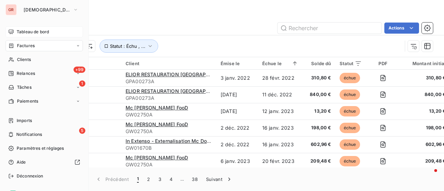
click at [36, 30] on span "Tableau de bord" at bounding box center [33, 32] width 32 height 6
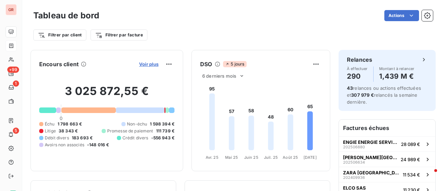
click at [146, 63] on span "Voir plus" at bounding box center [148, 64] width 19 height 6
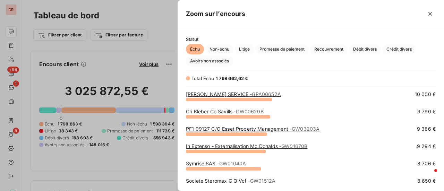
scroll to position [659, 0]
click at [90, 79] on div at bounding box center [222, 95] width 444 height 191
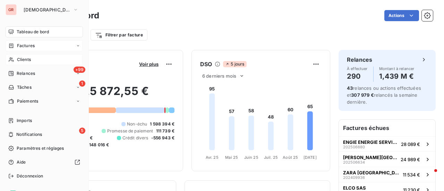
click at [25, 59] on span "Clients" at bounding box center [24, 60] width 14 height 6
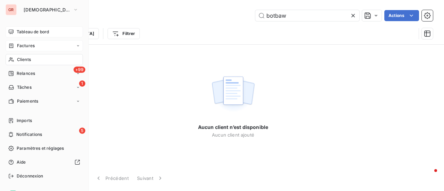
click at [30, 45] on span "Factures" at bounding box center [26, 46] width 18 height 6
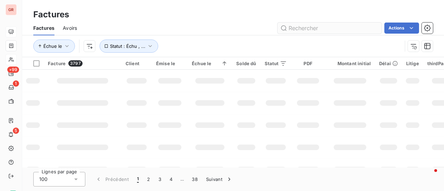
click at [302, 26] on input "text" at bounding box center [330, 28] width 104 height 11
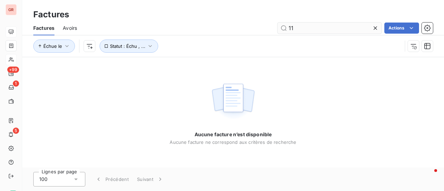
type input "1"
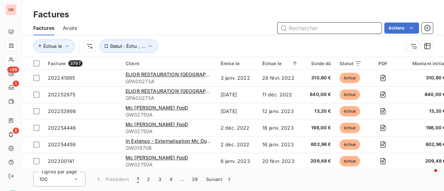
click at [340, 27] on input "text" at bounding box center [330, 28] width 104 height 11
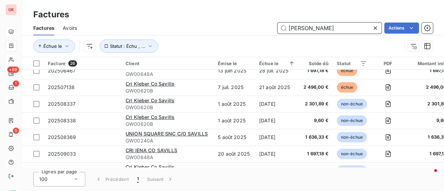
scroll to position [243, 0]
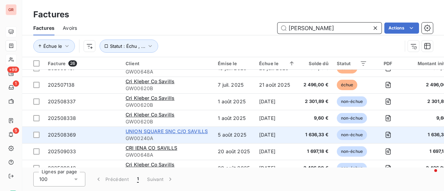
type input "savill"
click at [186, 132] on span "UNION SQUARE SNC C/O SAVILLS" at bounding box center [167, 131] width 82 height 6
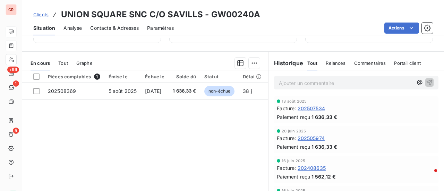
scroll to position [173, 0]
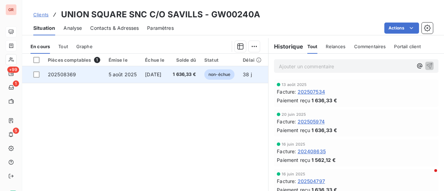
click at [159, 75] on span "[DATE]" at bounding box center [153, 74] width 16 height 6
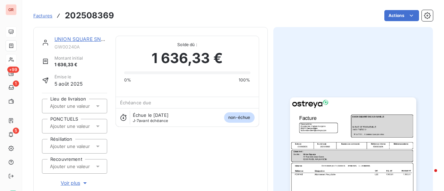
click at [344, 155] on img "button" at bounding box center [353, 187] width 126 height 178
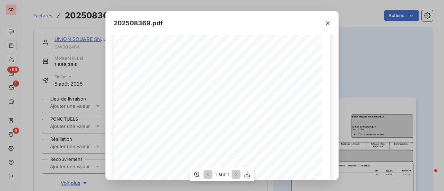
scroll to position [104, 0]
click at [328, 25] on icon "button" at bounding box center [327, 23] width 7 height 7
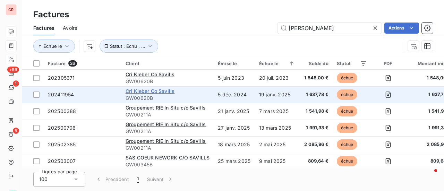
click at [159, 90] on span "Cri Kleber Co Savills" at bounding box center [150, 91] width 49 height 6
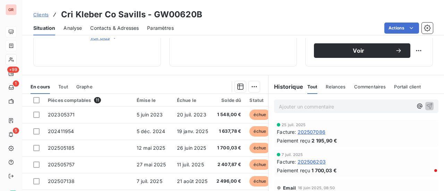
scroll to position [173, 0]
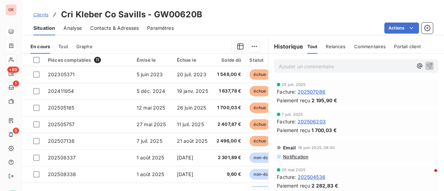
click at [313, 91] on span "202507086" at bounding box center [312, 91] width 28 height 7
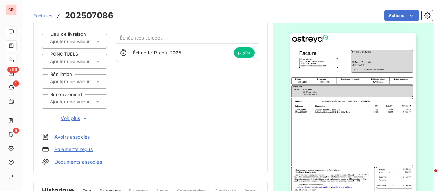
scroll to position [105, 0]
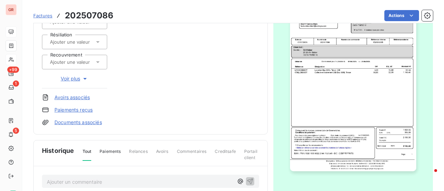
click at [347, 62] on img "button" at bounding box center [353, 82] width 126 height 178
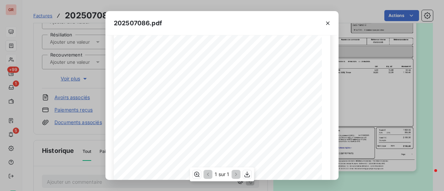
scroll to position [139, 0]
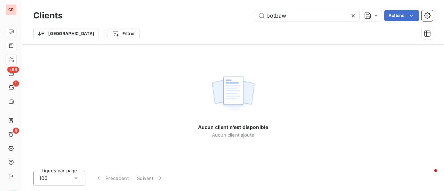
drag, startPoint x: 223, startPoint y: 19, endPoint x: 150, endPoint y: 19, distance: 73.9
click at [164, 19] on div "botbaw Actions" at bounding box center [252, 15] width 362 height 11
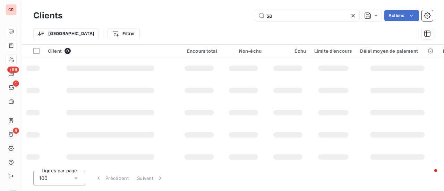
type input "s"
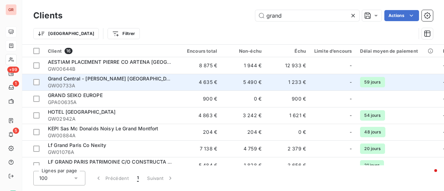
type input "grand"
click at [92, 80] on span "Grand Central - [PERSON_NAME] [GEOGRAPHIC_DATA]" at bounding box center [113, 79] width 130 height 6
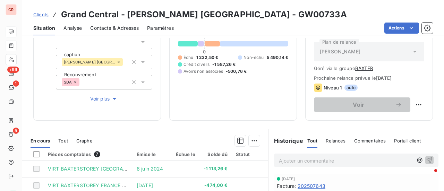
scroll to position [155, 0]
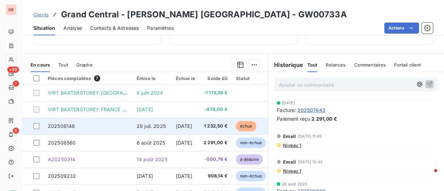
click at [150, 126] on span "29 juil. 2025" at bounding box center [151, 126] width 29 height 6
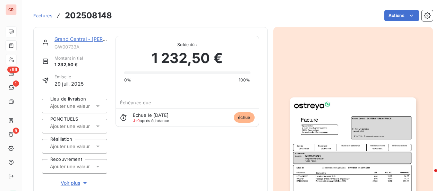
click at [348, 147] on img "button" at bounding box center [353, 187] width 126 height 178
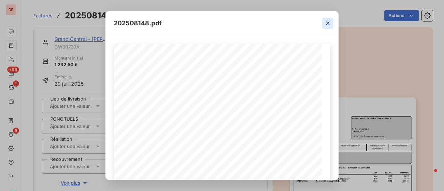
click at [325, 23] on icon "button" at bounding box center [327, 23] width 7 height 7
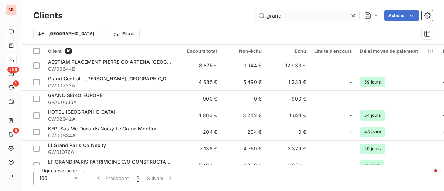
click at [299, 16] on input "grand" at bounding box center [307, 15] width 104 height 11
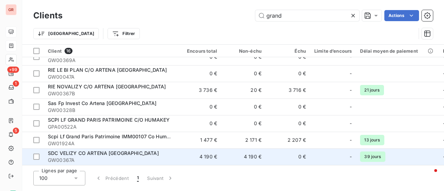
scroll to position [161, 0]
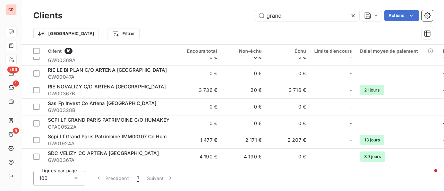
drag, startPoint x: 298, startPoint y: 16, endPoint x: 171, endPoint y: 11, distance: 127.1
click at [172, 11] on div "grand Actions" at bounding box center [252, 15] width 362 height 11
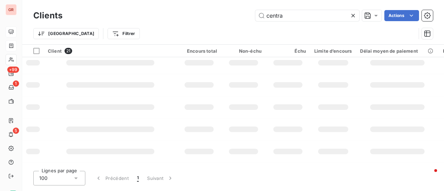
scroll to position [0, 0]
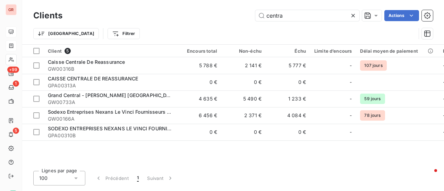
type input "central"
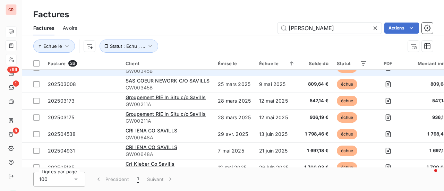
scroll to position [104, 0]
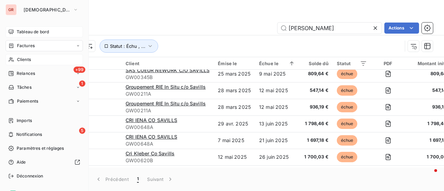
click at [27, 30] on span "Tableau de bord" at bounding box center [33, 32] width 32 height 6
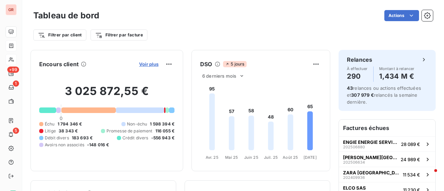
click at [146, 64] on span "Voir plus" at bounding box center [148, 64] width 19 height 6
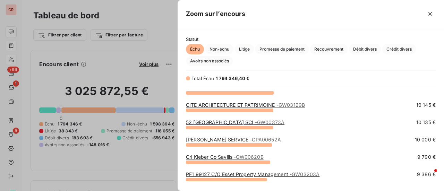
scroll to position [625, 0]
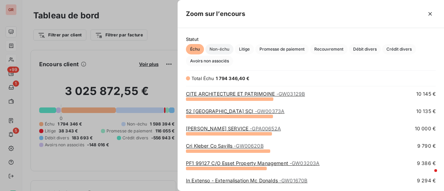
click at [223, 50] on span "Non-échu" at bounding box center [219, 49] width 28 height 10
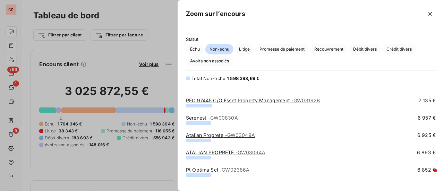
scroll to position [520, 0]
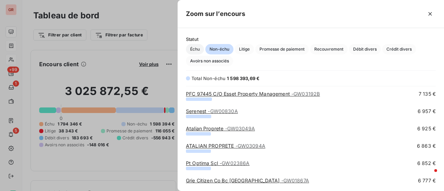
click at [194, 48] on span "Échu" at bounding box center [195, 49] width 18 height 10
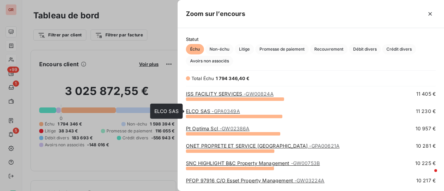
click at [230, 111] on span "- GPA0349A" at bounding box center [226, 111] width 28 height 6
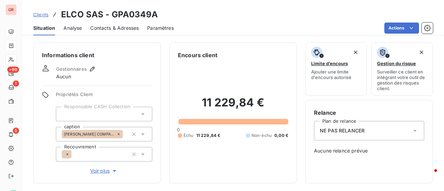
click at [125, 27] on span "Contacts & Adresses" at bounding box center [114, 28] width 49 height 7
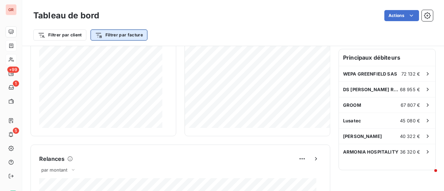
scroll to position [208, 0]
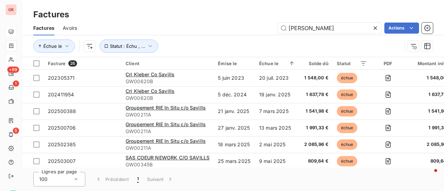
drag, startPoint x: 311, startPoint y: 28, endPoint x: 235, endPoint y: 35, distance: 76.0
click at [246, 34] on div "Factures Avoirs savill Actions" at bounding box center [233, 28] width 422 height 15
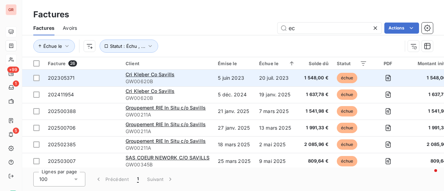
type input "eco"
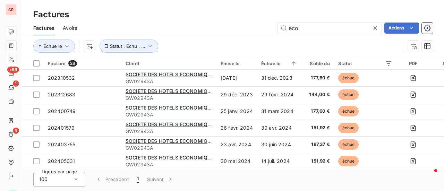
drag, startPoint x: 304, startPoint y: 28, endPoint x: 217, endPoint y: 28, distance: 86.7
click at [269, 28] on div "eco Actions" at bounding box center [259, 28] width 348 height 11
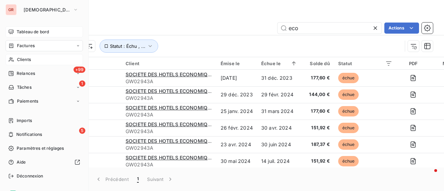
click at [26, 33] on span "Tableau de bord" at bounding box center [33, 32] width 32 height 6
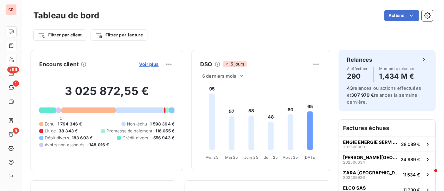
click at [142, 64] on span "Voir plus" at bounding box center [148, 64] width 19 height 6
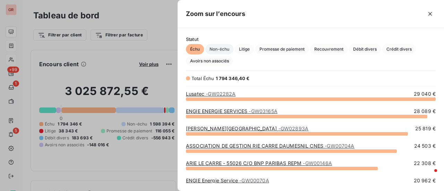
click at [226, 48] on span "Non-échu" at bounding box center [219, 49] width 28 height 10
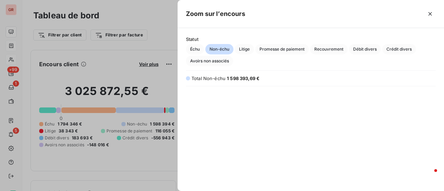
scroll to position [2290, 0]
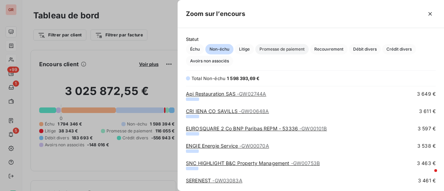
click at [278, 48] on span "Promesse de paiement" at bounding box center [281, 49] width 53 height 10
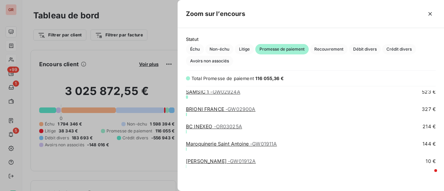
scroll to position [176, 0]
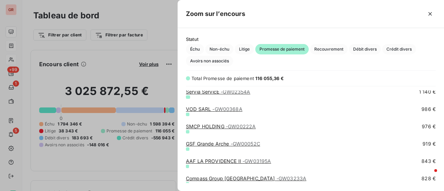
click at [206, 93] on link "Servia ServicE - GW02354A" at bounding box center [218, 92] width 65 height 6
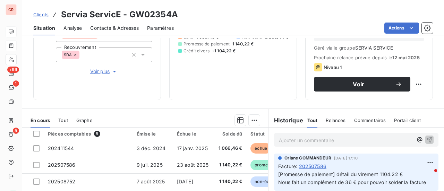
scroll to position [139, 0]
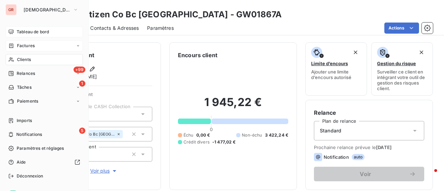
click at [30, 43] on span "Factures" at bounding box center [26, 46] width 18 height 6
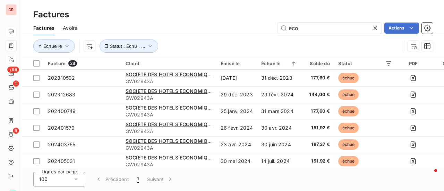
drag, startPoint x: 314, startPoint y: 30, endPoint x: 215, endPoint y: 35, distance: 99.7
click at [221, 34] on div "Factures Avoirs eco Actions" at bounding box center [233, 28] width 422 height 15
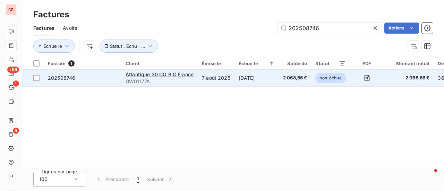
type input "202508746"
click at [47, 77] on td "202508746" at bounding box center [83, 78] width 78 height 17
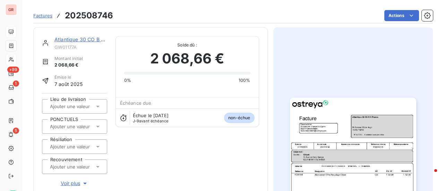
click at [87, 38] on link "Atlantique 30 CO B C France" at bounding box center [87, 39] width 67 height 6
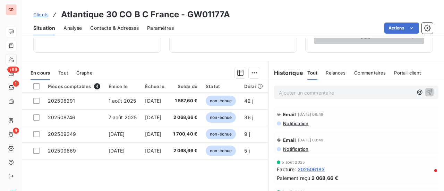
scroll to position [139, 0]
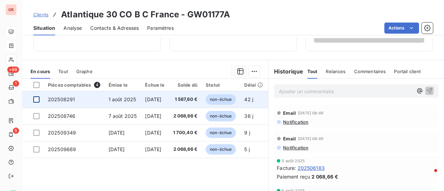
click at [35, 98] on div at bounding box center [36, 99] width 6 height 6
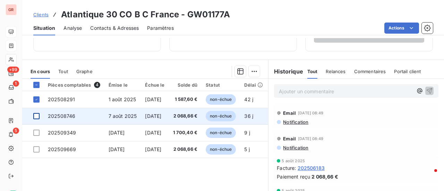
click at [39, 118] on div at bounding box center [36, 116] width 6 height 6
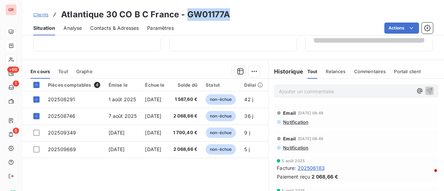
drag, startPoint x: 226, startPoint y: 16, endPoint x: 187, endPoint y: 12, distance: 38.7
click at [187, 12] on h3 "Atlantique 30 CO B C France - GW01177A" at bounding box center [145, 14] width 169 height 12
copy h3 "GW01177A"
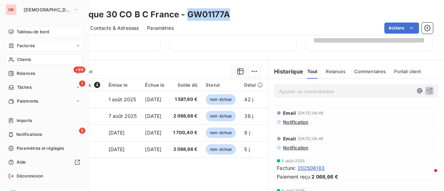
click at [31, 59] on span "Clients" at bounding box center [24, 60] width 14 height 6
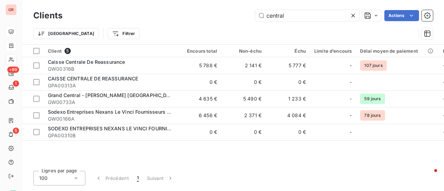
drag, startPoint x: 262, startPoint y: 18, endPoint x: 231, endPoint y: 18, distance: 30.9
click at [234, 18] on div "central Actions" at bounding box center [252, 15] width 362 height 11
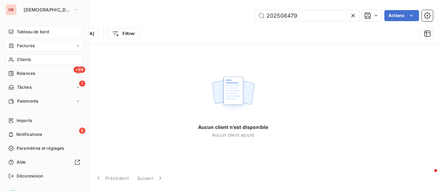
type input "202508479"
drag, startPoint x: 27, startPoint y: 44, endPoint x: 40, endPoint y: 44, distance: 12.8
click at [28, 44] on span "Factures" at bounding box center [26, 46] width 18 height 6
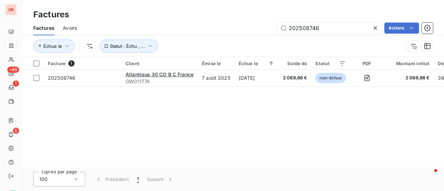
drag, startPoint x: 323, startPoint y: 30, endPoint x: 179, endPoint y: 34, distance: 143.7
click at [212, 31] on div "202508746 Actions" at bounding box center [259, 28] width 348 height 11
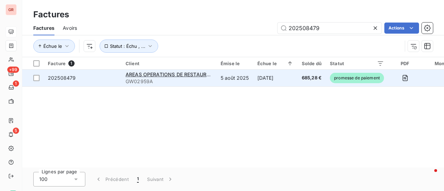
type input "202508479"
click at [53, 79] on span "202508479" at bounding box center [62, 78] width 28 height 6
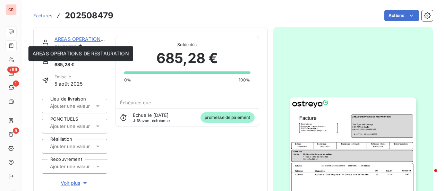
click at [85, 39] on link "AREAS OPERATIONS DE RESTAURATION" at bounding box center [102, 39] width 96 height 6
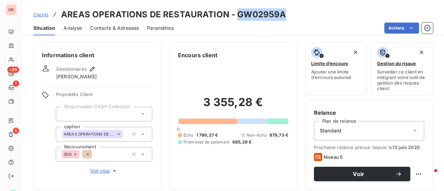
drag, startPoint x: 285, startPoint y: 16, endPoint x: 236, endPoint y: 17, distance: 48.9
click at [236, 17] on div "Clients AREAS OPERATIONS DE RESTAURATION - GW02959A" at bounding box center [233, 14] width 422 height 12
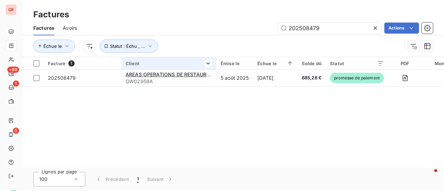
drag, startPoint x: 324, startPoint y: 29, endPoint x: 168, endPoint y: 62, distance: 159.2
click at [170, 61] on div "Factures Factures Avoirs 202508479 Actions Échue le Statut : Échu , ... Facture…" at bounding box center [233, 95] width 422 height 191
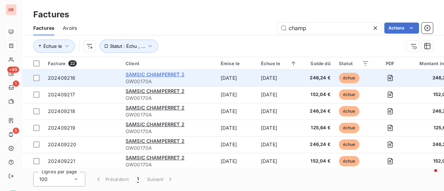
type input "champ"
click at [175, 75] on span "SAMSIC CHAMPERRET 2" at bounding box center [155, 74] width 59 height 6
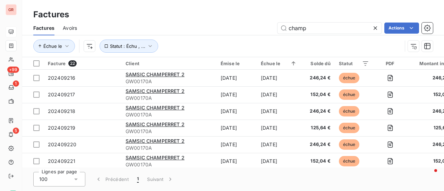
drag, startPoint x: 316, startPoint y: 28, endPoint x: 179, endPoint y: 45, distance: 138.5
click at [181, 45] on div "Factures Avoirs champ Actions Échue le Statut : Échu , ..." at bounding box center [233, 39] width 422 height 36
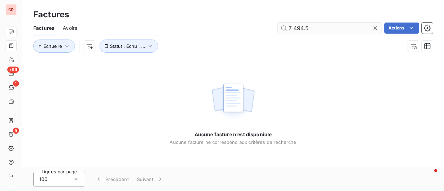
click at [296, 30] on input "7 494.5" at bounding box center [330, 28] width 104 height 11
click at [298, 30] on input "7 494.5" at bounding box center [330, 28] width 104 height 11
click at [294, 27] on input "7 494.5" at bounding box center [330, 28] width 104 height 11
type input "7494.5"
drag, startPoint x: 311, startPoint y: 31, endPoint x: 249, endPoint y: 31, distance: 61.4
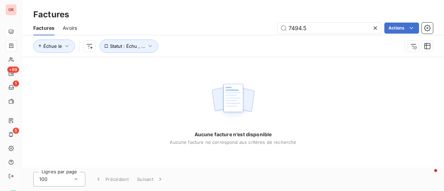
click at [266, 31] on div "7494.5 Actions" at bounding box center [259, 28] width 348 height 11
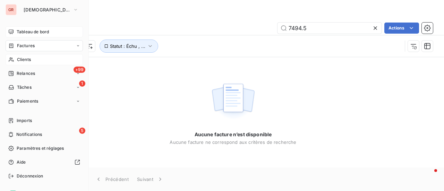
click at [28, 59] on span "Clients" at bounding box center [24, 60] width 14 height 6
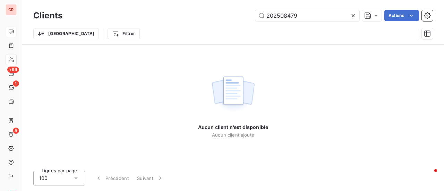
drag, startPoint x: 254, startPoint y: 22, endPoint x: 0, endPoint y: 73, distance: 258.8
click at [0, 68] on div "GR +99 1 5 Clients 202508479 Actions Trier Filtrer Aucun client n’est disponibl…" at bounding box center [222, 95] width 444 height 191
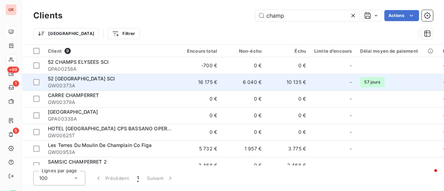
type input "champ"
click at [87, 80] on span "52 [GEOGRAPHIC_DATA] SCI" at bounding box center [81, 79] width 67 height 6
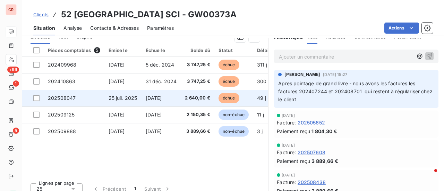
scroll to position [139, 0]
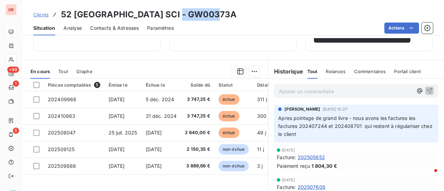
drag, startPoint x: 214, startPoint y: 14, endPoint x: 164, endPoint y: 18, distance: 49.8
click at [164, 18] on div "Clients 52 champs Elysées SCI - GW00373A" at bounding box center [233, 14] width 422 height 12
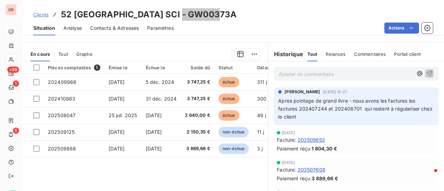
scroll to position [145, 0]
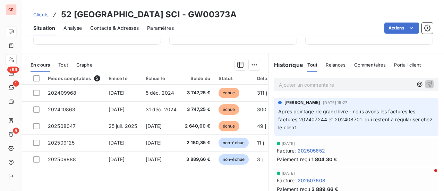
click at [278, 109] on span "Apres pointage de grand livre - nous avons les factures les factures 202407244 …" at bounding box center [356, 120] width 156 height 22
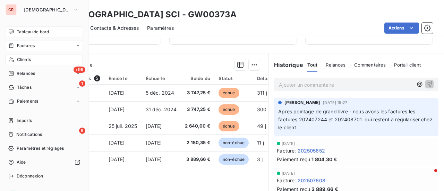
click at [24, 44] on span "Factures" at bounding box center [26, 46] width 18 height 6
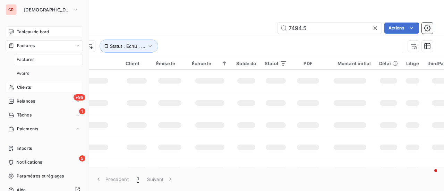
click at [27, 88] on span "Clients" at bounding box center [24, 87] width 14 height 6
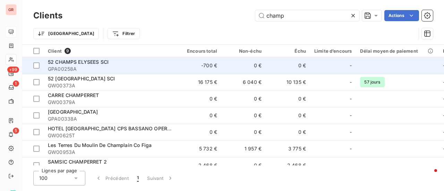
drag, startPoint x: 304, startPoint y: 16, endPoint x: 98, endPoint y: 61, distance: 211.0
click at [121, 57] on div "Clients champ Actions Trier Filtrer Client 9 Encours total Non-échu Échu Limite…" at bounding box center [233, 95] width 422 height 191
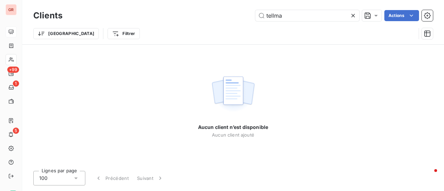
type input "tellma"
